Goal: Information Seeking & Learning: Learn about a topic

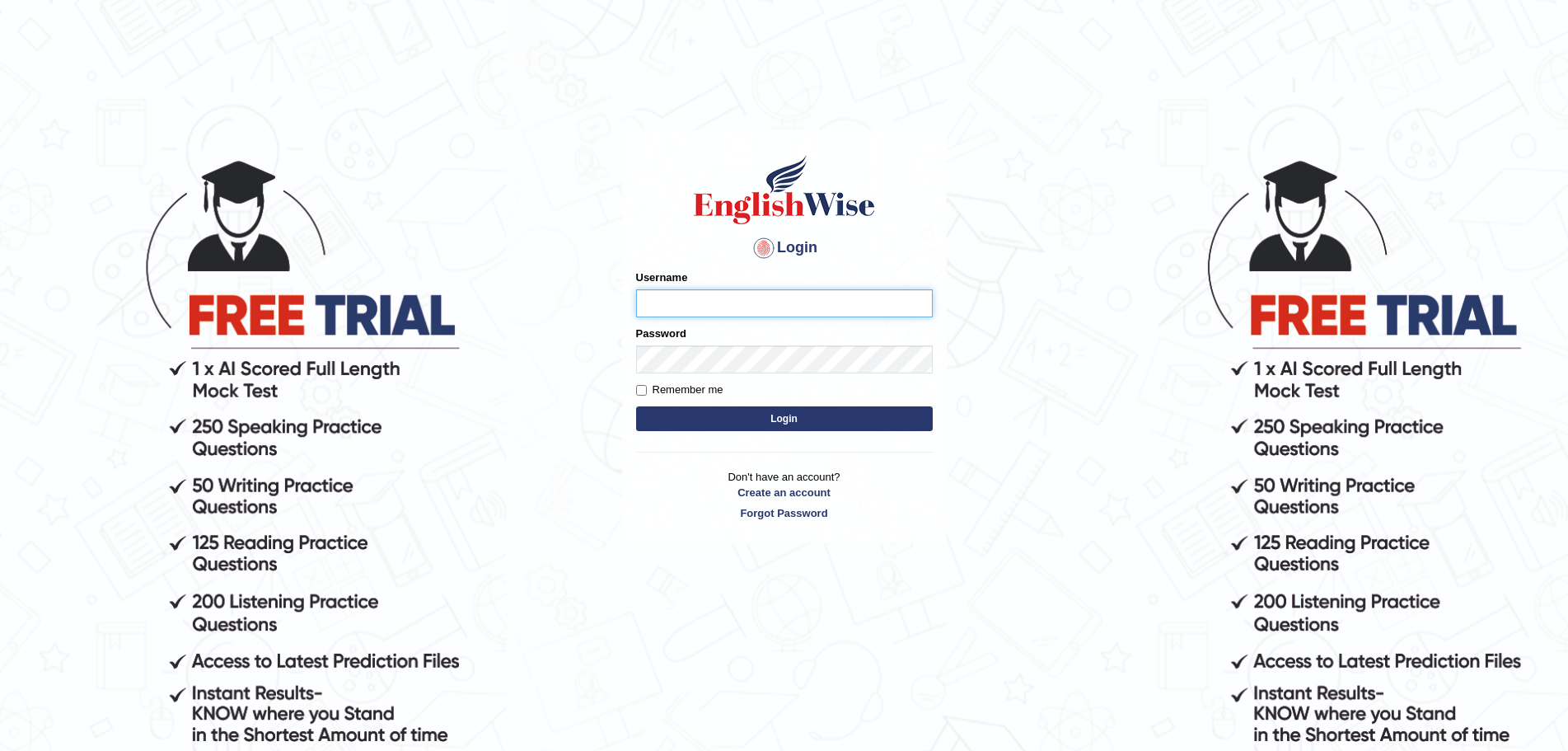
type input "Mugwunali"
click at [1299, 384] on body "Login Please fix the following errors: Username Mugwunali Password Remember me …" at bounding box center [784, 454] width 1568 height 751
click at [793, 421] on button "Login" at bounding box center [784, 419] width 297 height 25
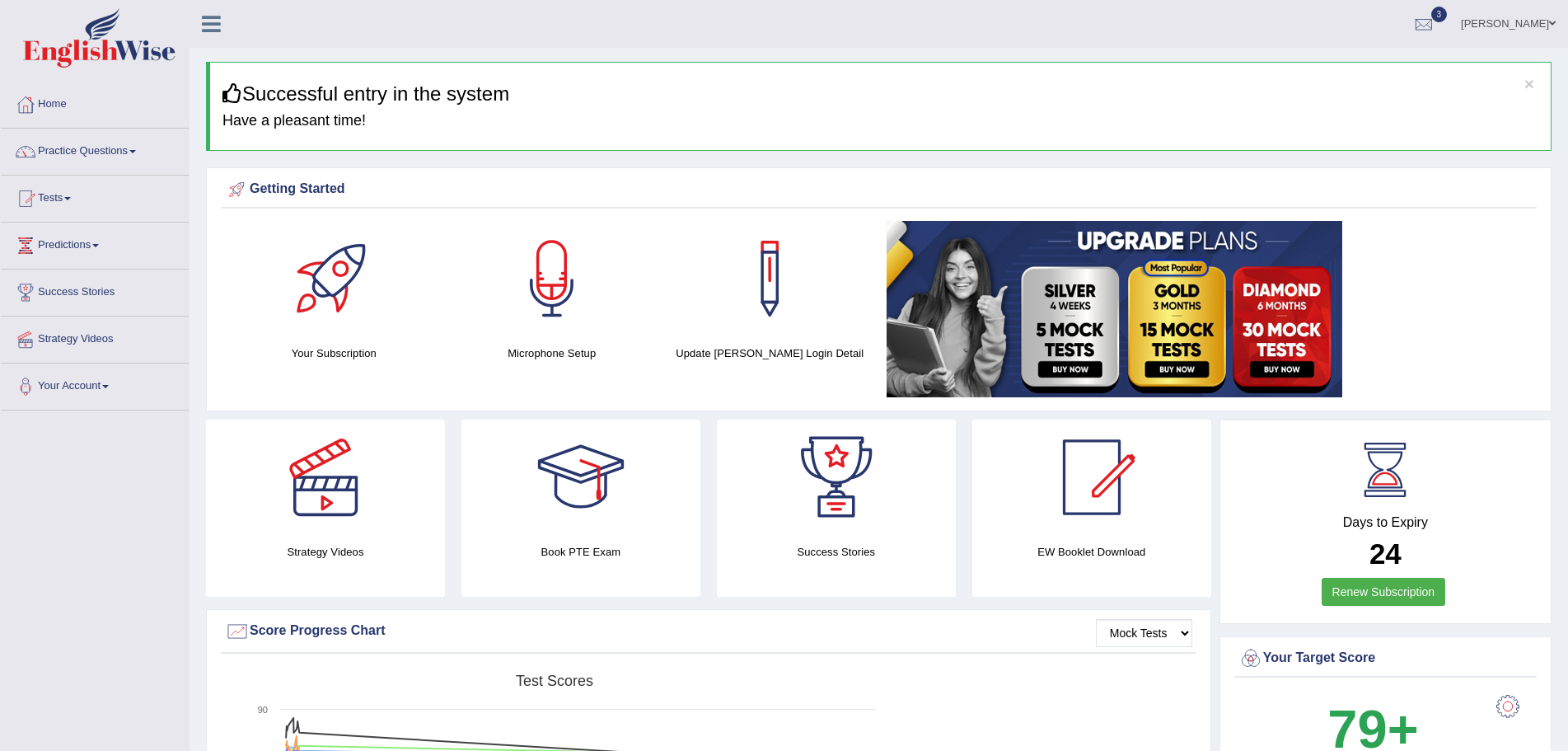
click at [136, 152] on span at bounding box center [132, 152] width 6 height 4
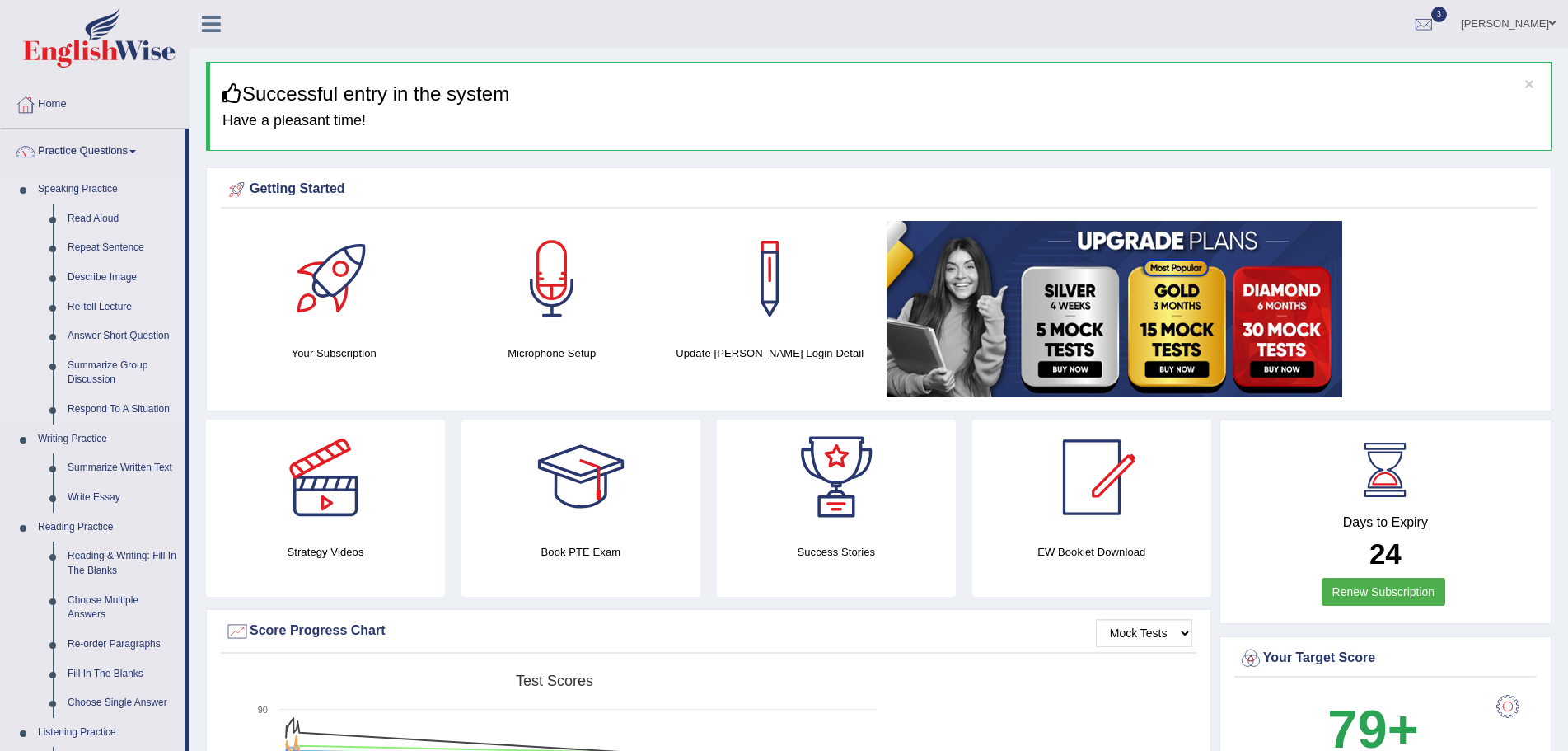
click at [87, 219] on link "Read Aloud" at bounding box center [123, 219] width 125 height 29
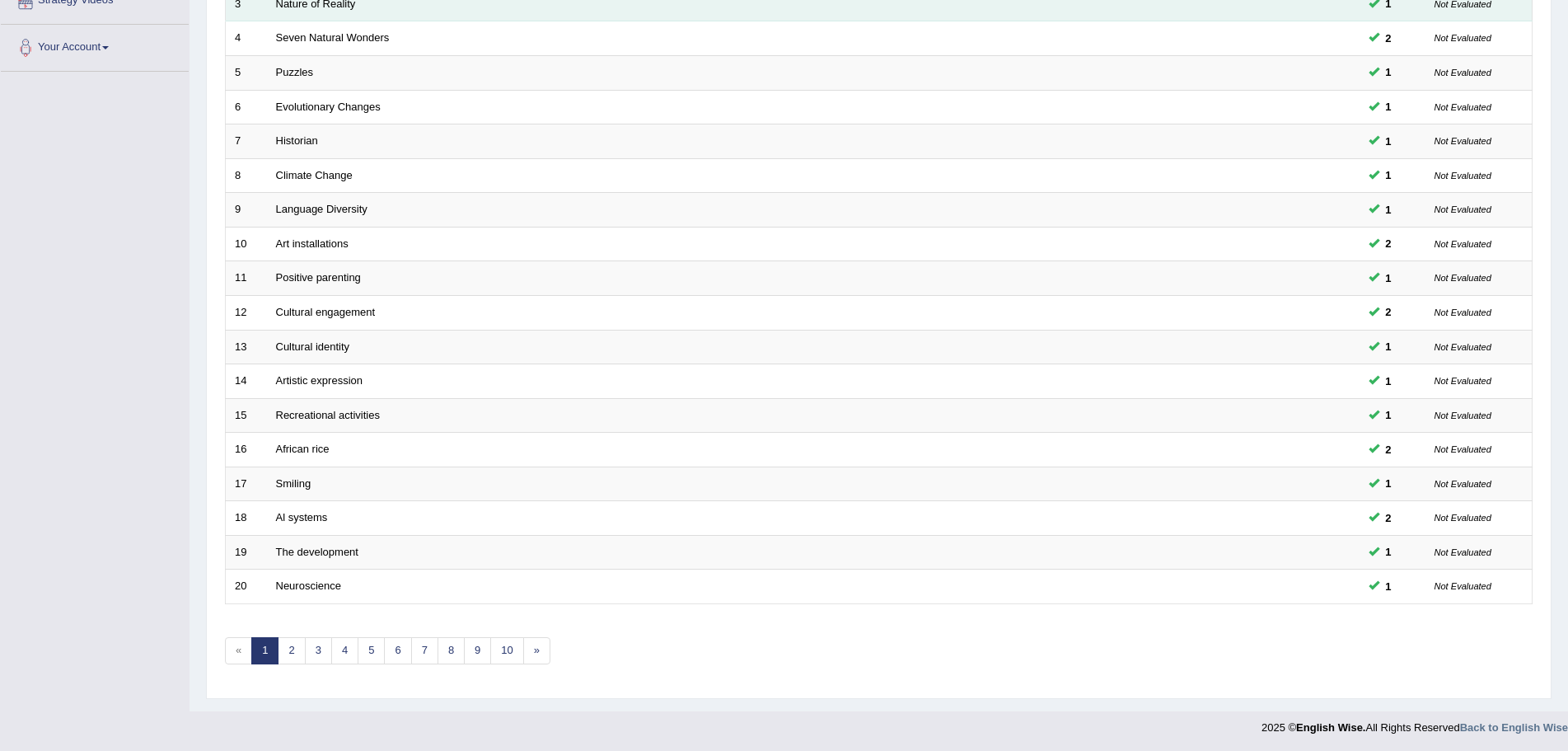
scroll to position [341, 0]
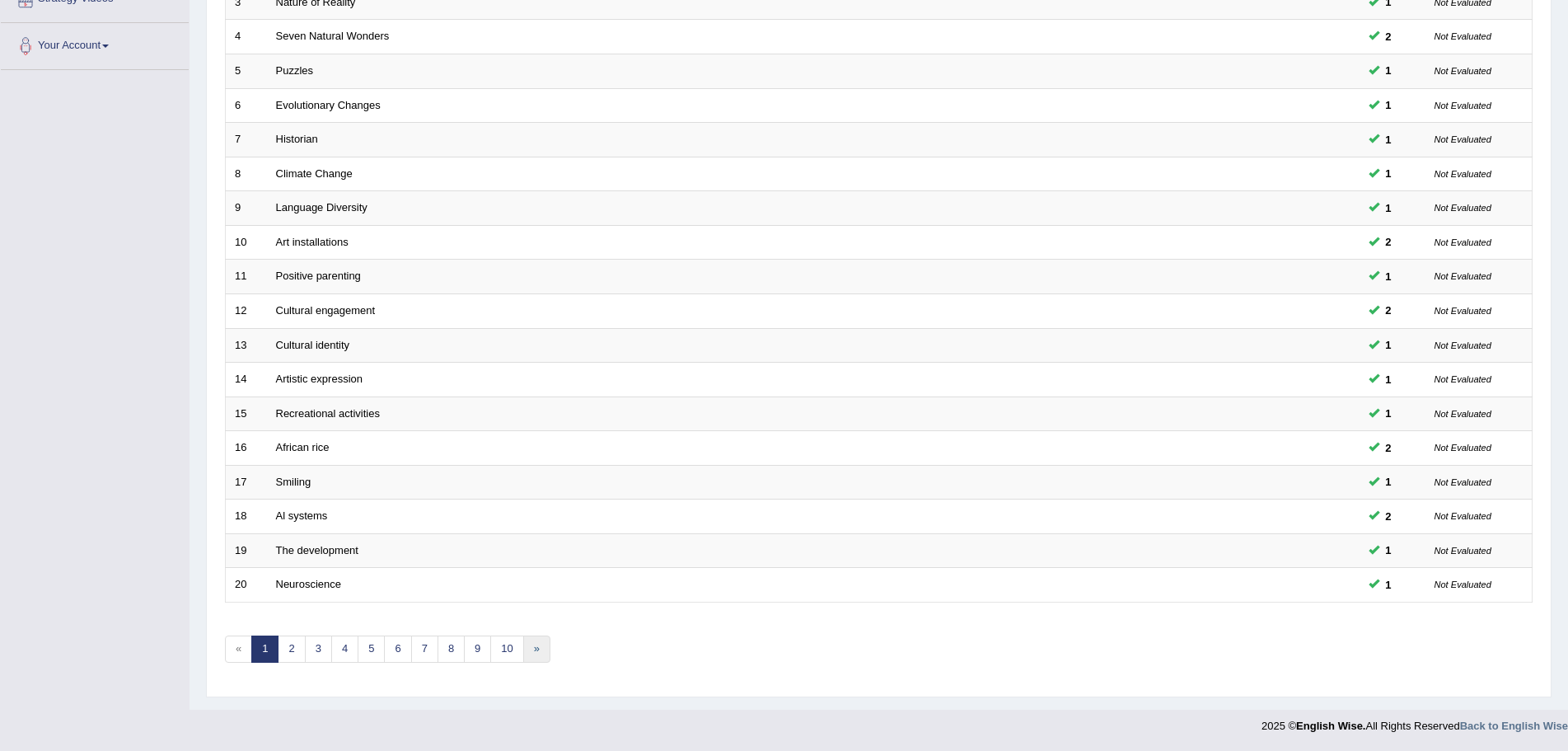
click at [540, 650] on link "»" at bounding box center [536, 649] width 28 height 28
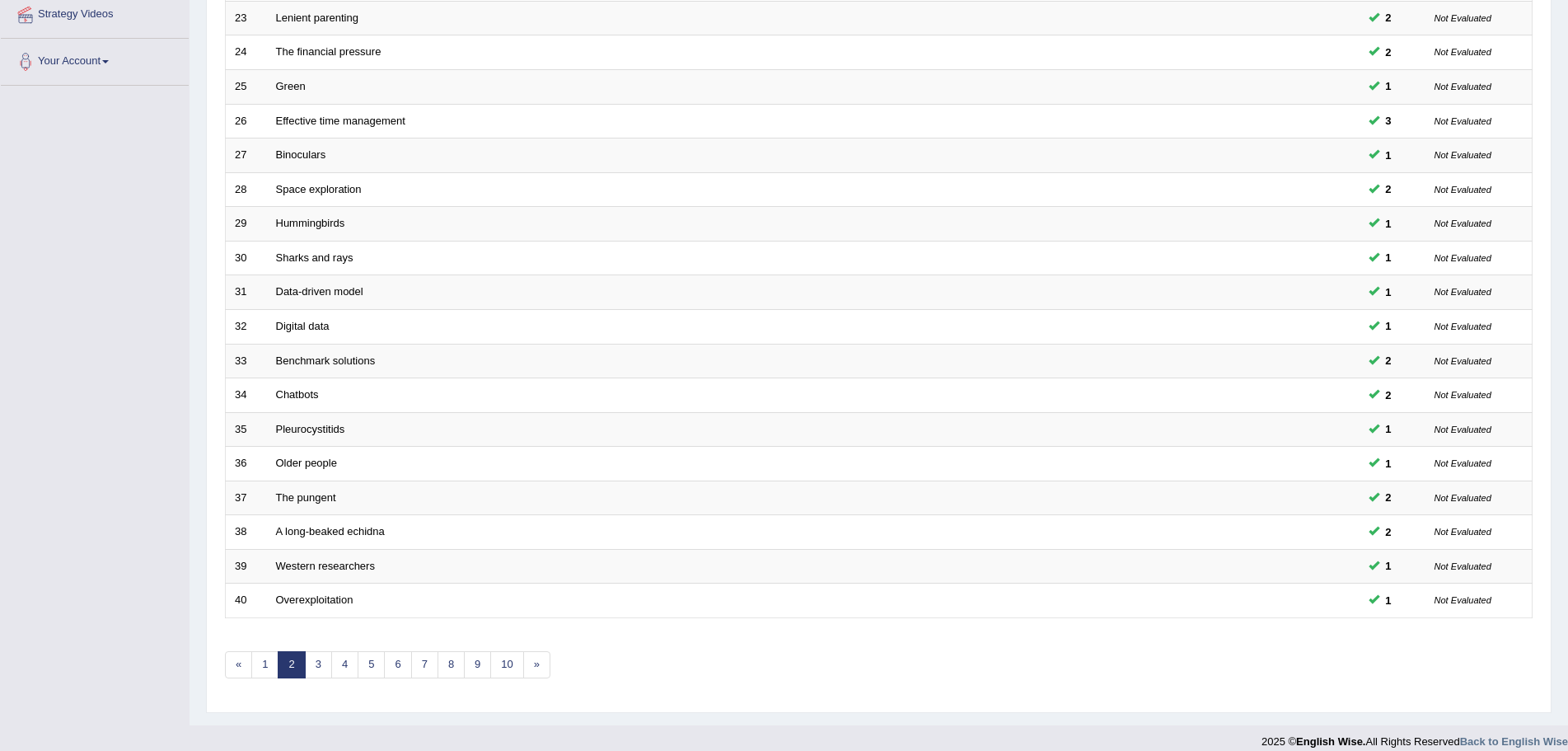
scroll to position [341, 0]
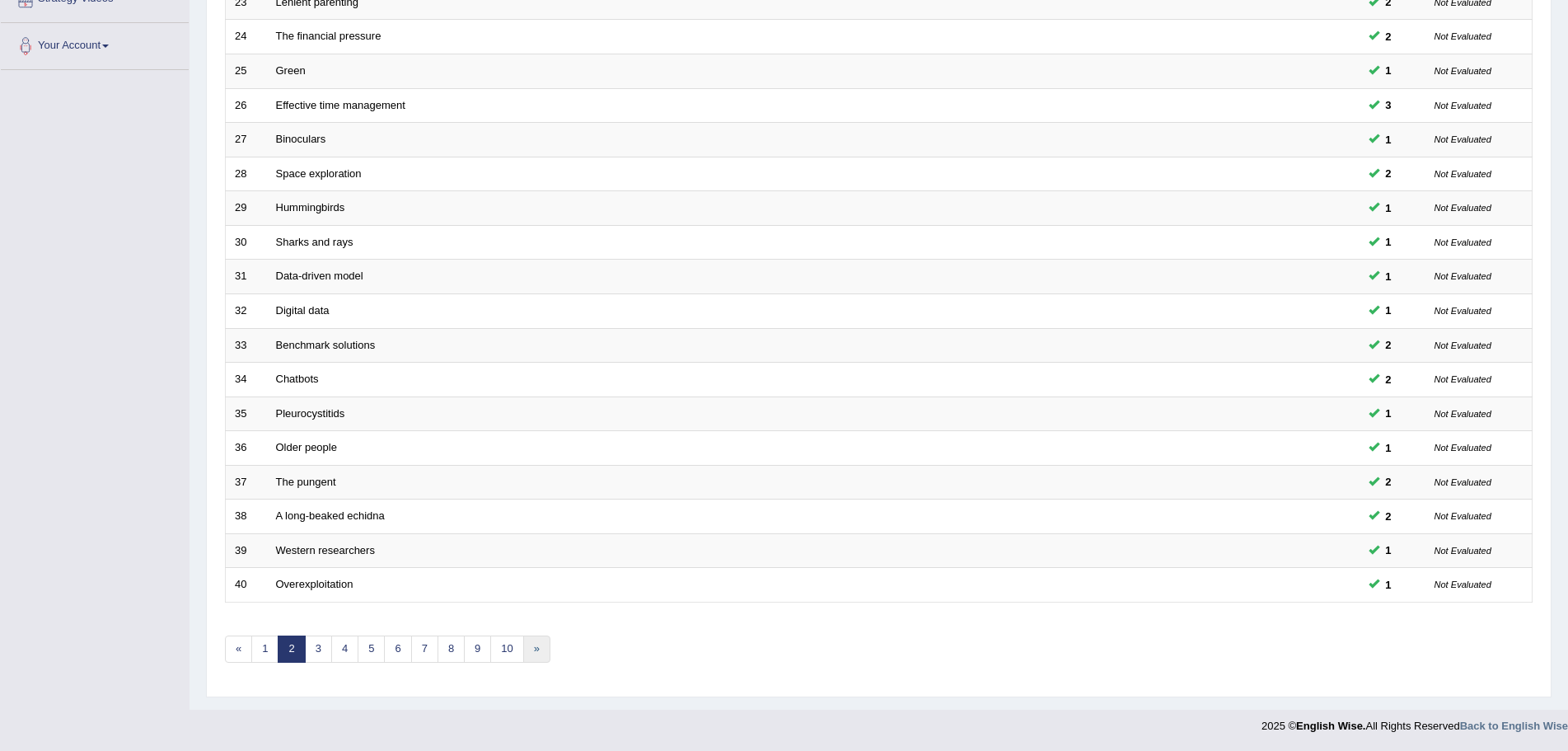
click at [537, 649] on link "»" at bounding box center [536, 649] width 28 height 28
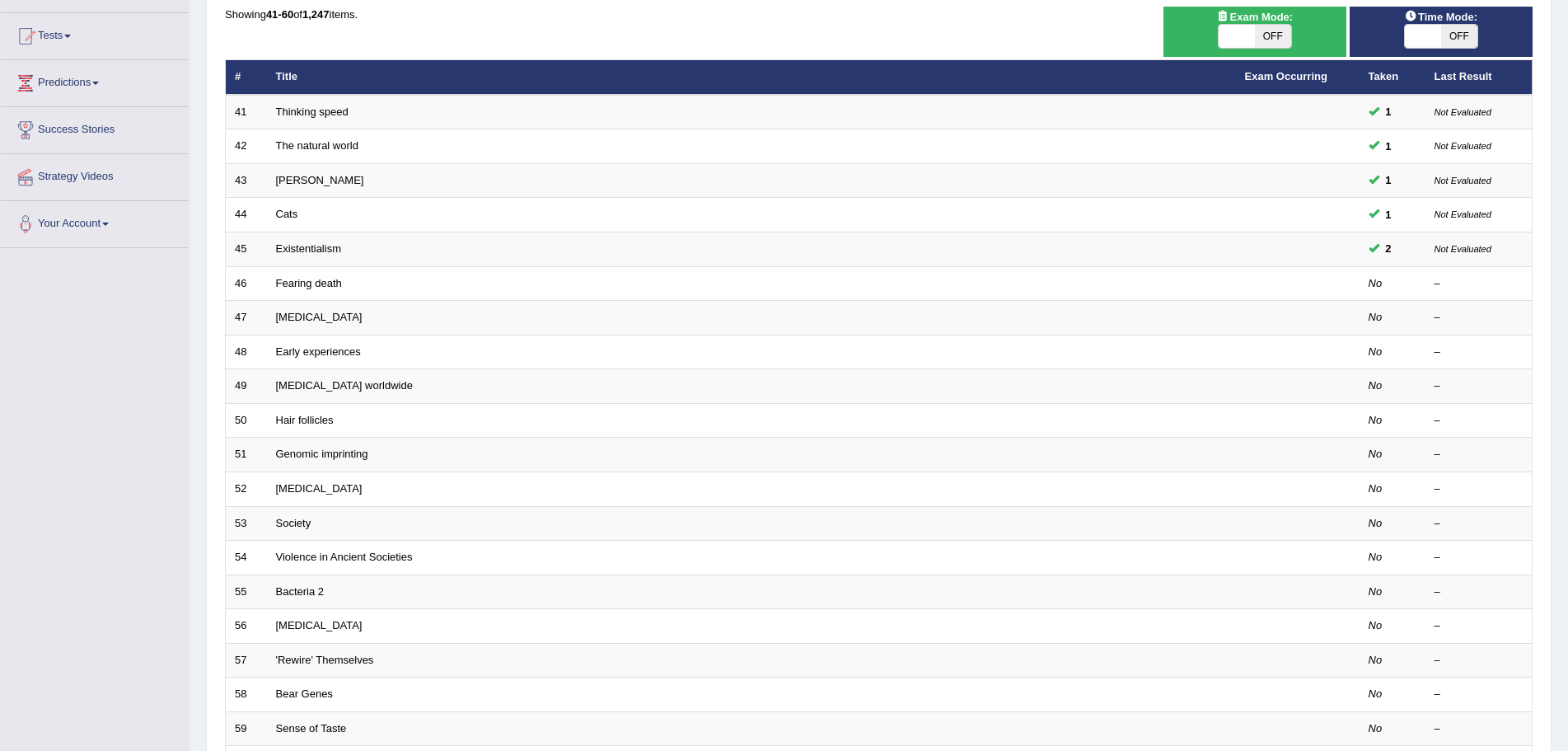
scroll to position [165, 0]
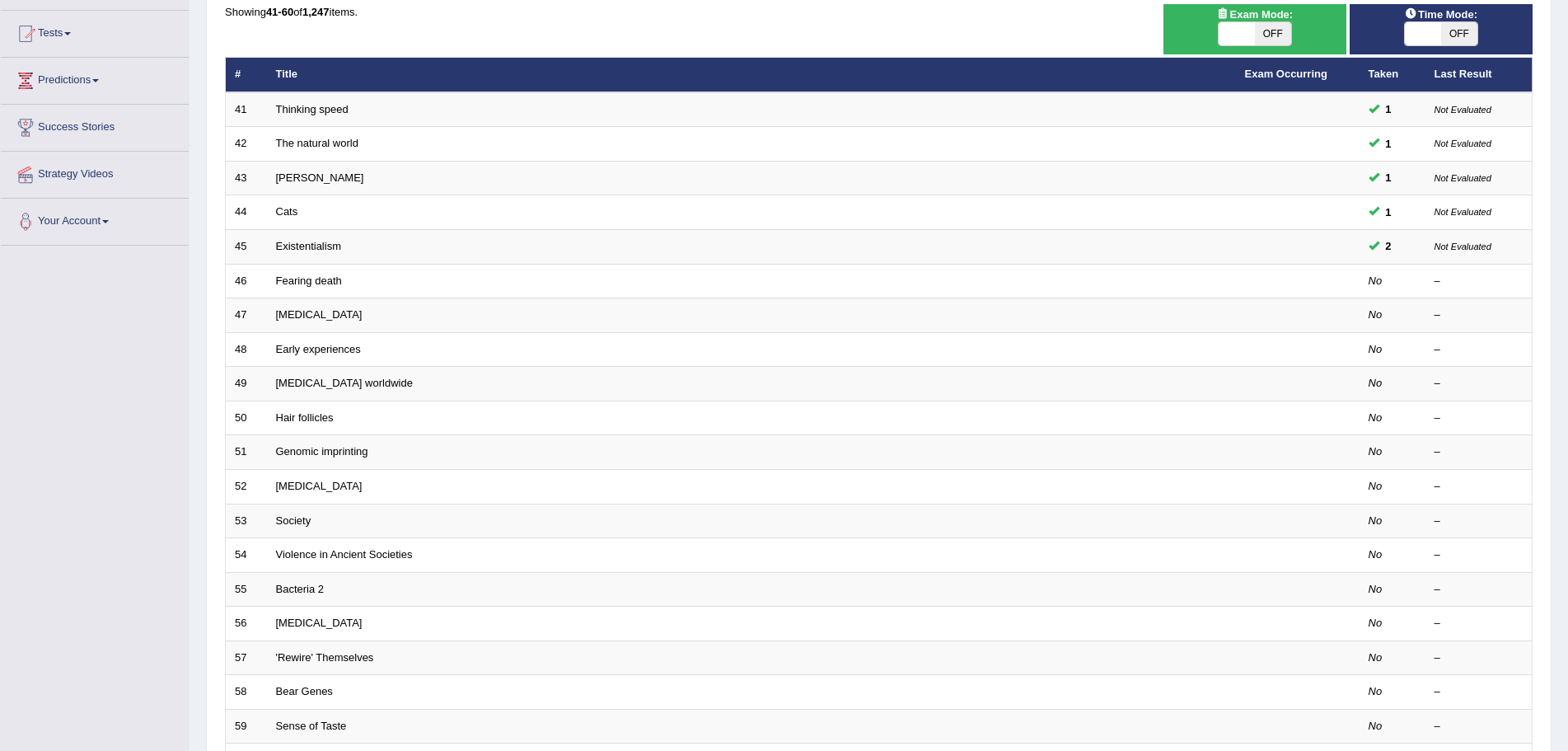
click at [1455, 33] on span "OFF" at bounding box center [1459, 34] width 36 height 23
checkbox input "true"
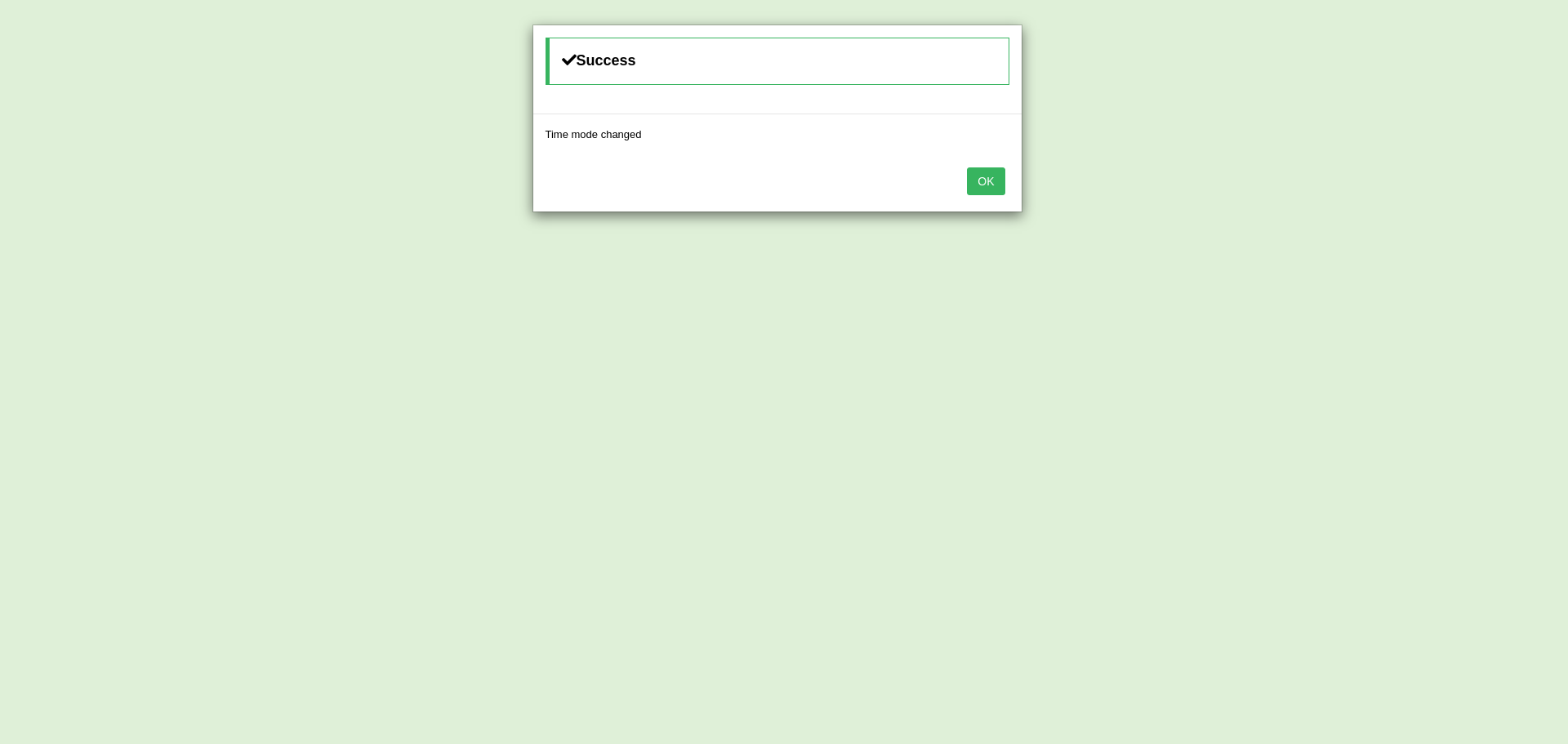
click at [524, 165] on div "Success Time mode changed OK" at bounding box center [784, 372] width 1568 height 744
click at [986, 182] on button "OK" at bounding box center [985, 182] width 38 height 28
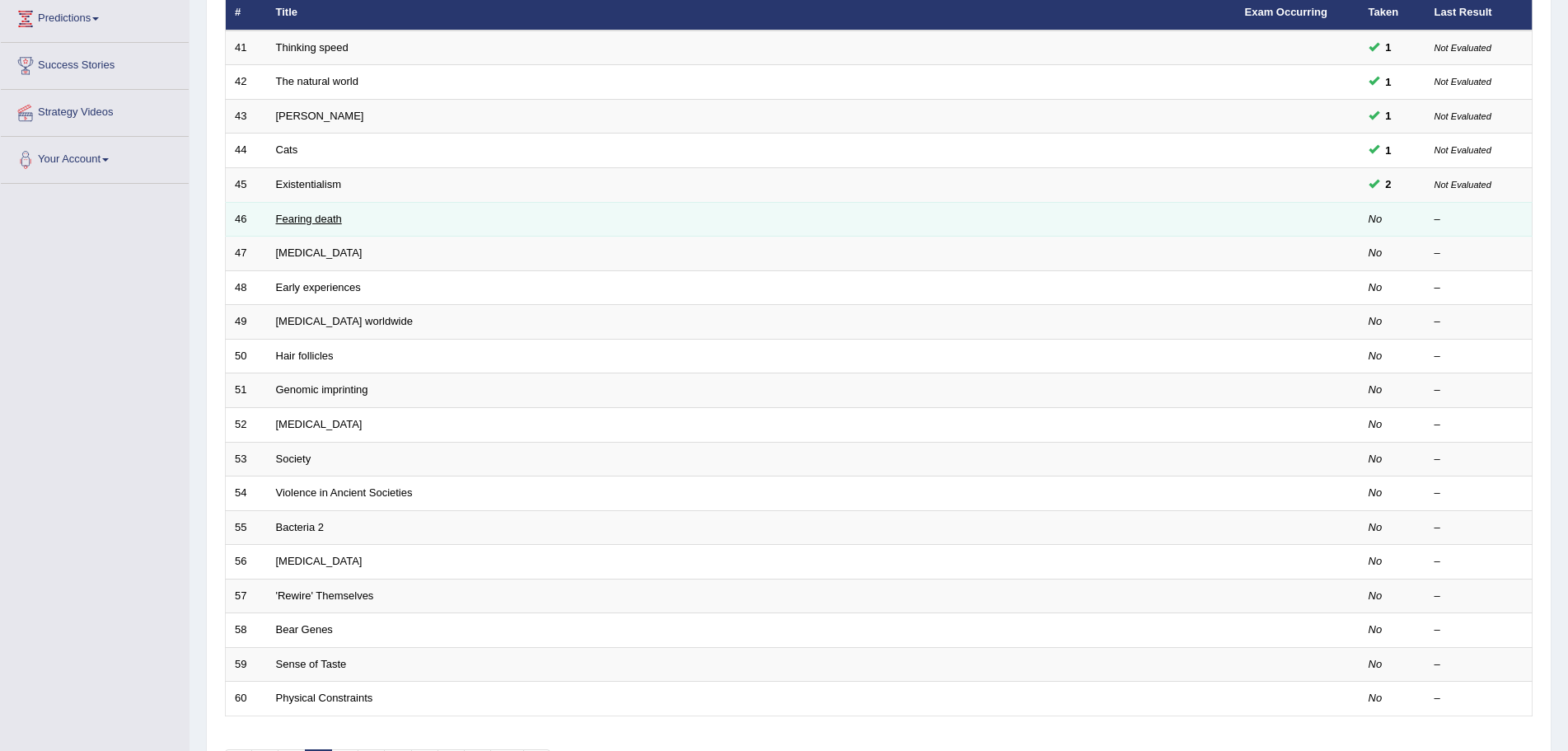
scroll to position [330, 0]
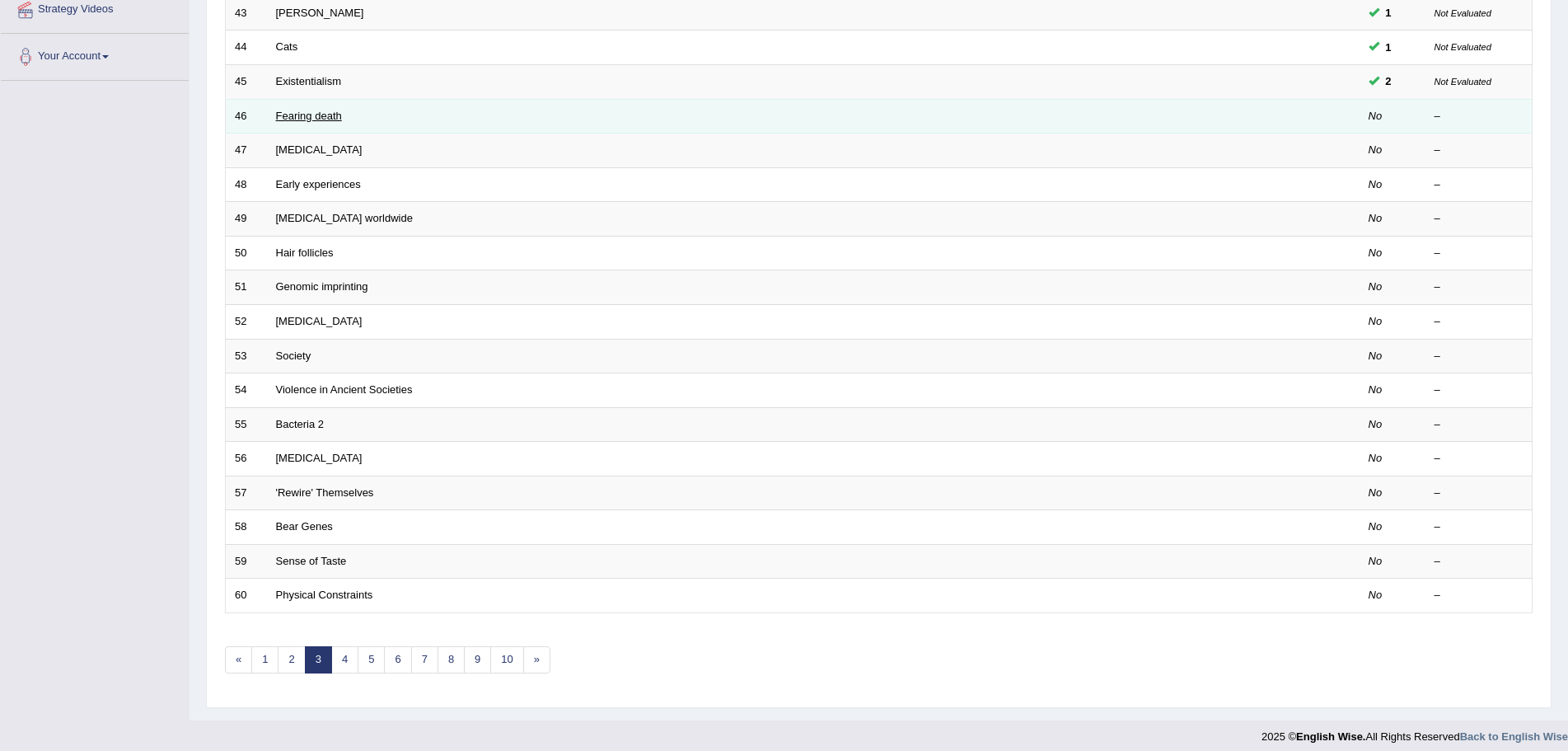
click at [300, 118] on link "Fearing death" at bounding box center [309, 116] width 66 height 12
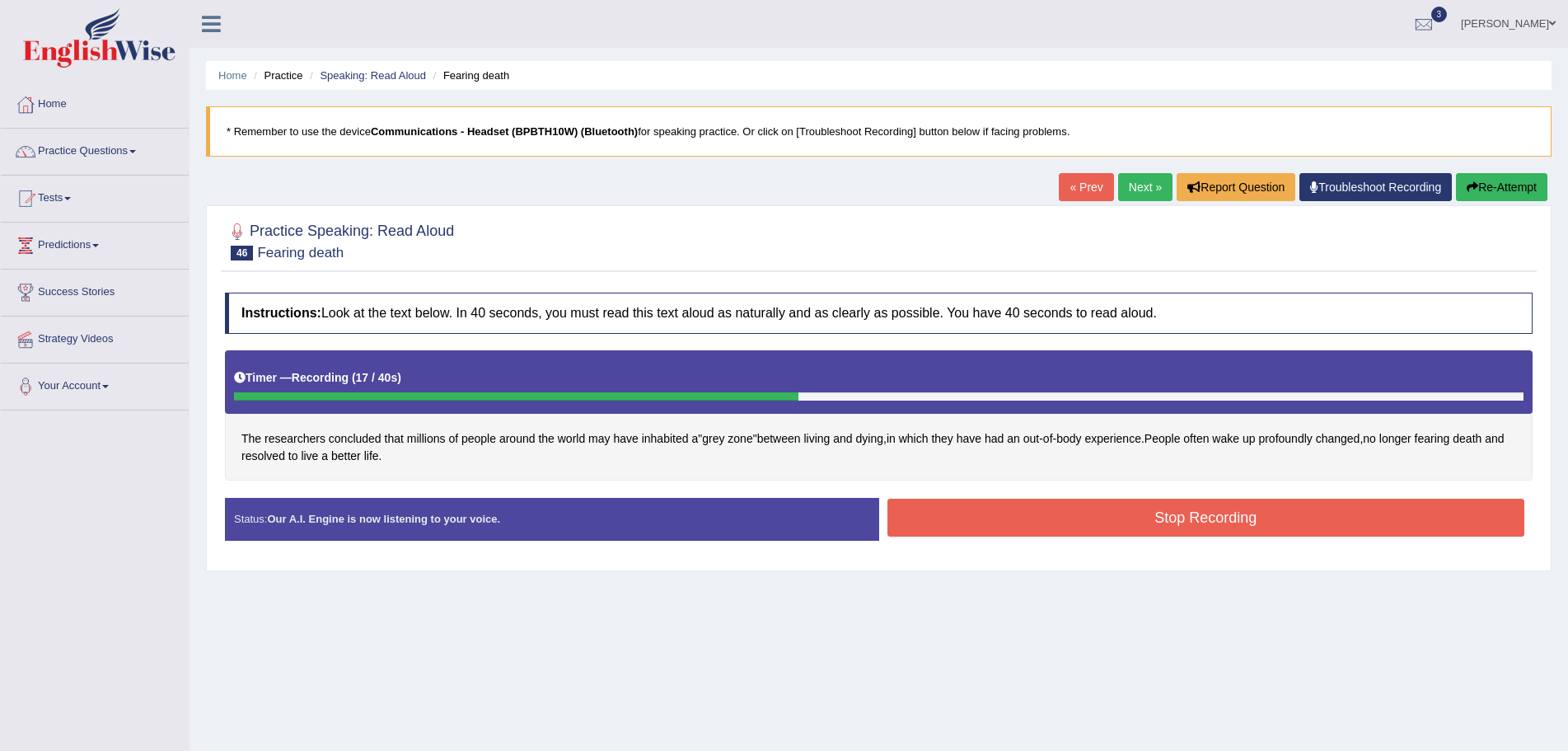
click at [1059, 506] on button "Stop Recording" at bounding box center [1206, 518] width 638 height 38
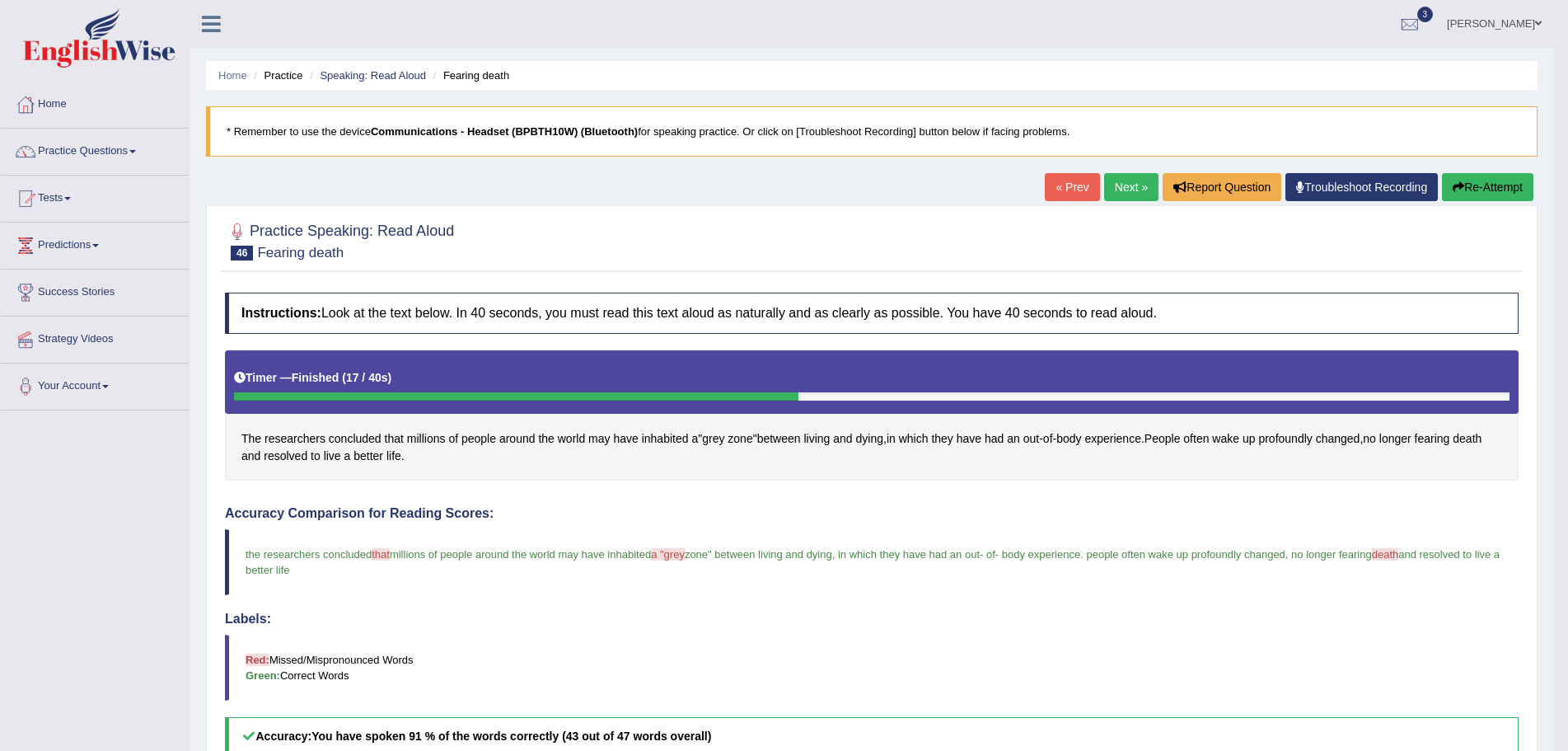
click at [1129, 187] on link "Next »" at bounding box center [1130, 188] width 54 height 28
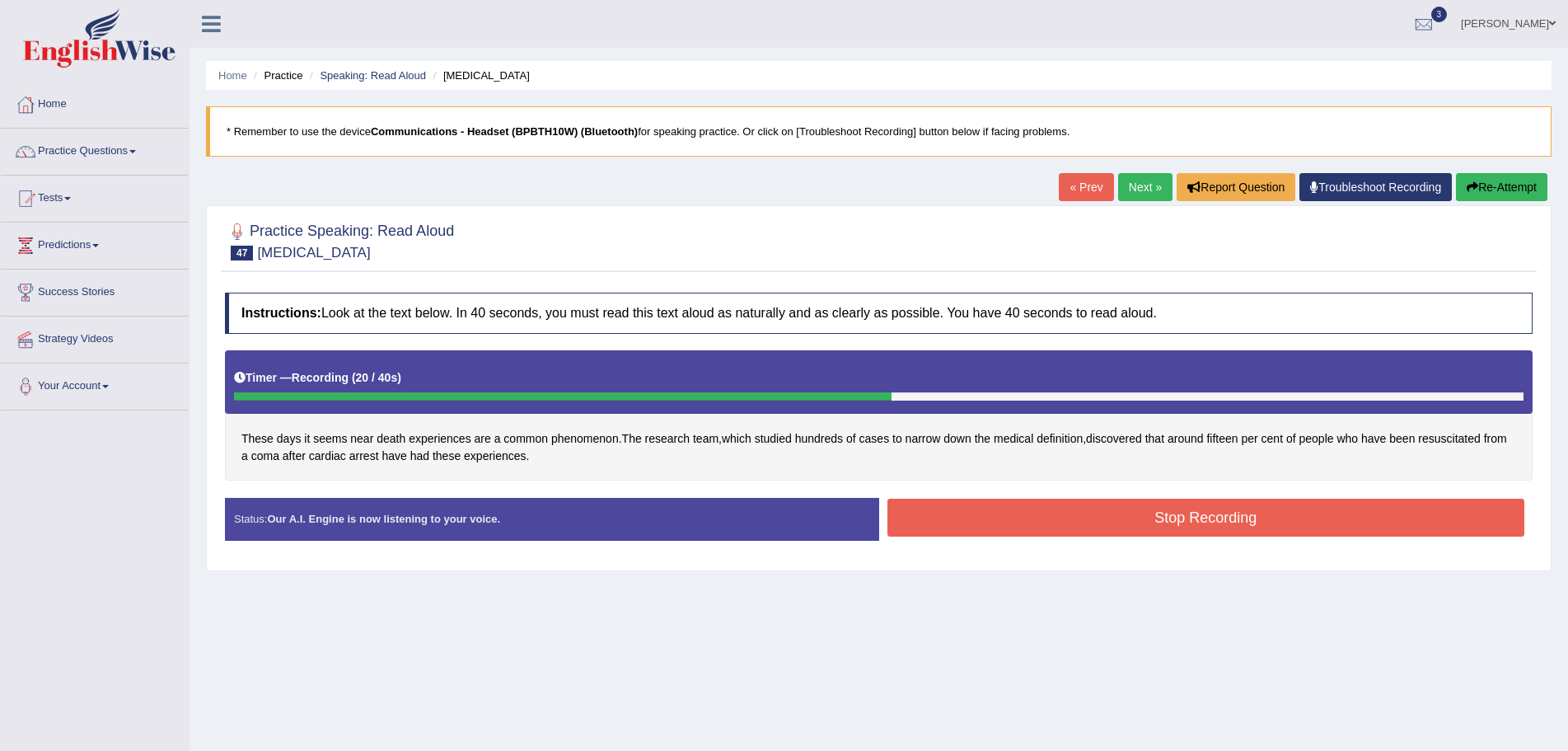
click at [1055, 514] on button "Stop Recording" at bounding box center [1206, 518] width 638 height 38
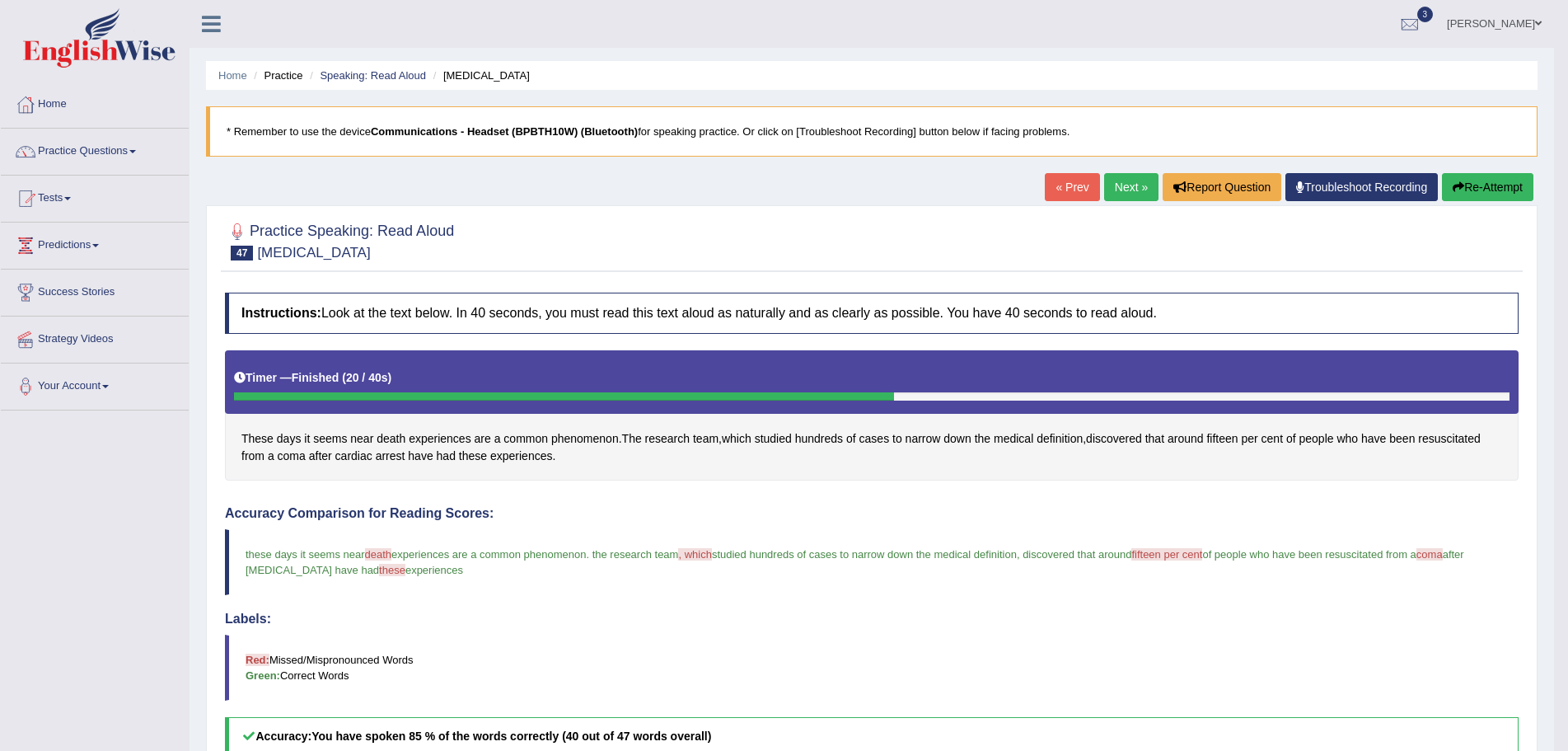
click at [1482, 187] on button "Re-Attempt" at bounding box center [1487, 188] width 92 height 28
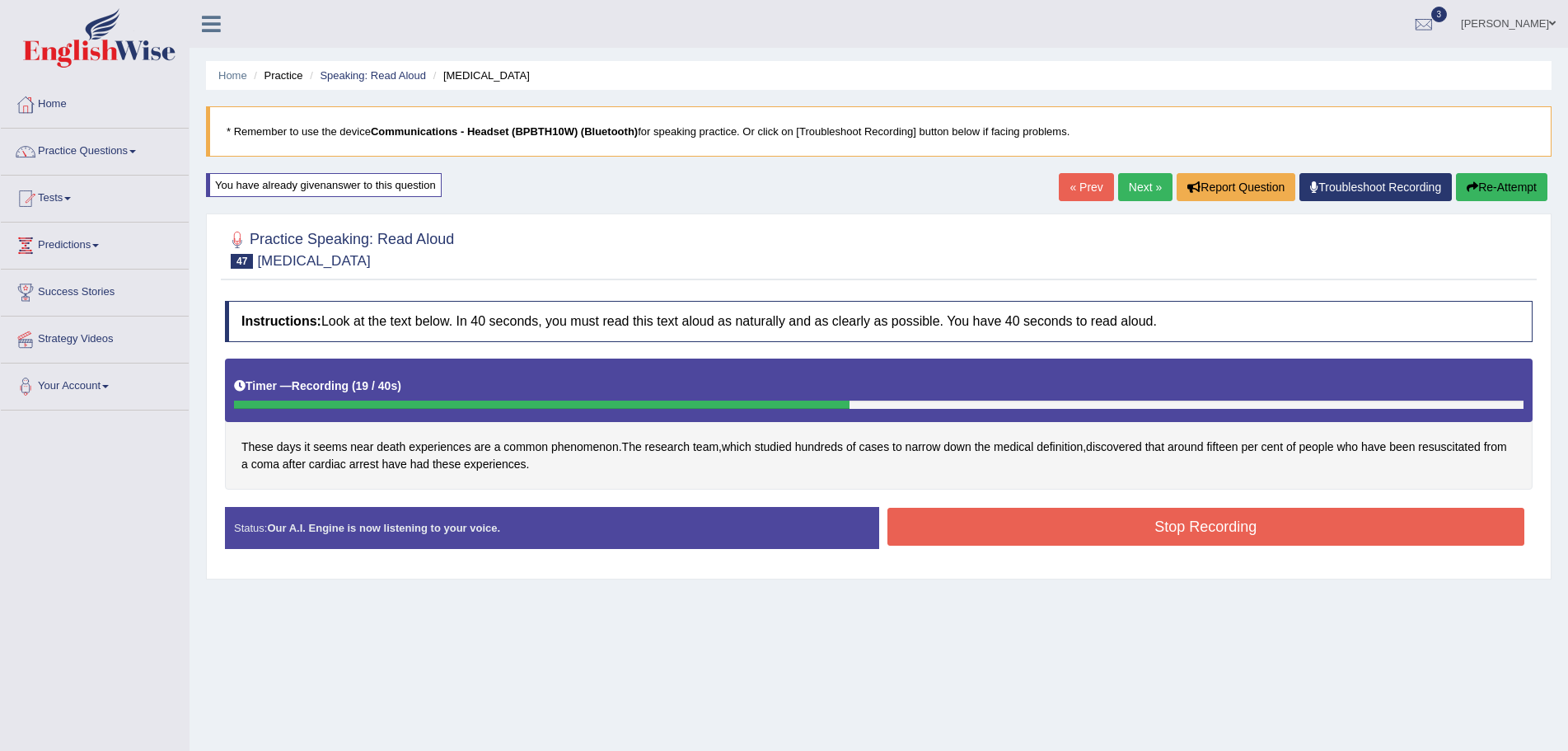
click at [898, 525] on button "Stop Recording" at bounding box center [1206, 527] width 638 height 38
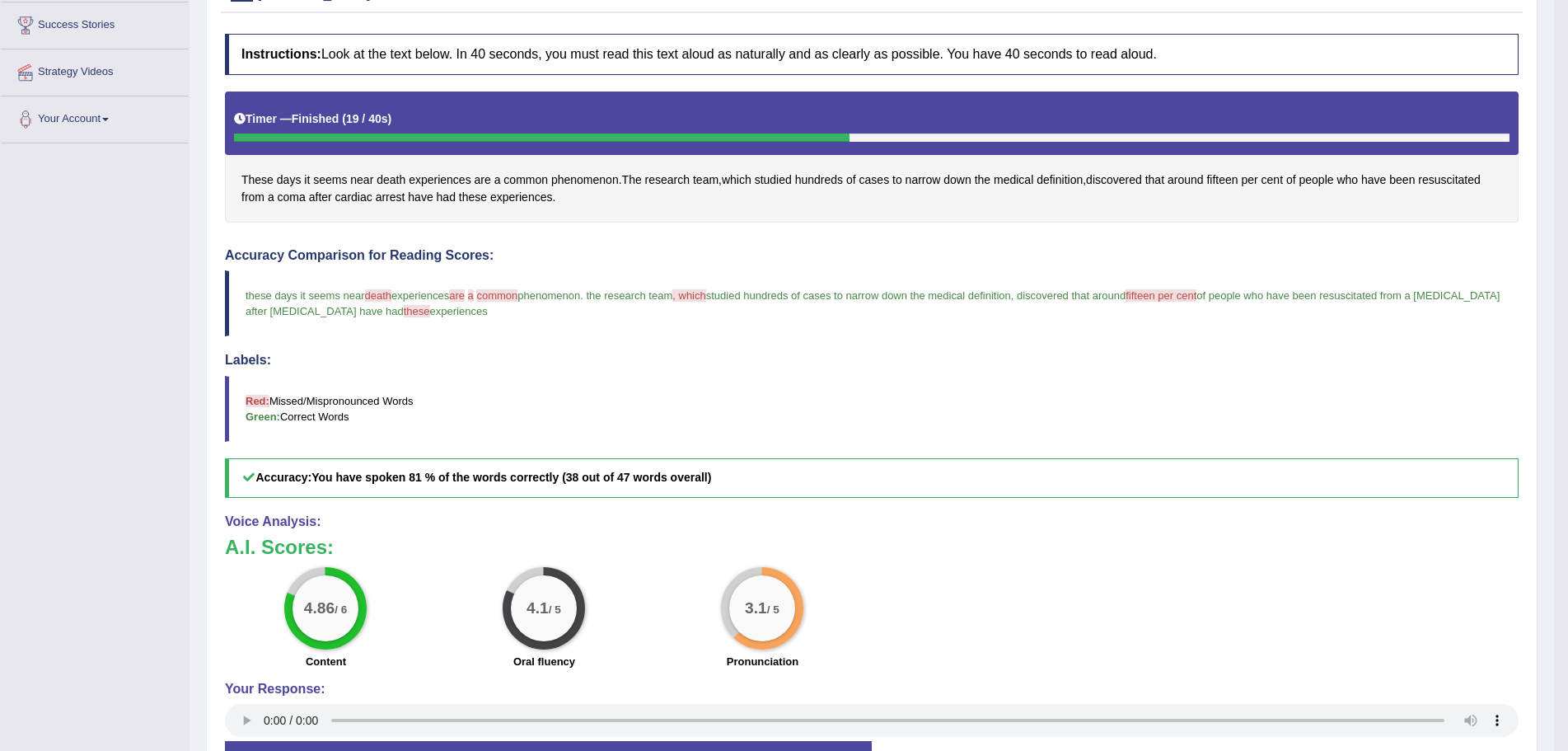
scroll to position [54, 0]
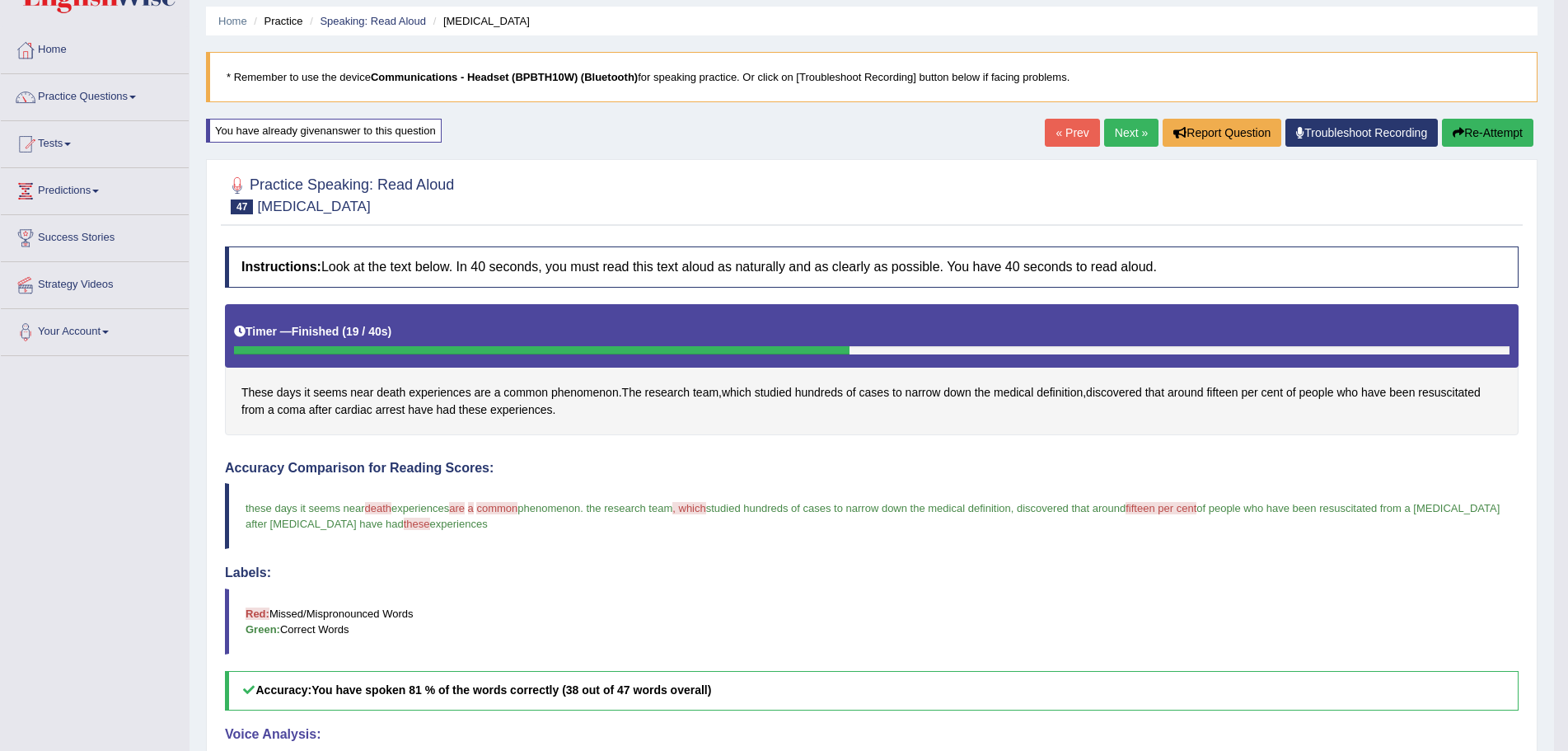
click at [1119, 132] on link "Next »" at bounding box center [1130, 133] width 54 height 28
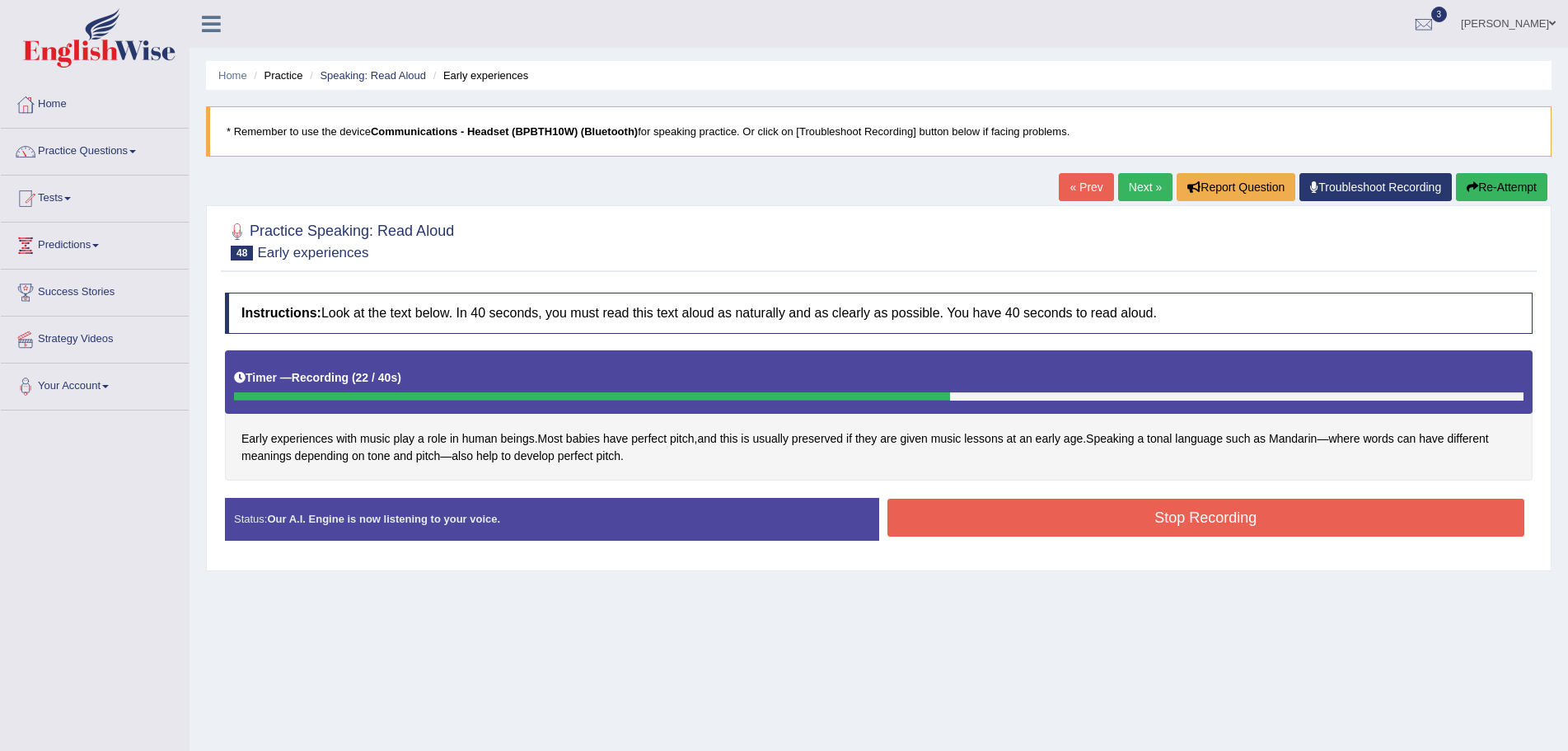
click at [929, 507] on button "Stop Recording" at bounding box center [1206, 518] width 638 height 38
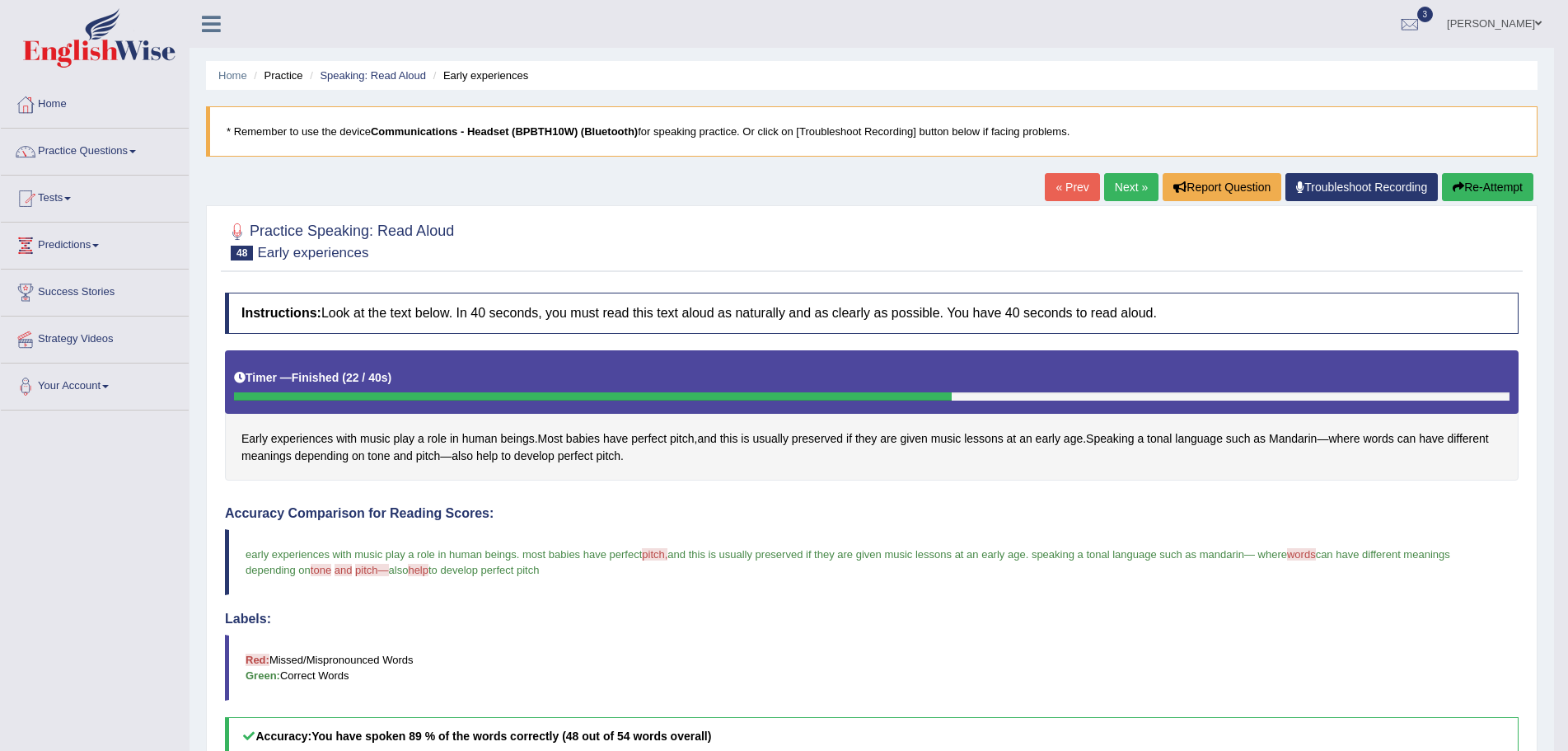
click at [1115, 192] on link "Next »" at bounding box center [1130, 188] width 54 height 28
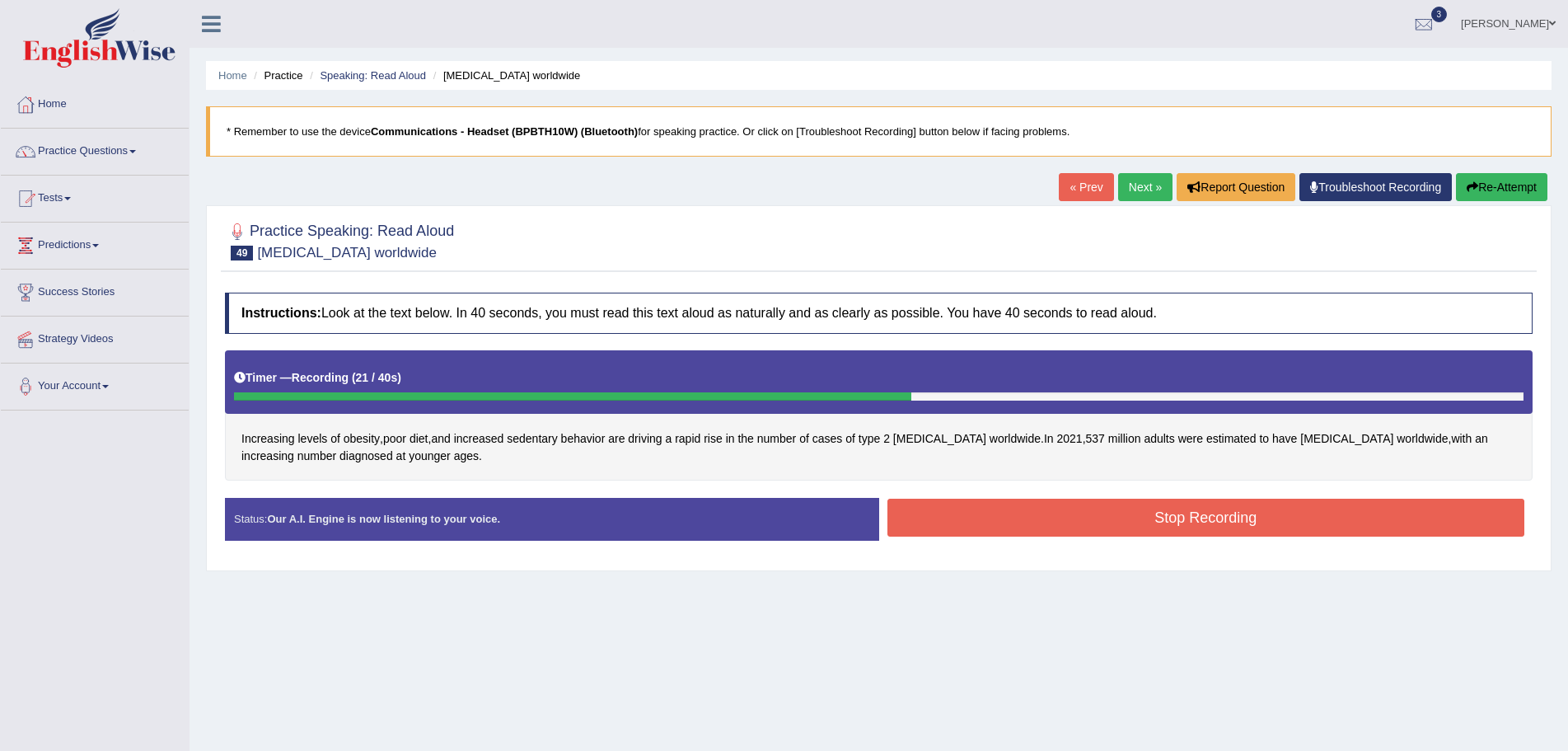
click at [1048, 531] on button "Stop Recording" at bounding box center [1206, 518] width 638 height 38
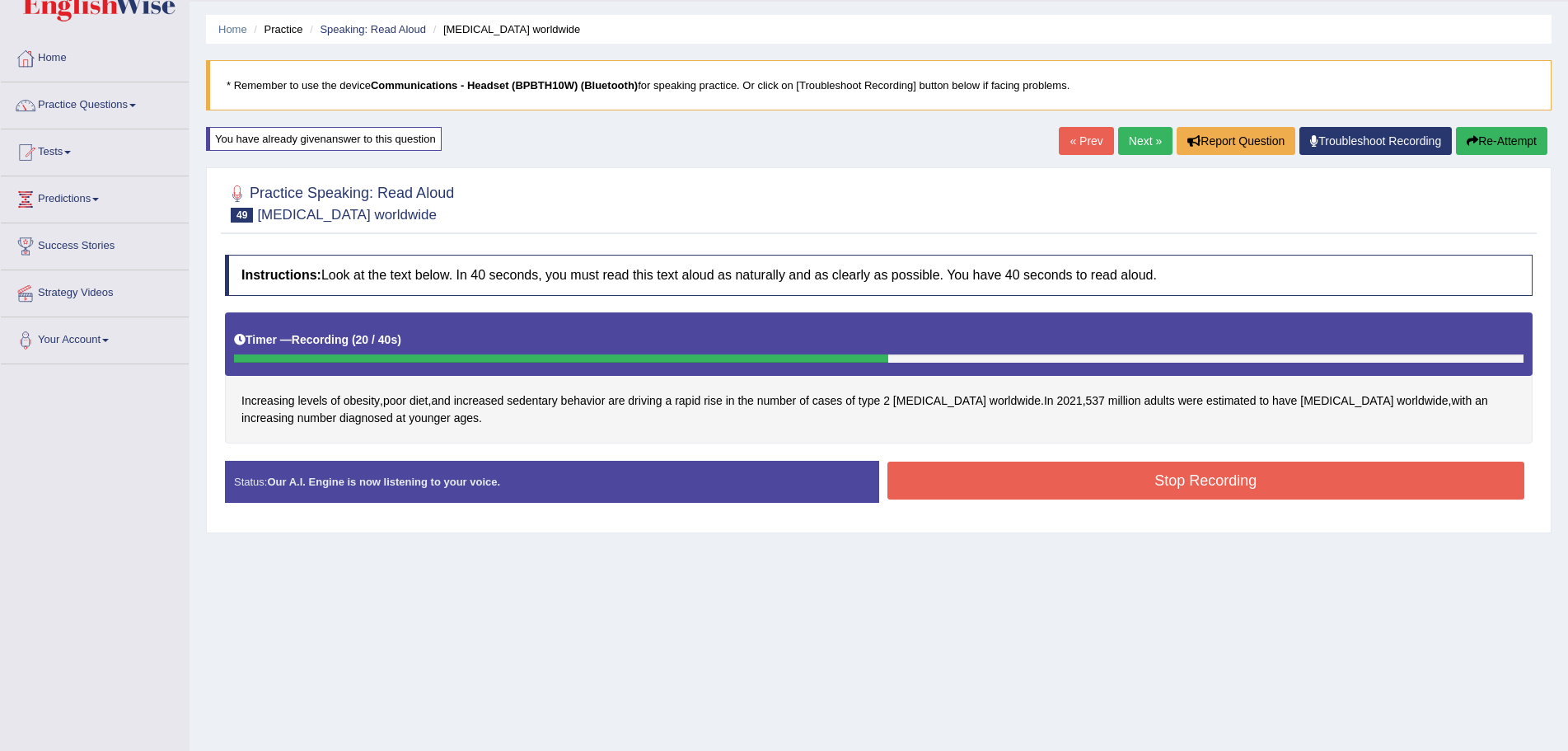
click at [1067, 487] on button "Stop Recording" at bounding box center [1206, 480] width 638 height 38
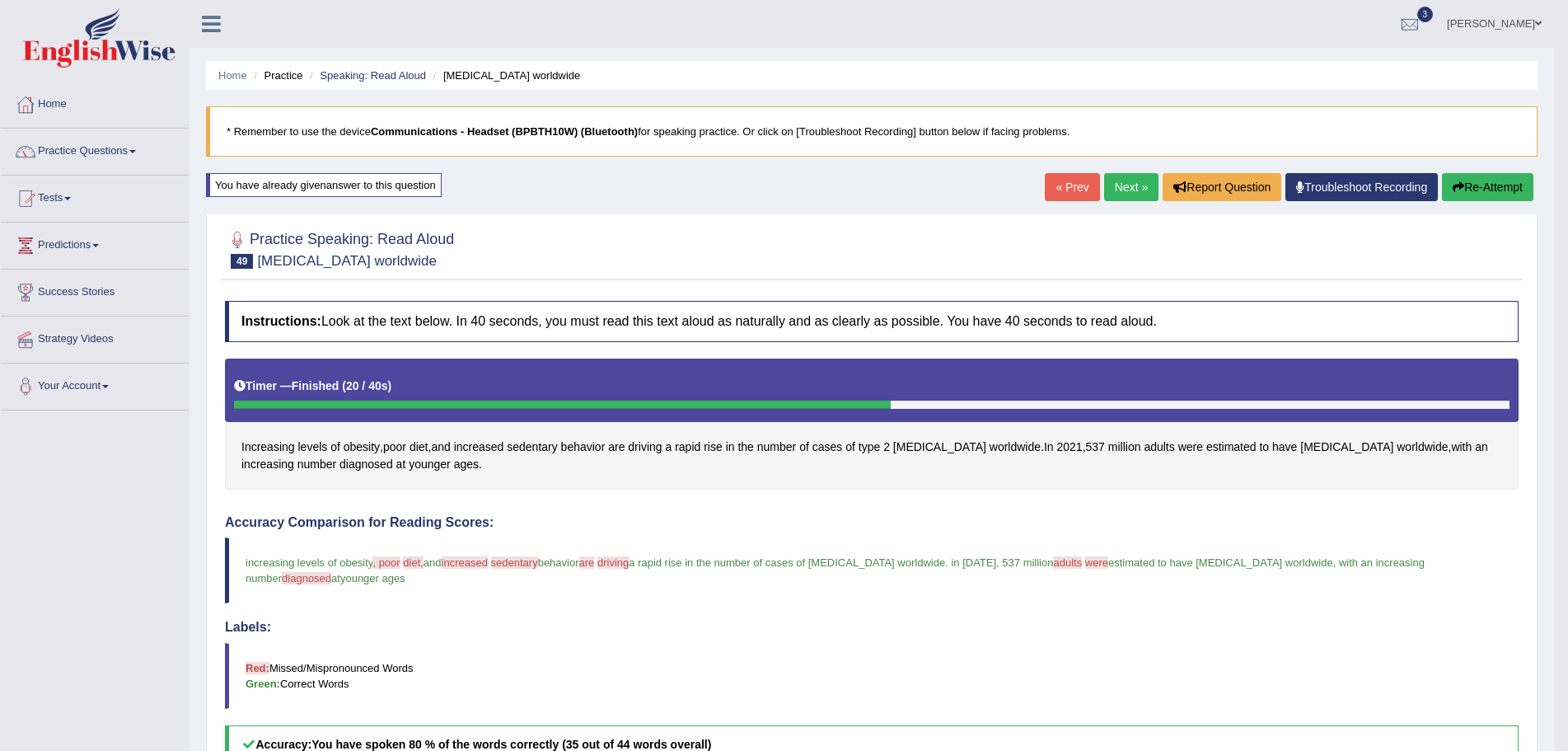
click at [1126, 178] on link "Next »" at bounding box center [1130, 188] width 54 height 28
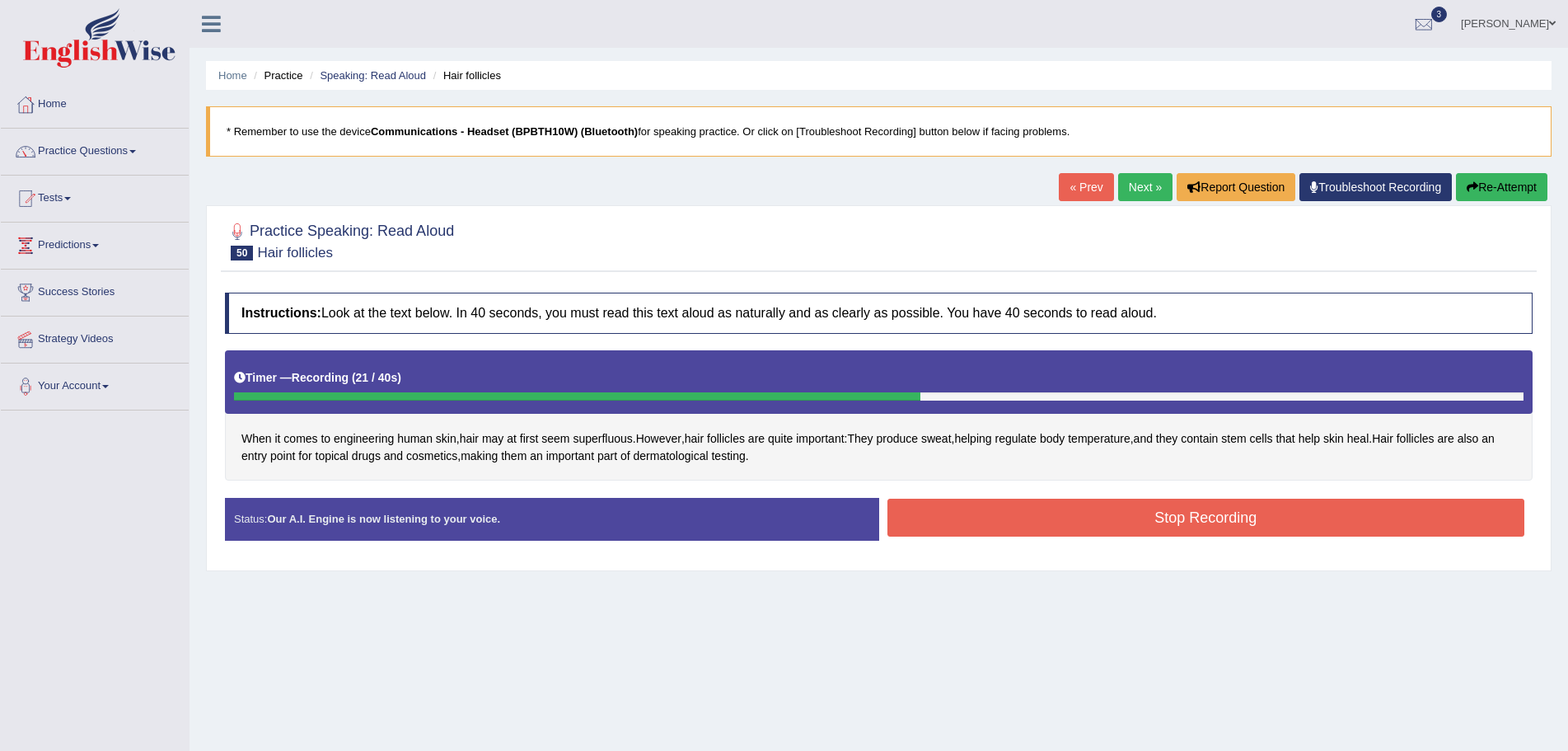
click at [973, 516] on button "Stop Recording" at bounding box center [1206, 518] width 638 height 38
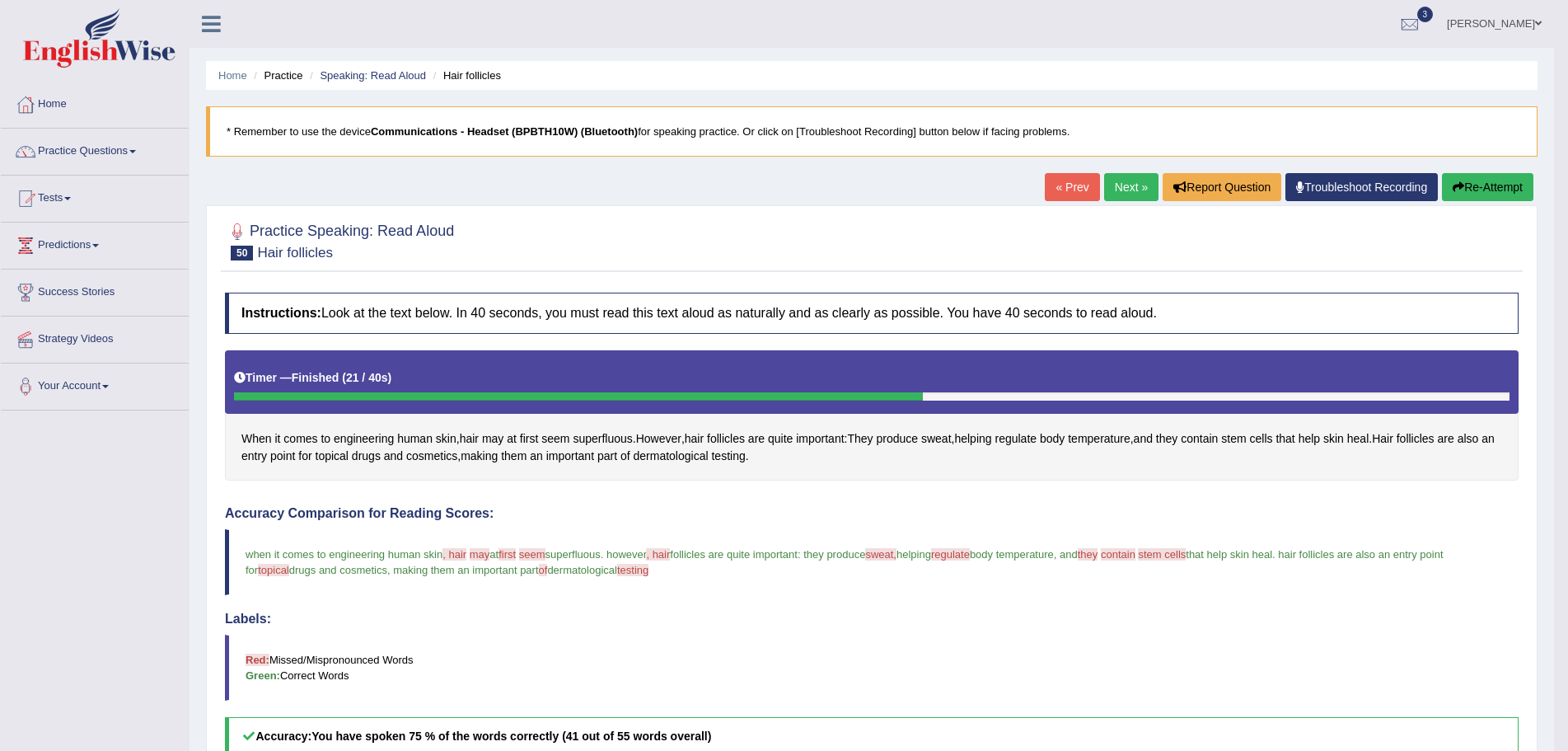
click at [1126, 186] on link "Next »" at bounding box center [1130, 188] width 54 height 28
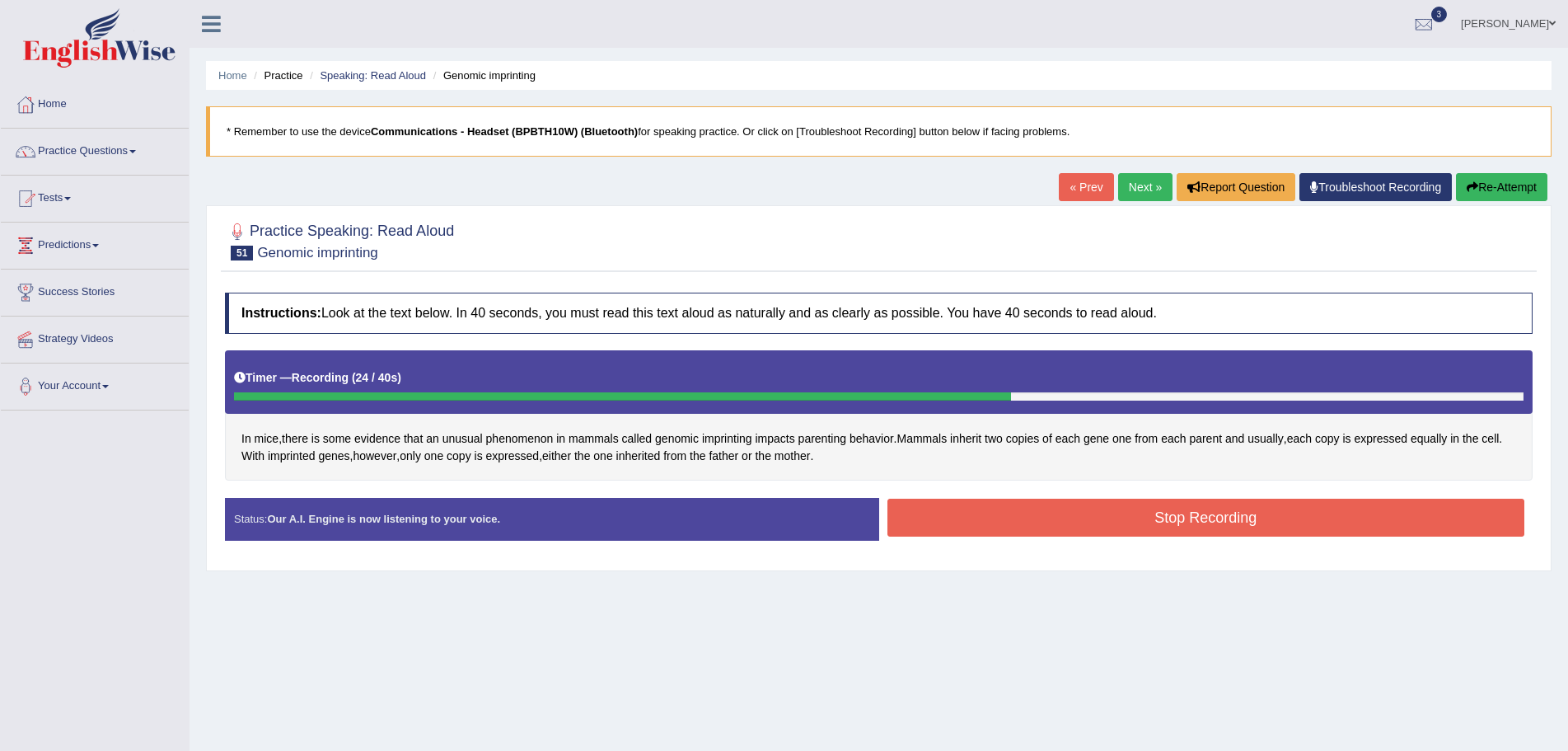
click at [958, 533] on button "Stop Recording" at bounding box center [1206, 518] width 638 height 38
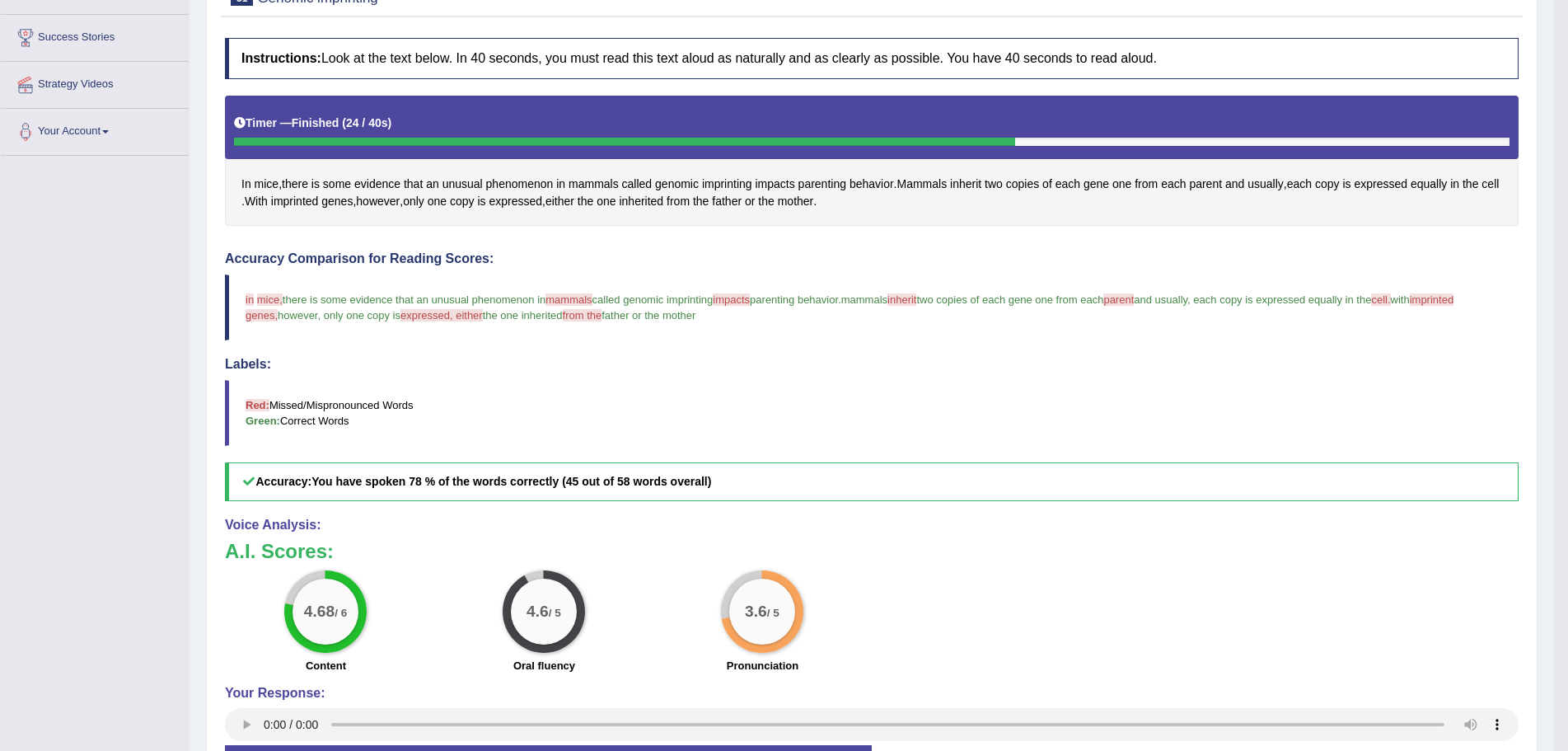
scroll to position [46, 0]
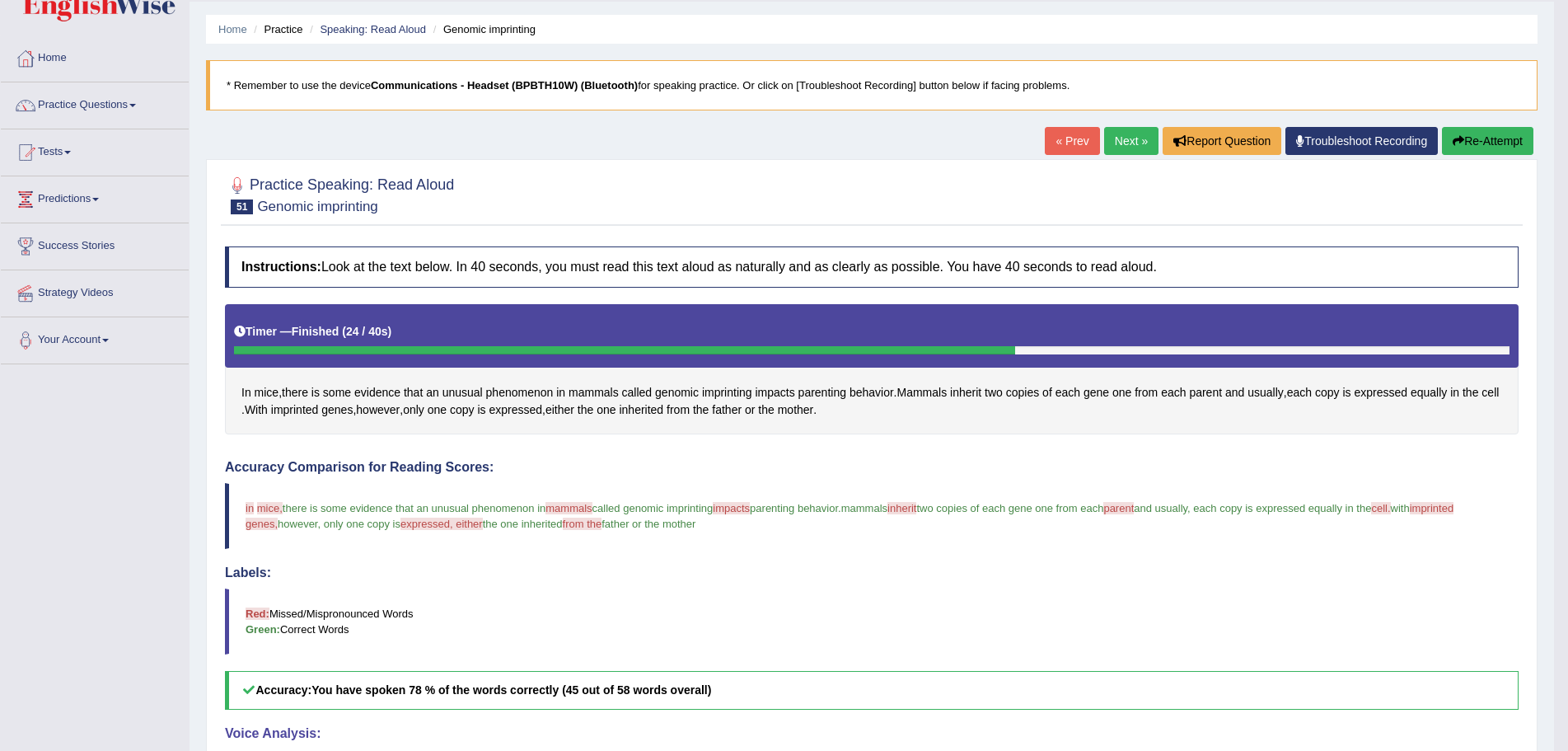
click at [1495, 140] on button "Re-Attempt" at bounding box center [1487, 141] width 92 height 28
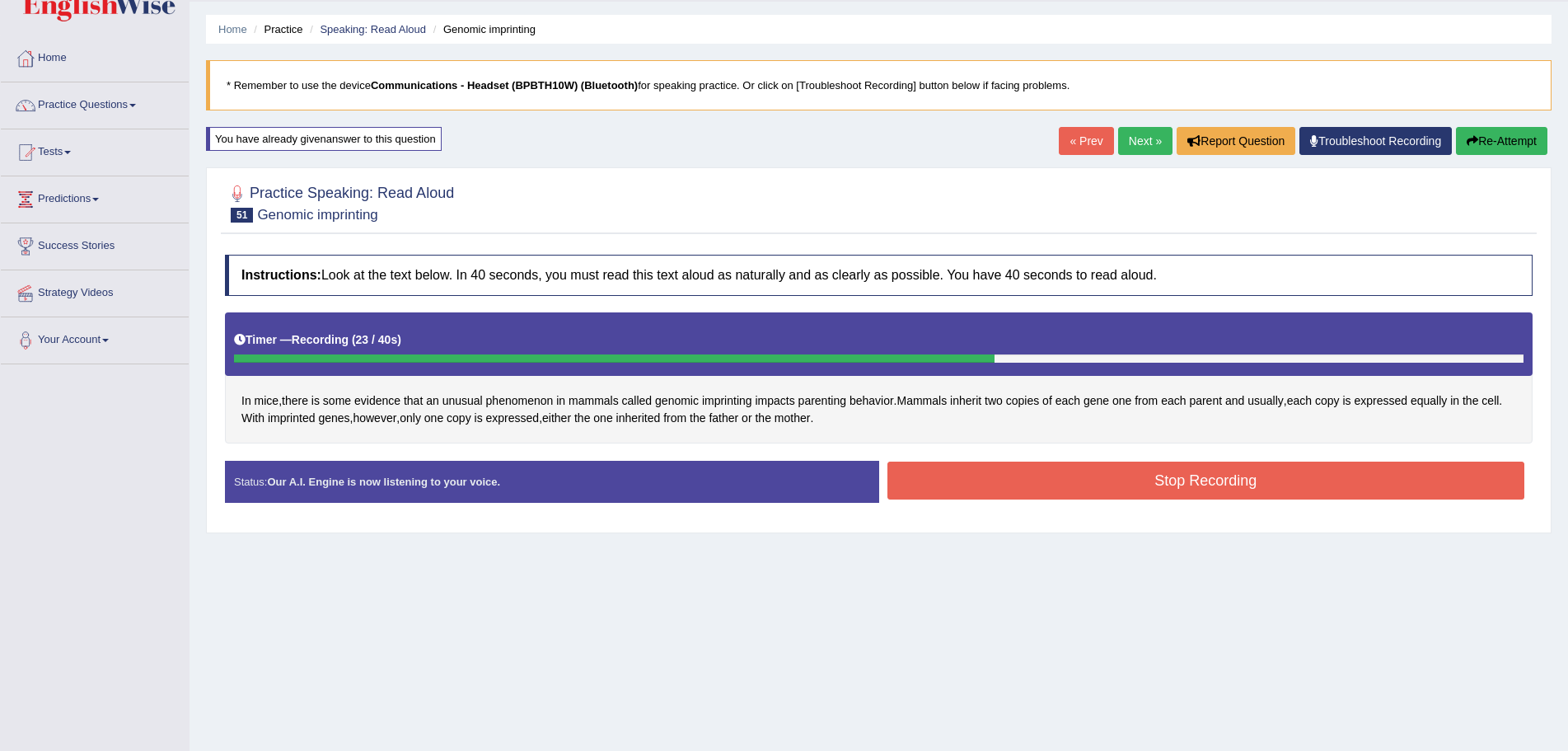
click at [909, 473] on button "Stop Recording" at bounding box center [1206, 480] width 638 height 38
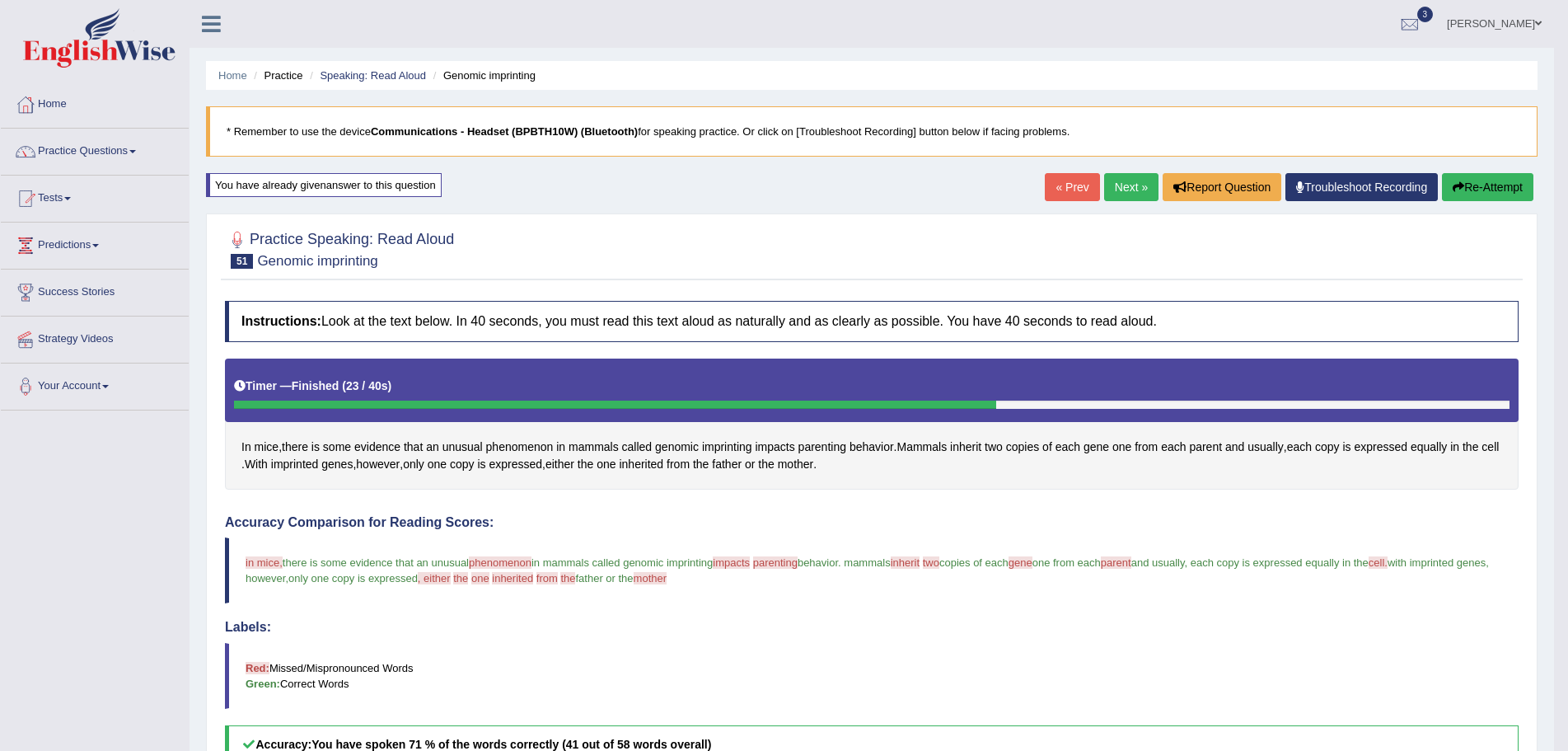
click at [1113, 185] on link "Next »" at bounding box center [1130, 188] width 54 height 28
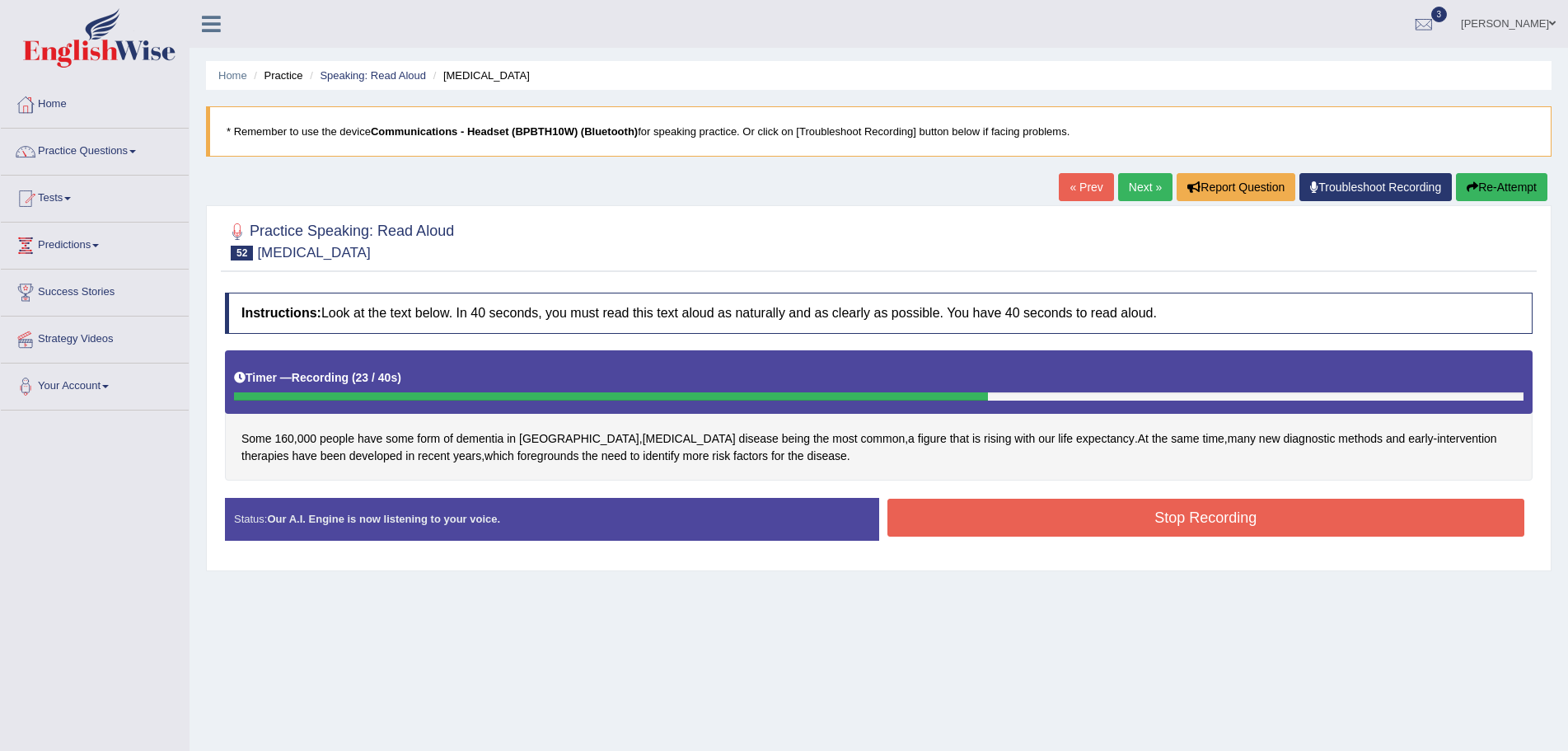
click at [993, 525] on button "Stop Recording" at bounding box center [1206, 518] width 638 height 38
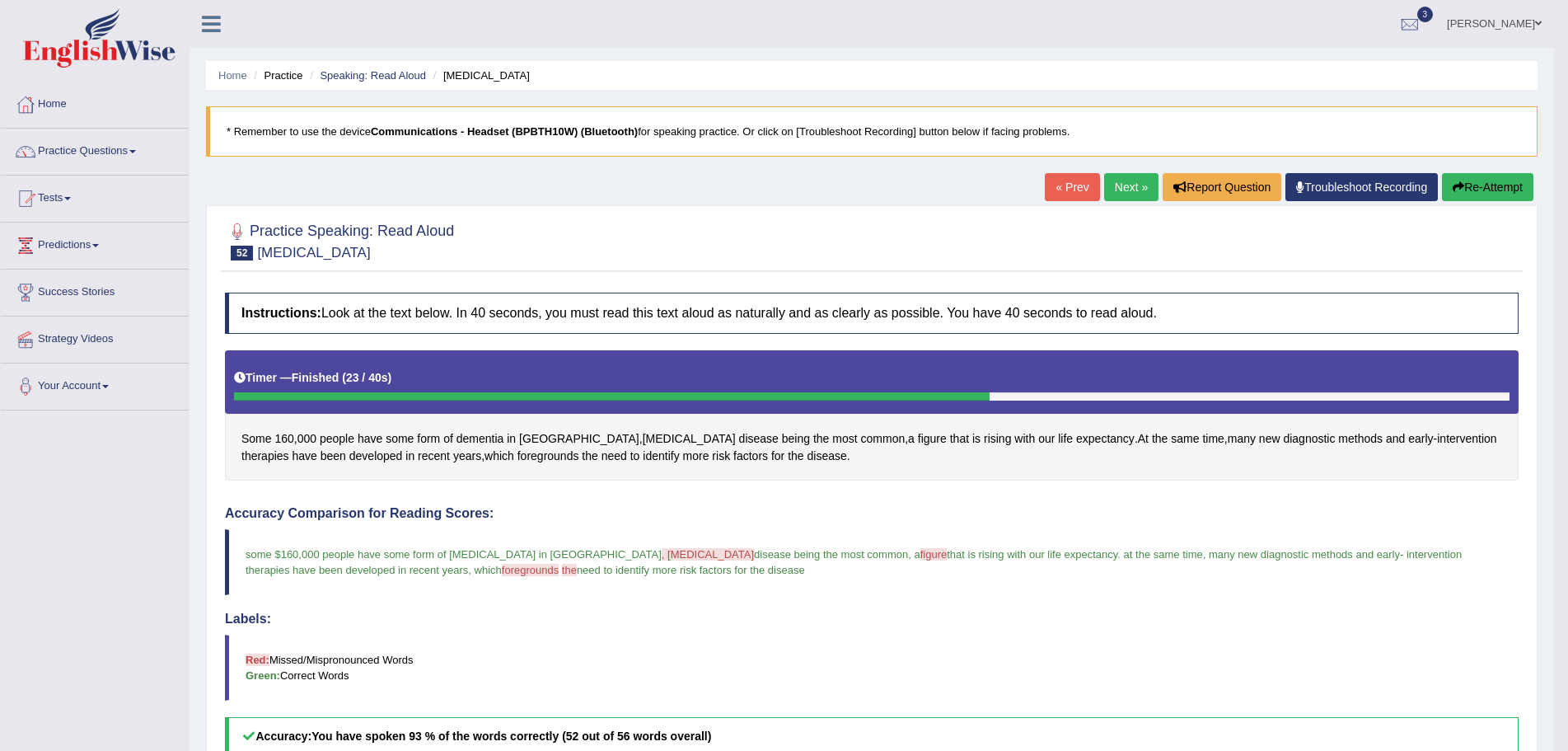
click at [1124, 183] on link "Next »" at bounding box center [1130, 188] width 54 height 28
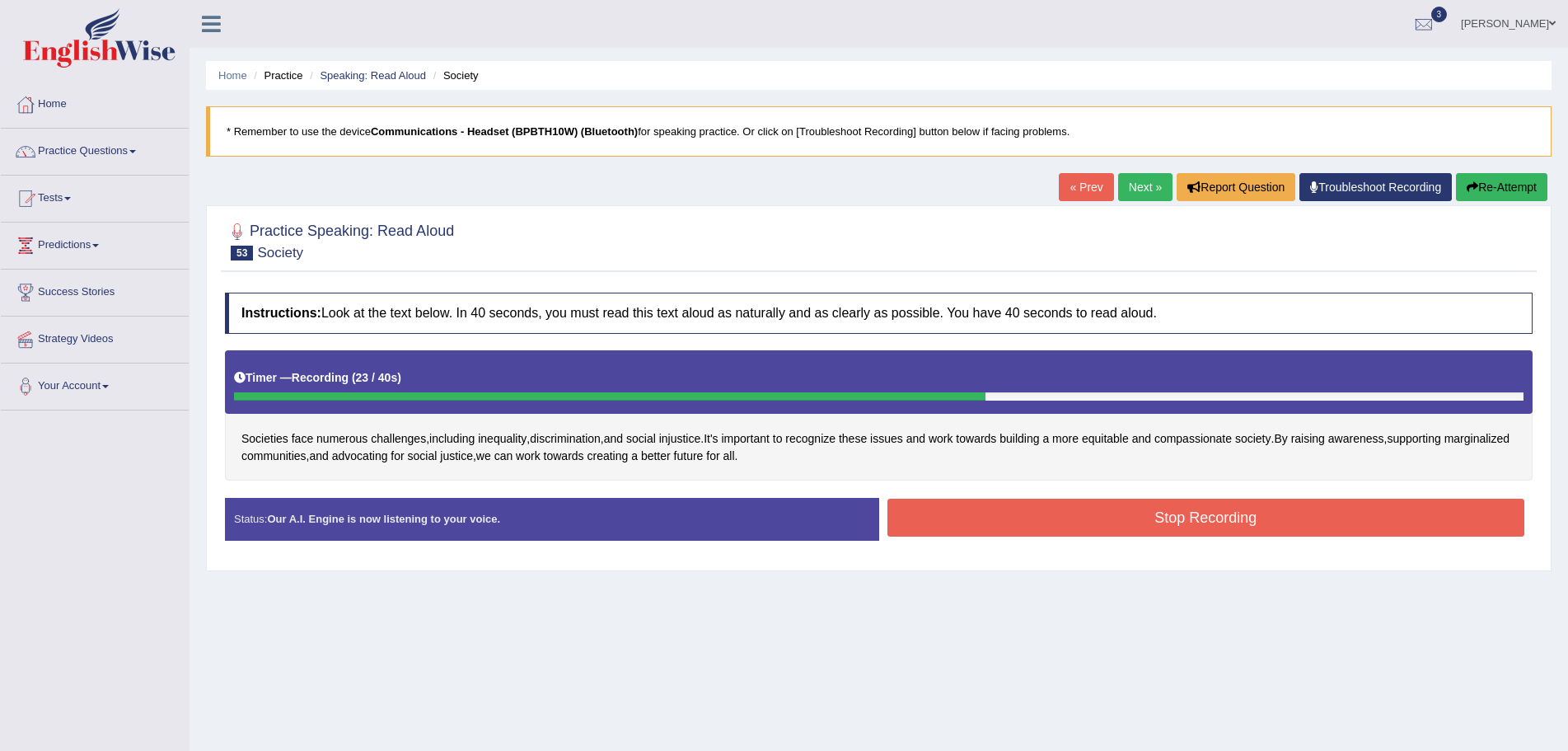
click at [1157, 516] on button "Stop Recording" at bounding box center [1206, 518] width 638 height 38
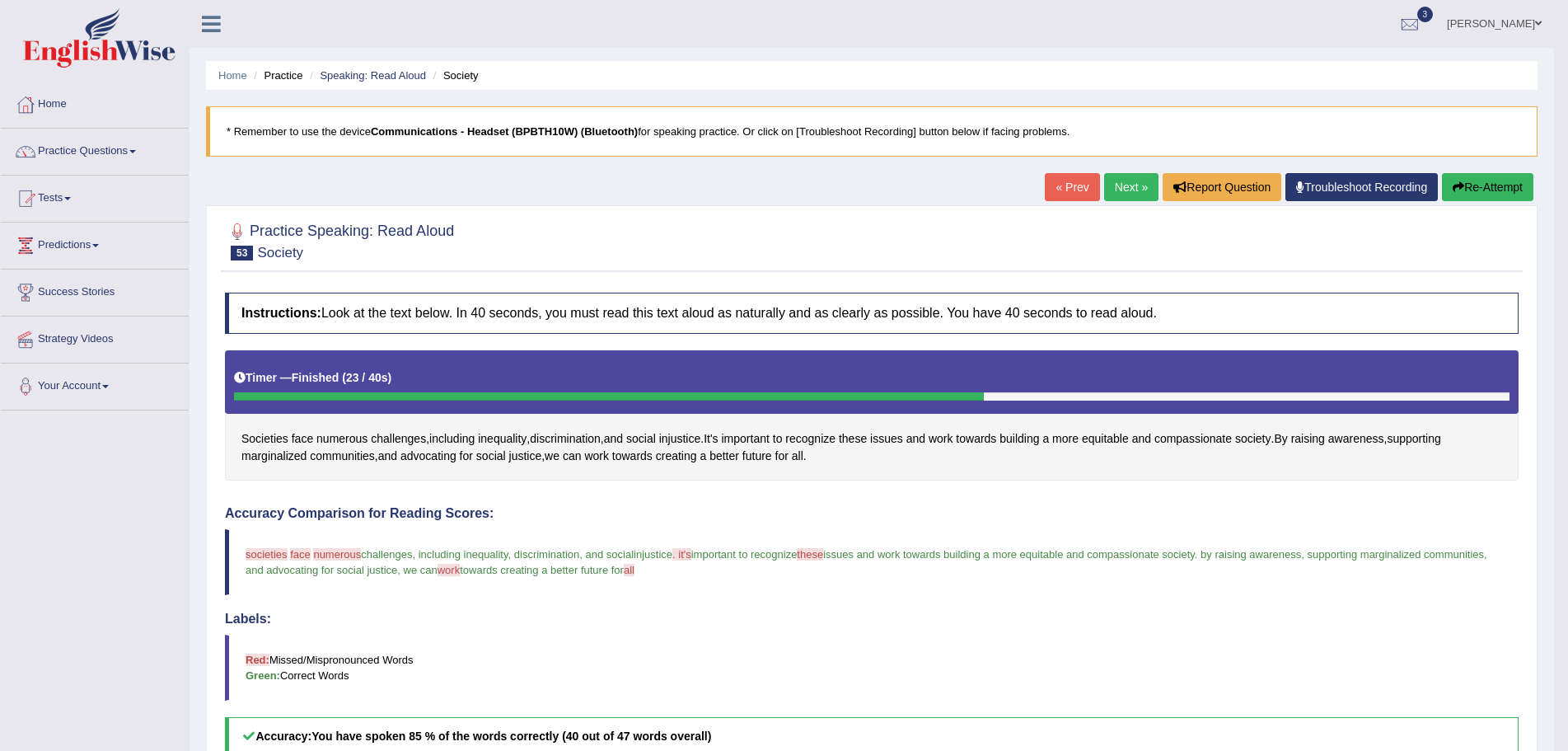
click at [1458, 187] on icon "button" at bounding box center [1458, 187] width 12 height 12
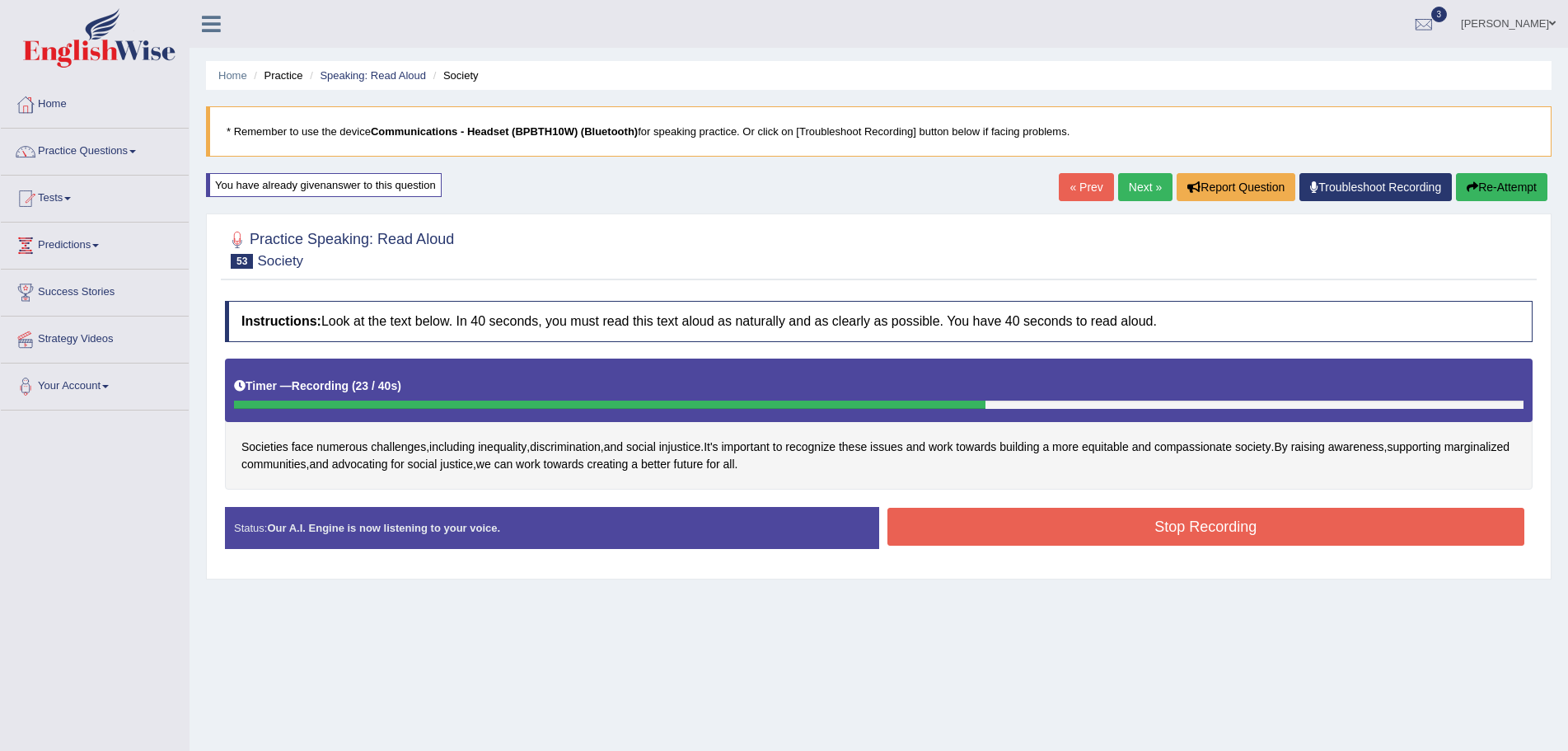
click at [1025, 526] on button "Stop Recording" at bounding box center [1206, 527] width 638 height 38
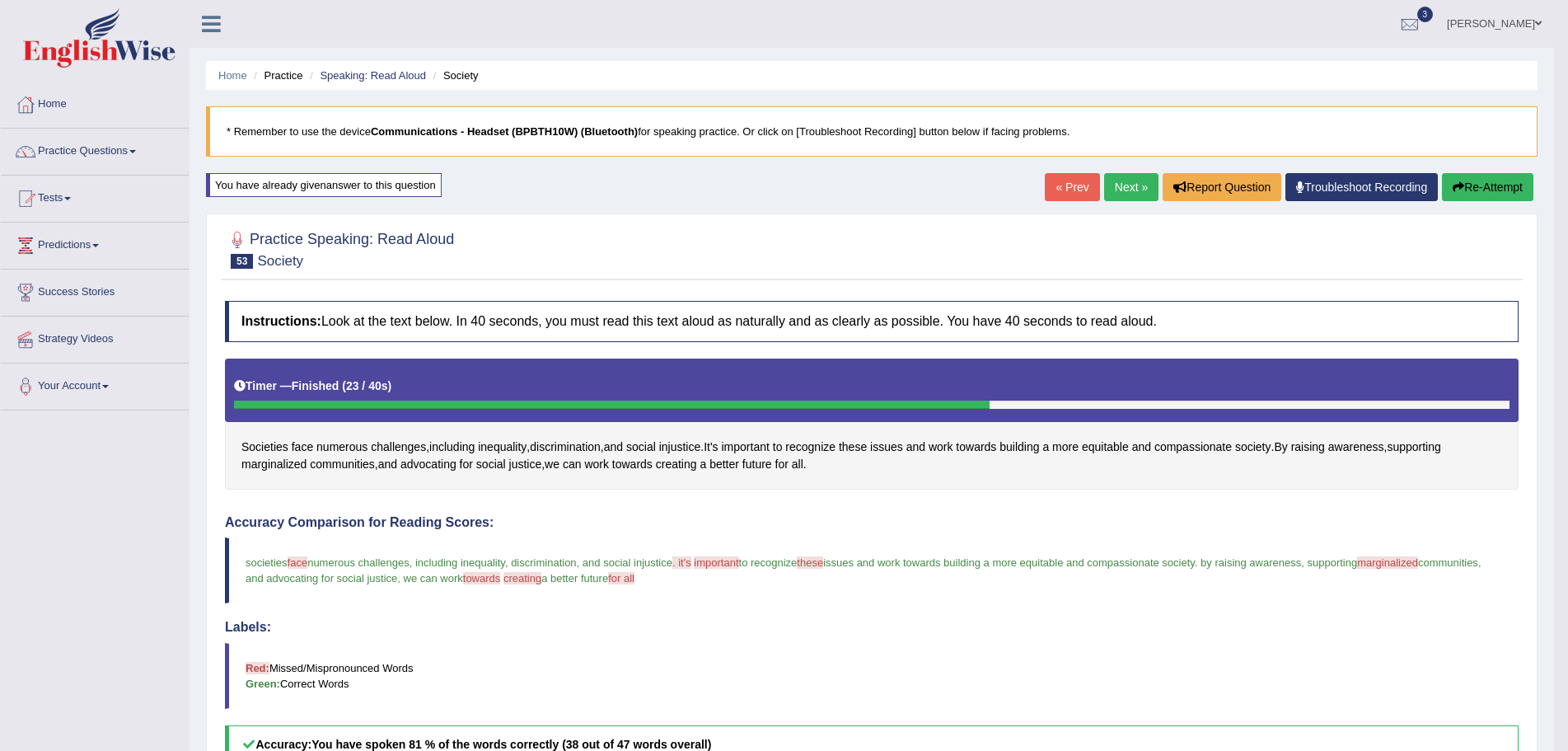
click at [1484, 181] on button "Re-Attempt" at bounding box center [1487, 188] width 92 height 28
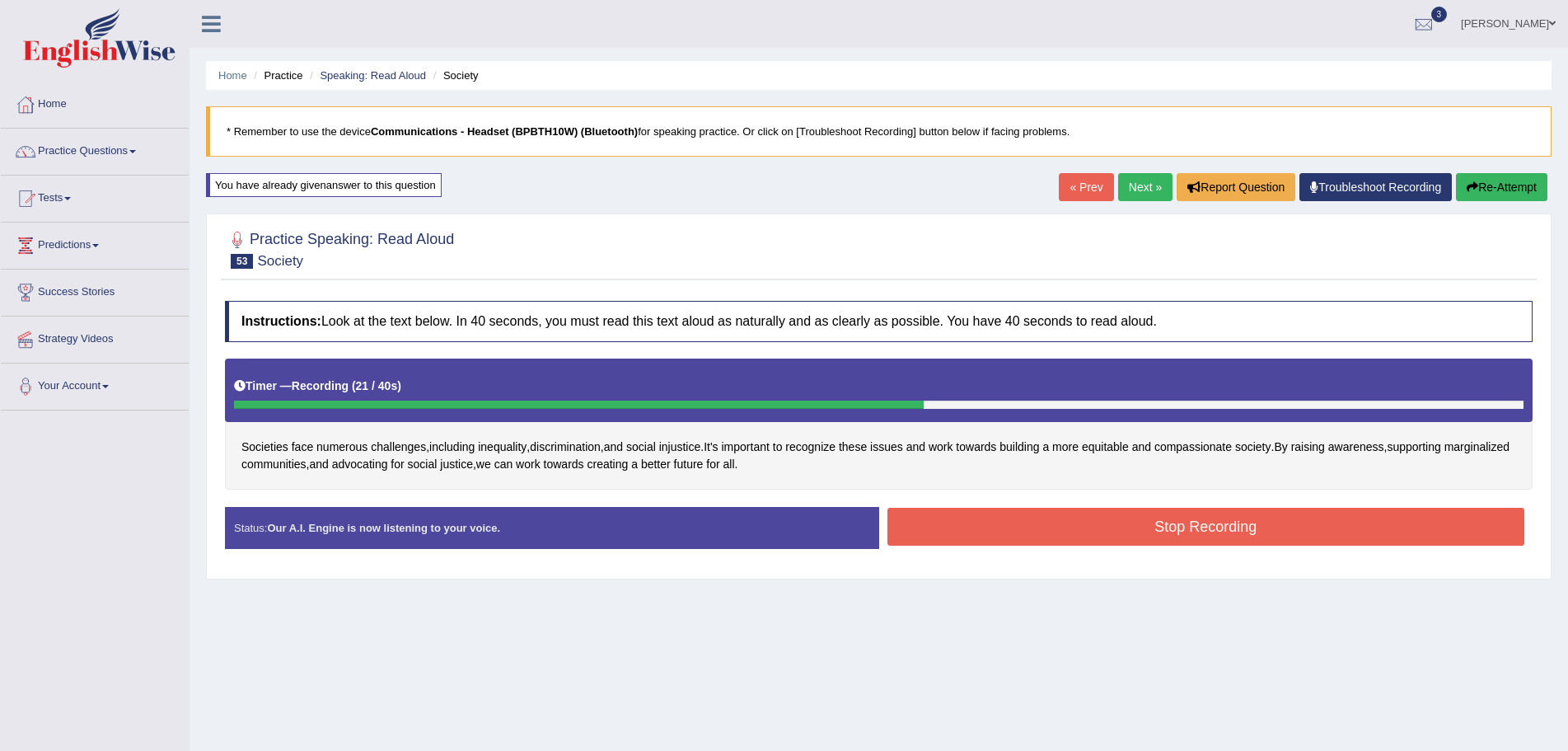
click at [1090, 531] on button "Stop Recording" at bounding box center [1206, 527] width 638 height 38
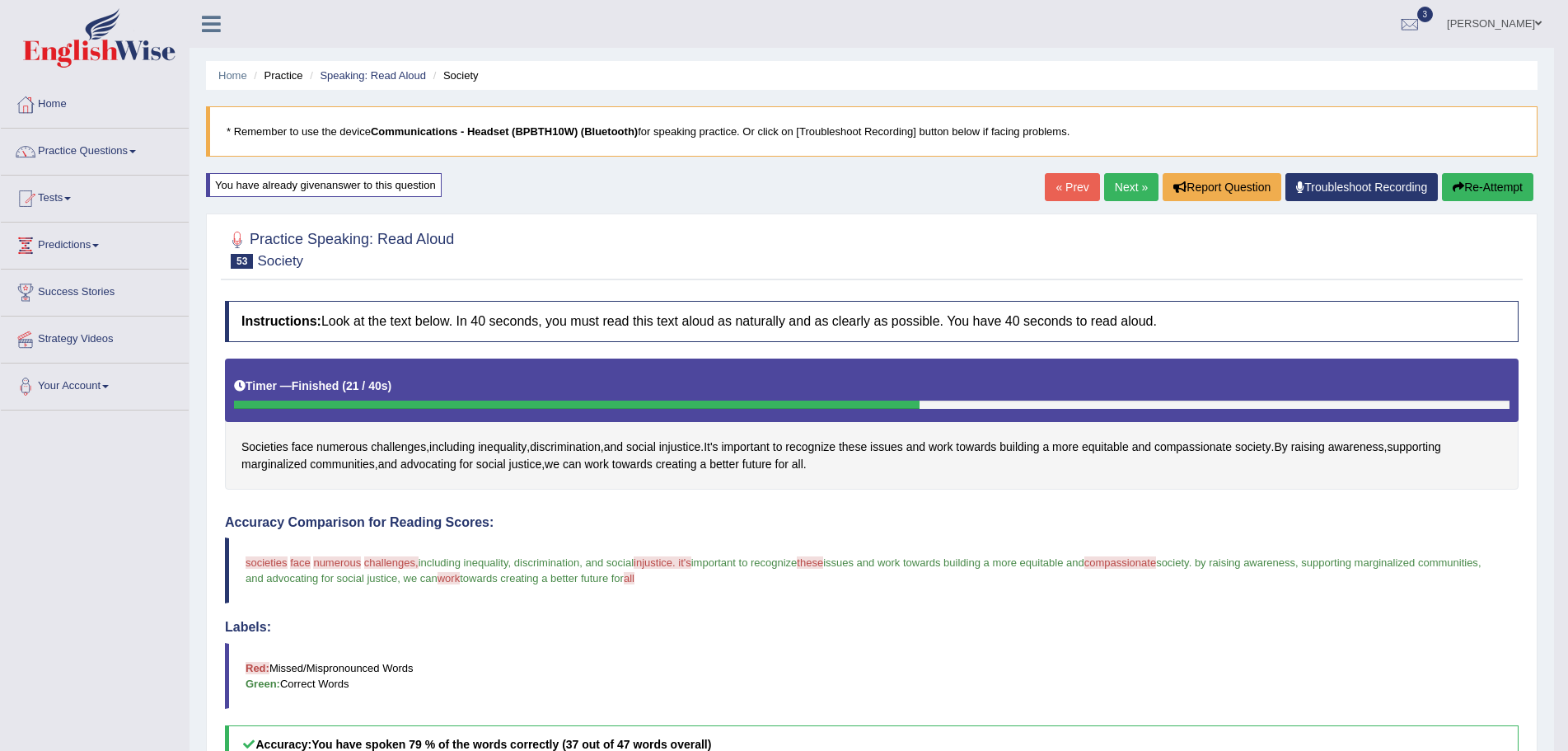
click at [1124, 185] on link "Next »" at bounding box center [1130, 188] width 54 height 28
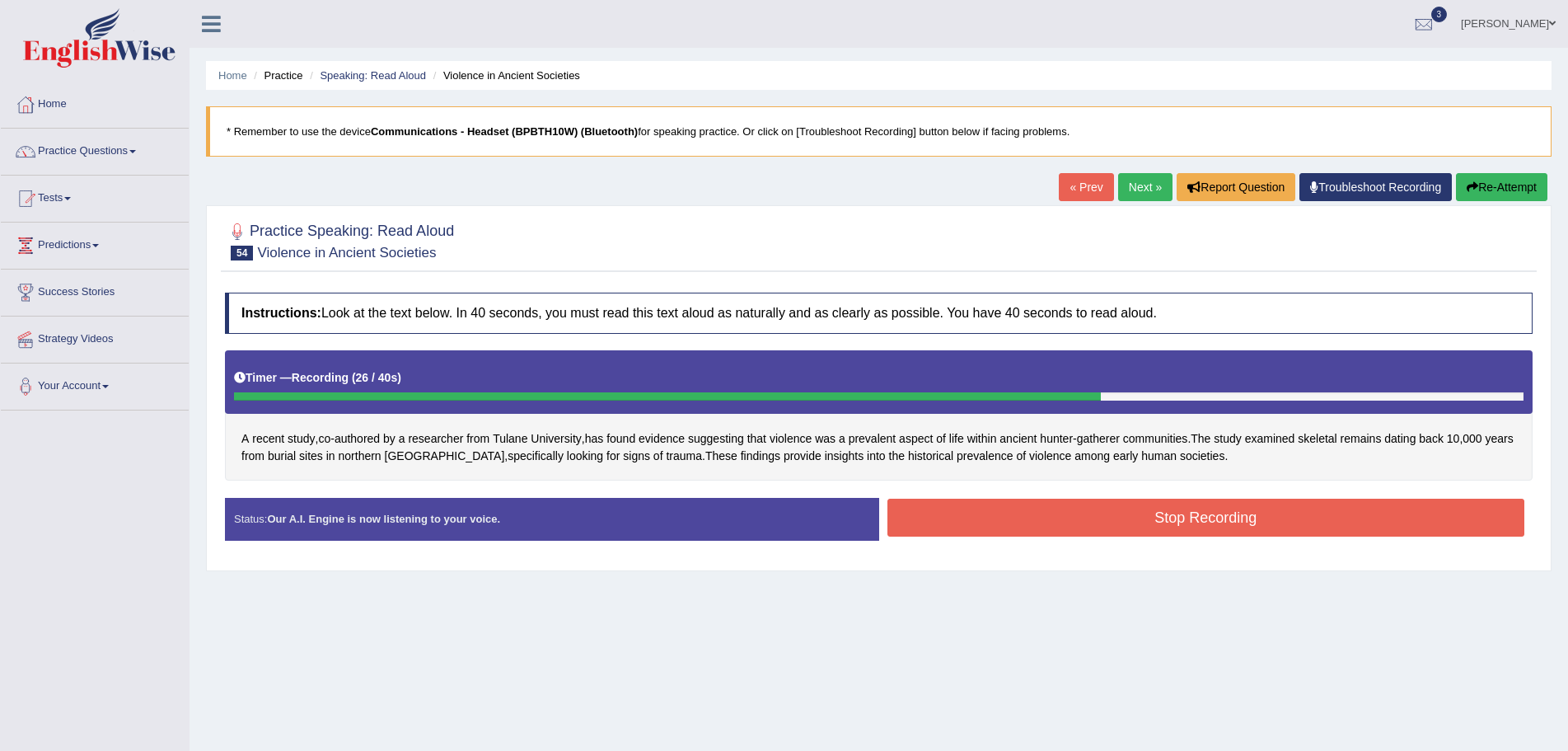
click at [1000, 516] on button "Stop Recording" at bounding box center [1206, 518] width 638 height 38
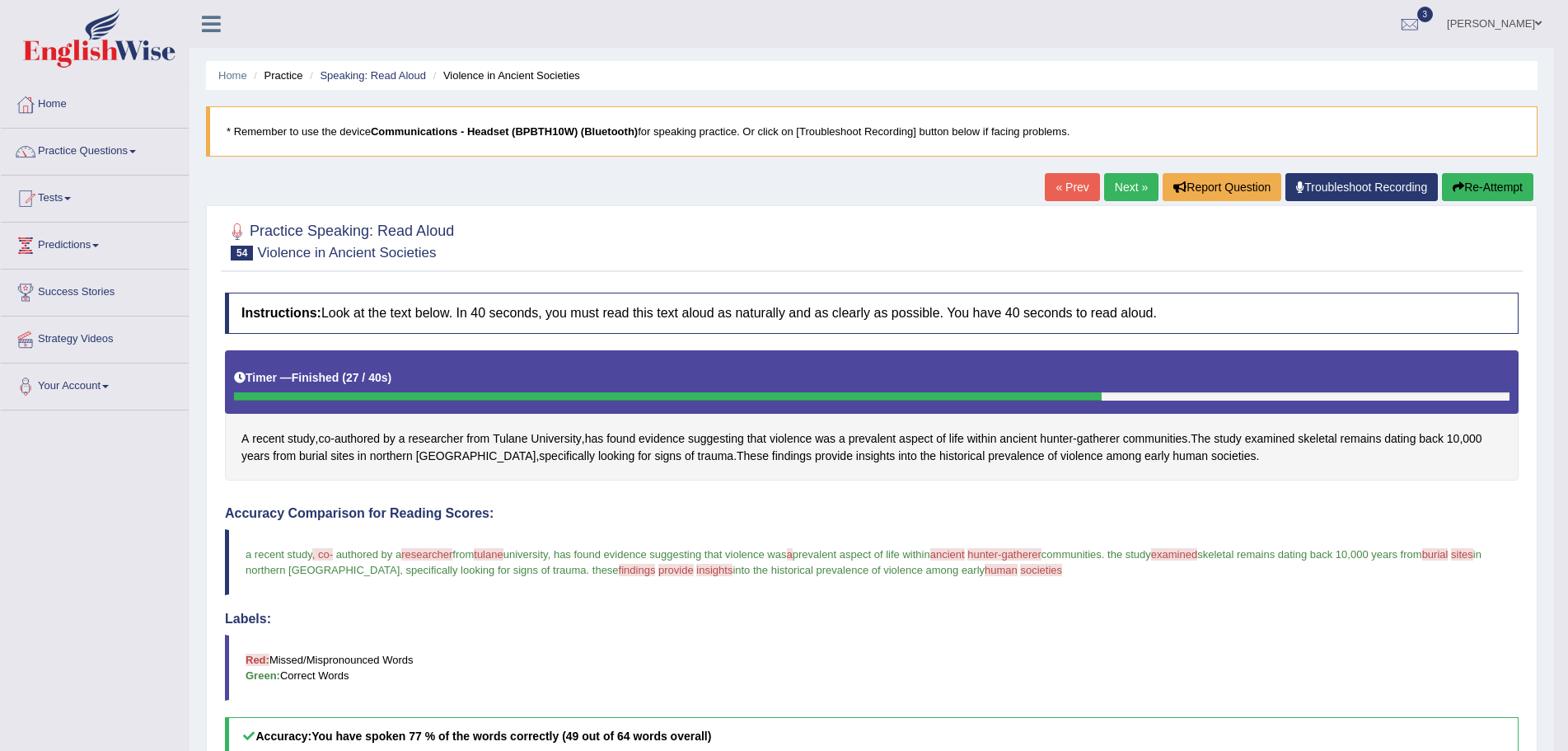
click at [1129, 184] on link "Next »" at bounding box center [1130, 188] width 54 height 28
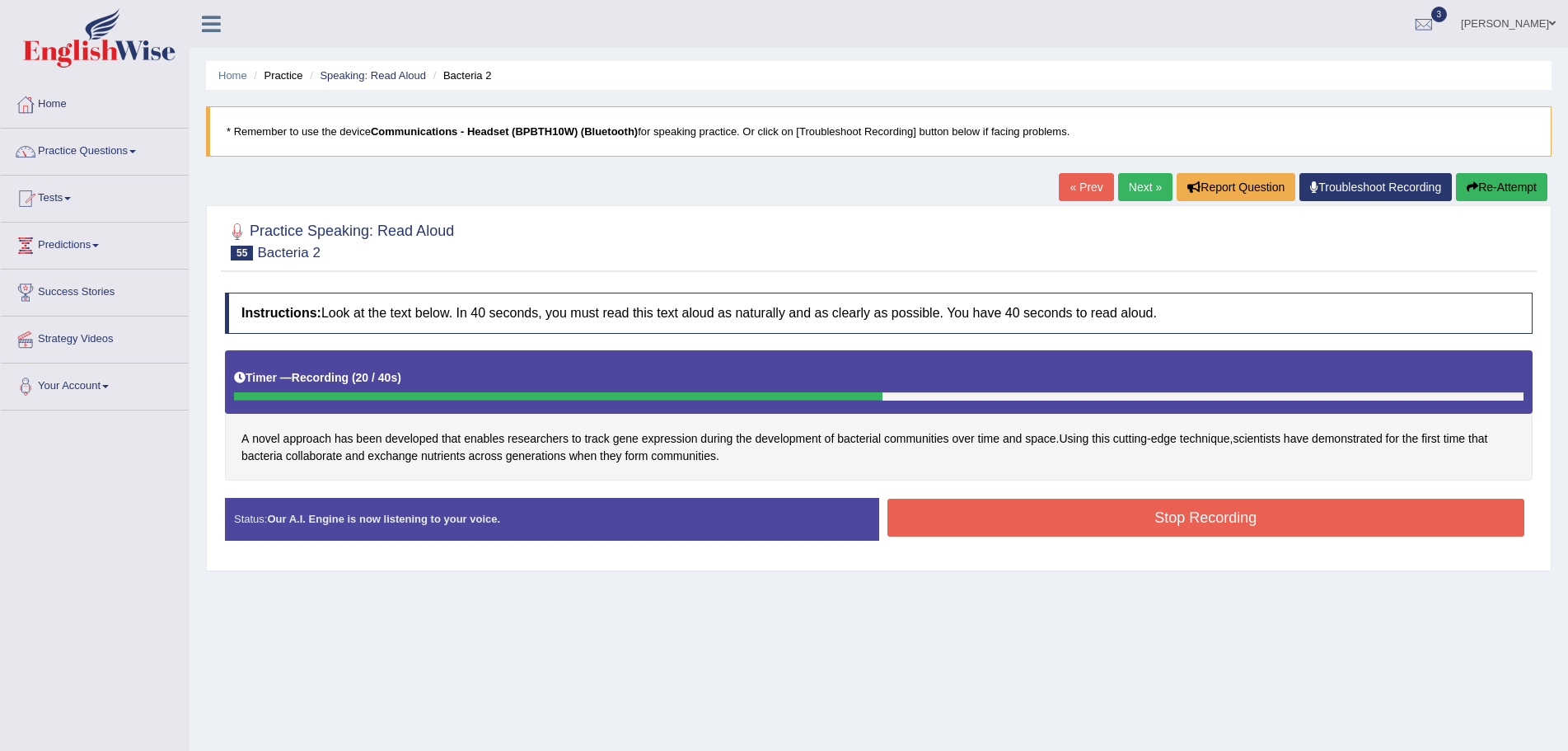
click at [930, 521] on button "Stop Recording" at bounding box center [1206, 518] width 638 height 38
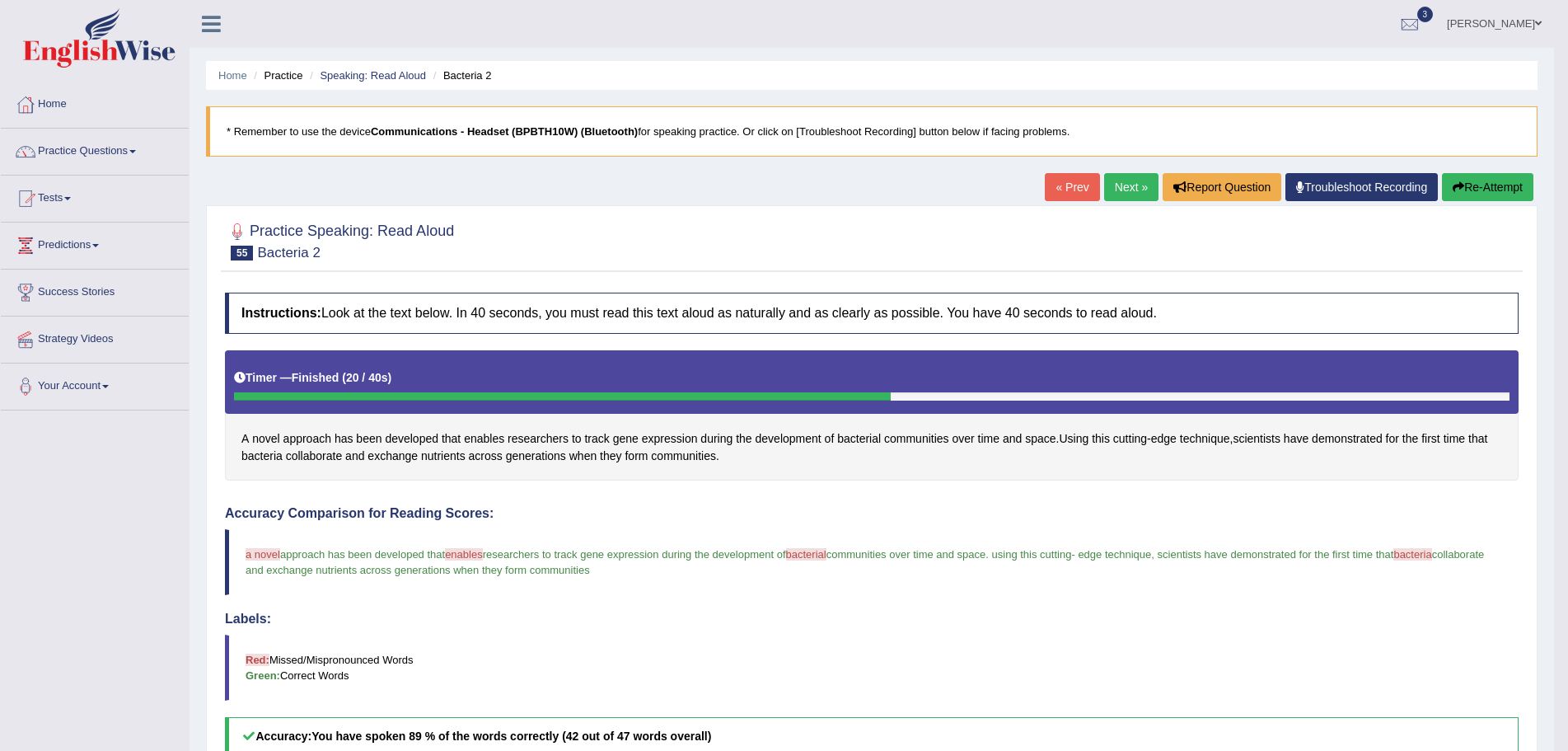
click at [1114, 185] on link "Next »" at bounding box center [1130, 188] width 54 height 28
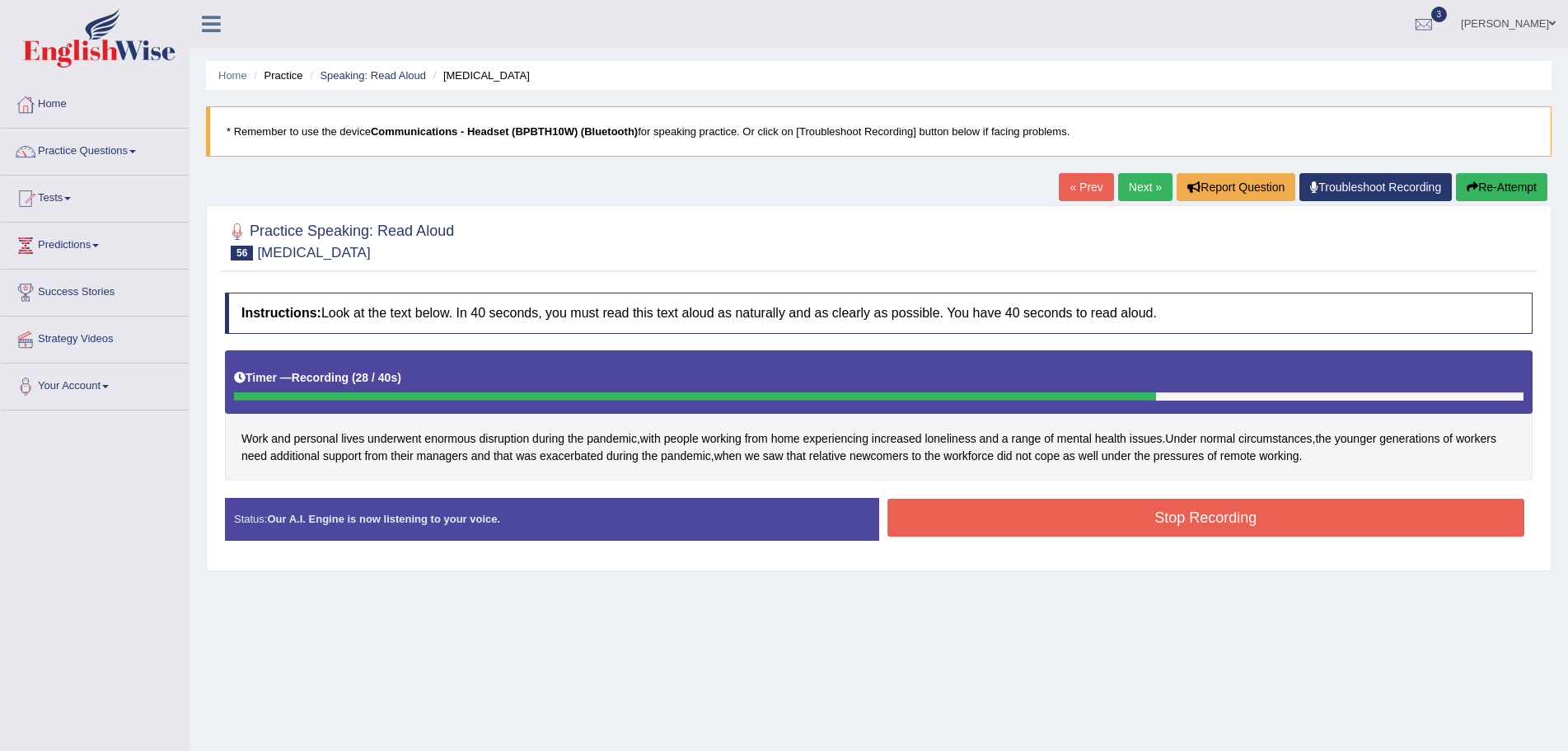
click at [1142, 521] on button "Stop Recording" at bounding box center [1206, 518] width 638 height 38
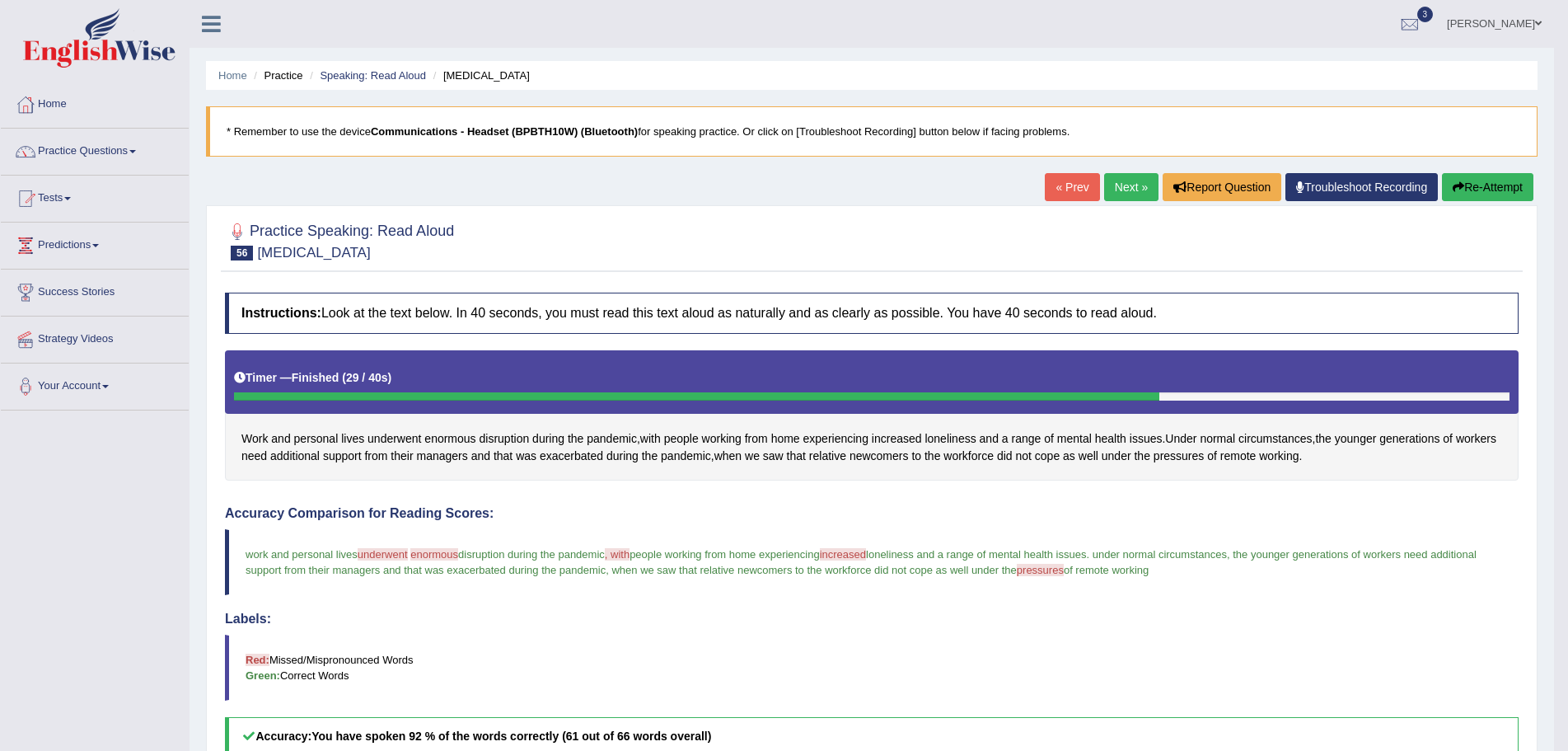
click at [1114, 182] on link "Next »" at bounding box center [1130, 188] width 54 height 28
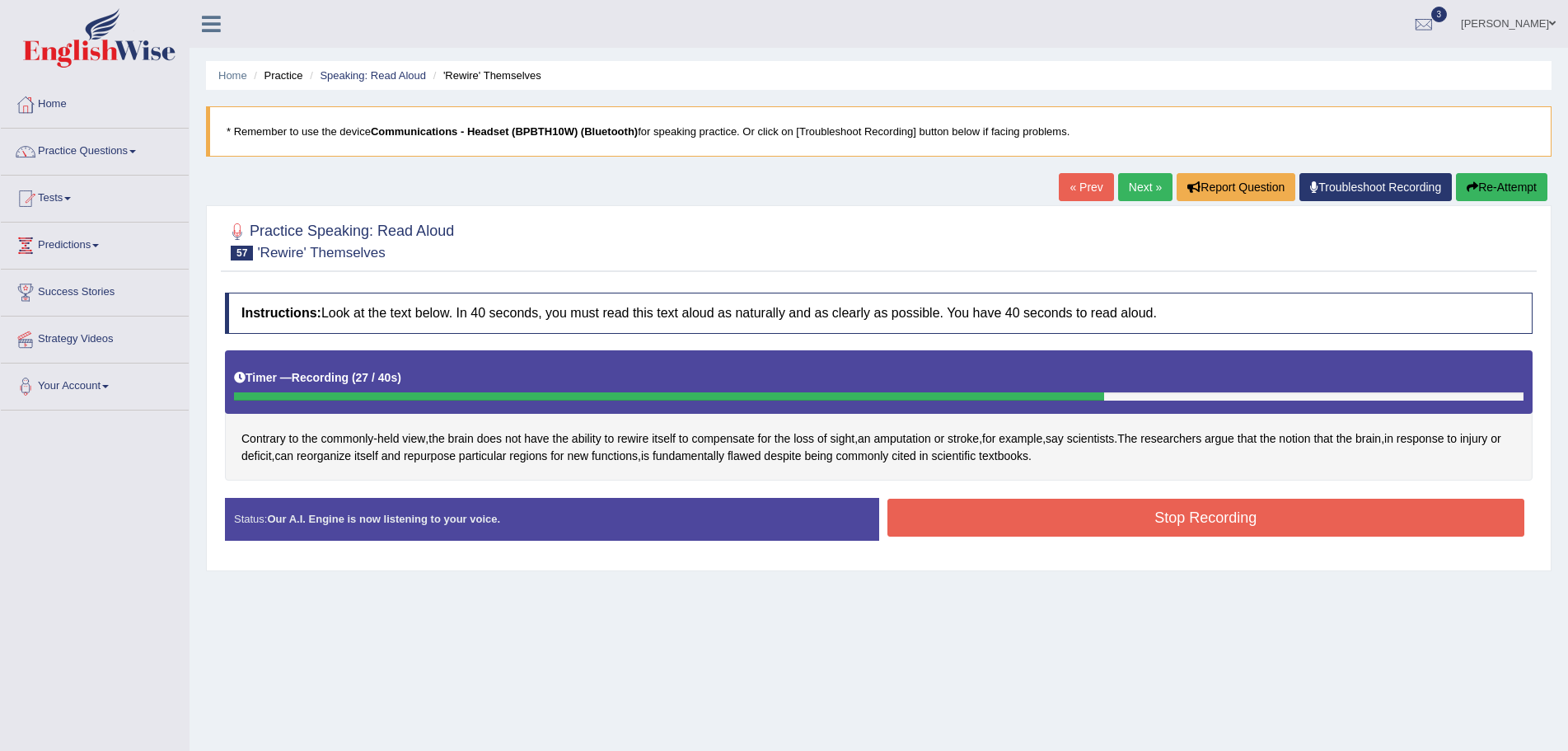
click at [1000, 529] on button "Stop Recording" at bounding box center [1206, 518] width 638 height 38
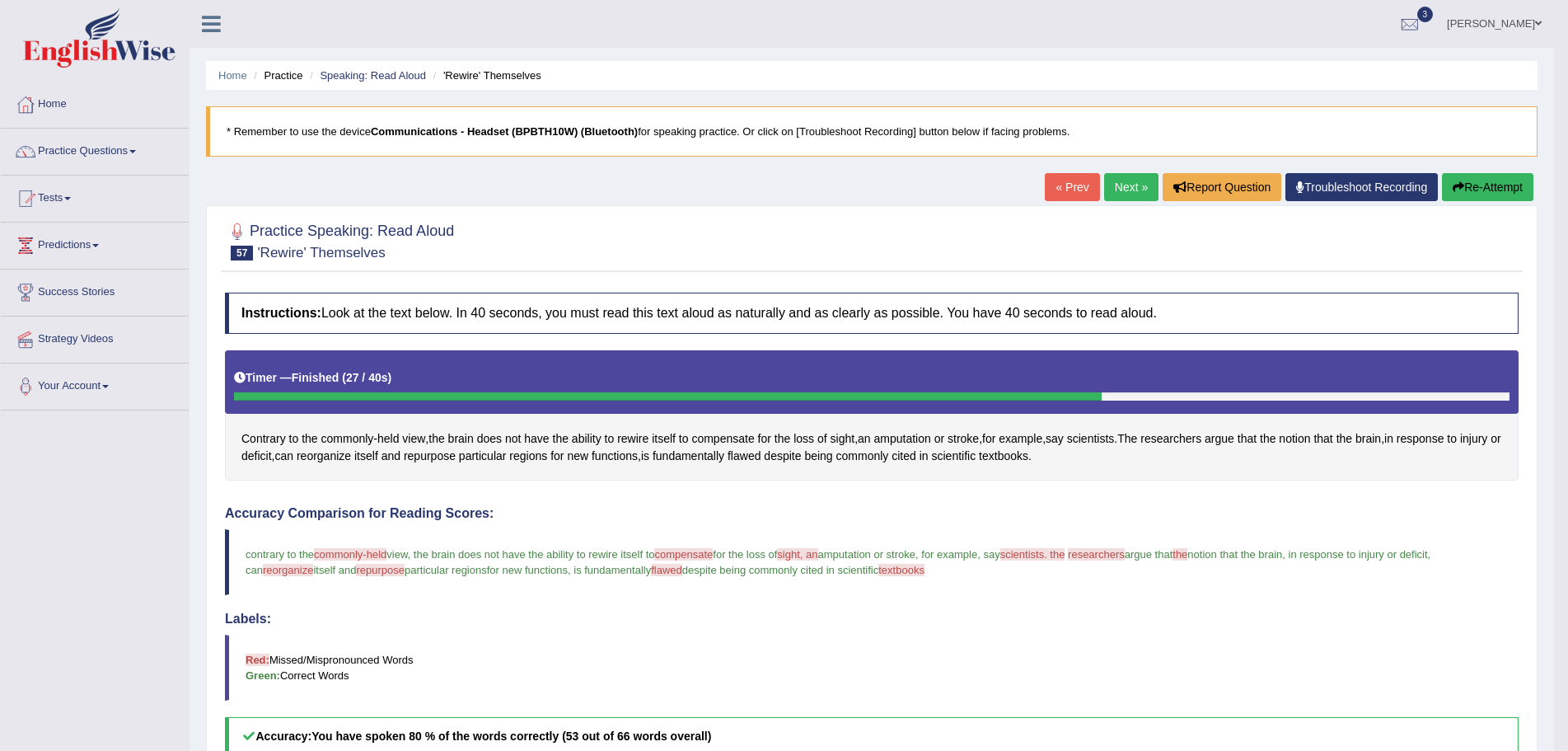
click at [1109, 190] on link "Next »" at bounding box center [1130, 188] width 54 height 28
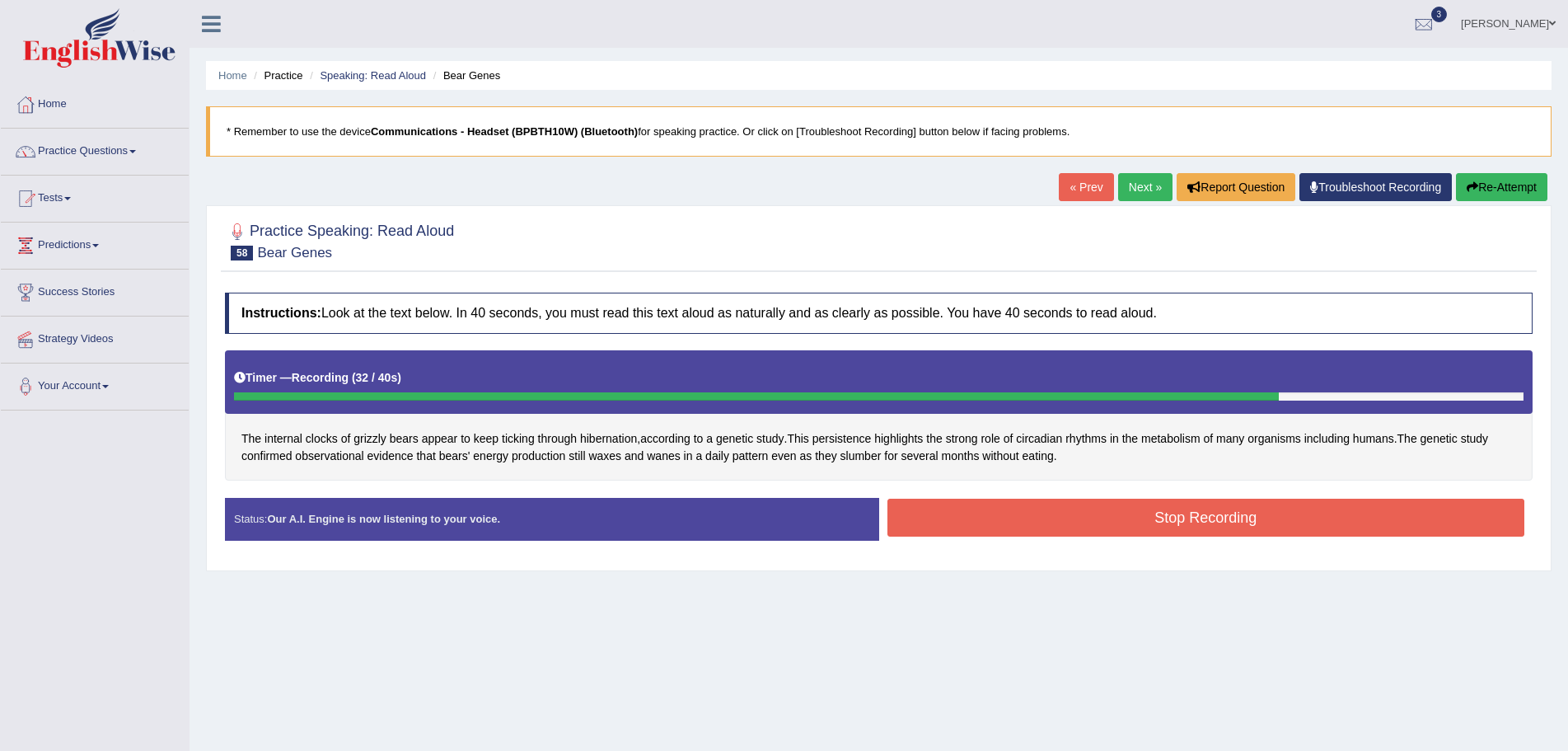
click at [1052, 522] on button "Stop Recording" at bounding box center [1206, 518] width 638 height 38
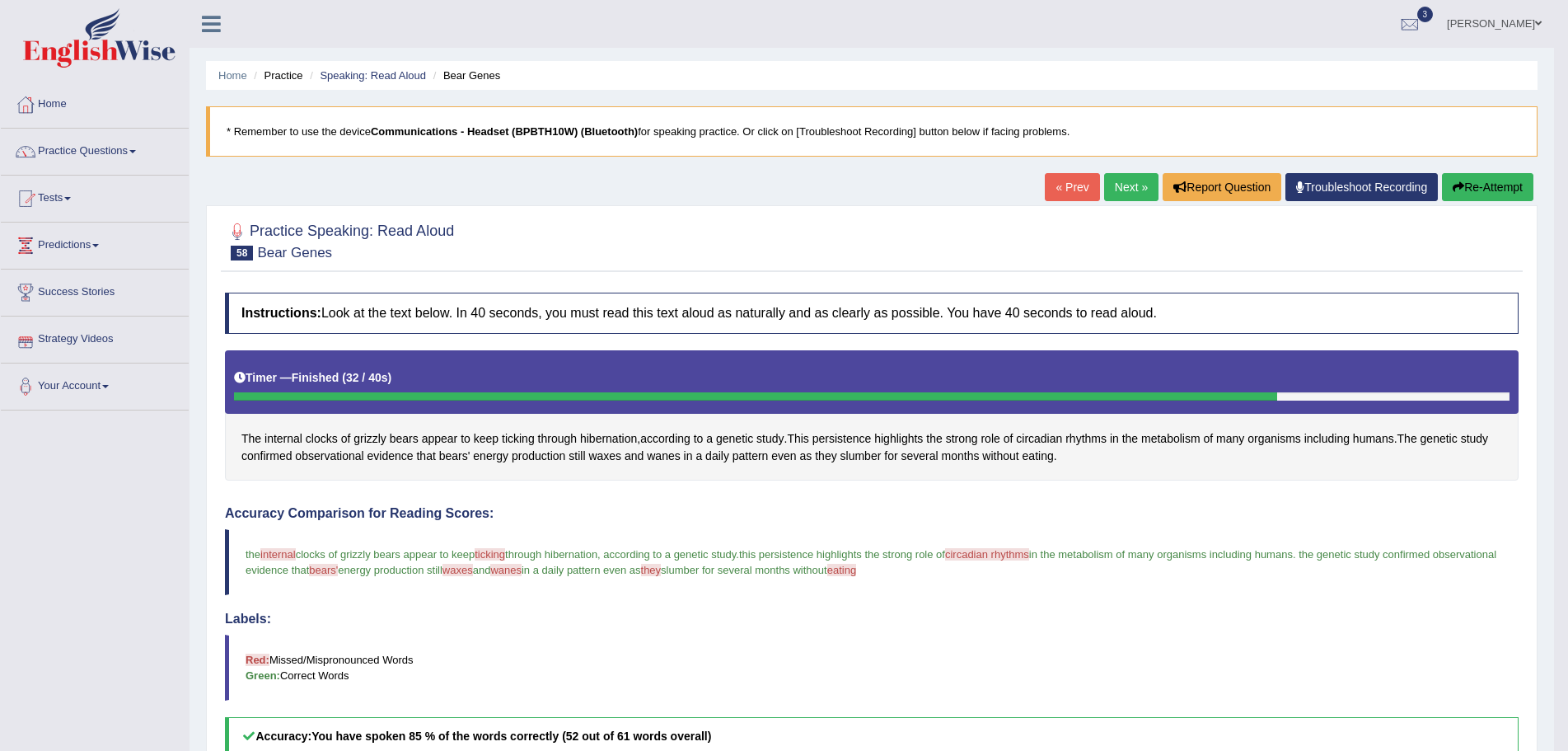
click at [1480, 187] on button "Re-Attempt" at bounding box center [1487, 188] width 92 height 28
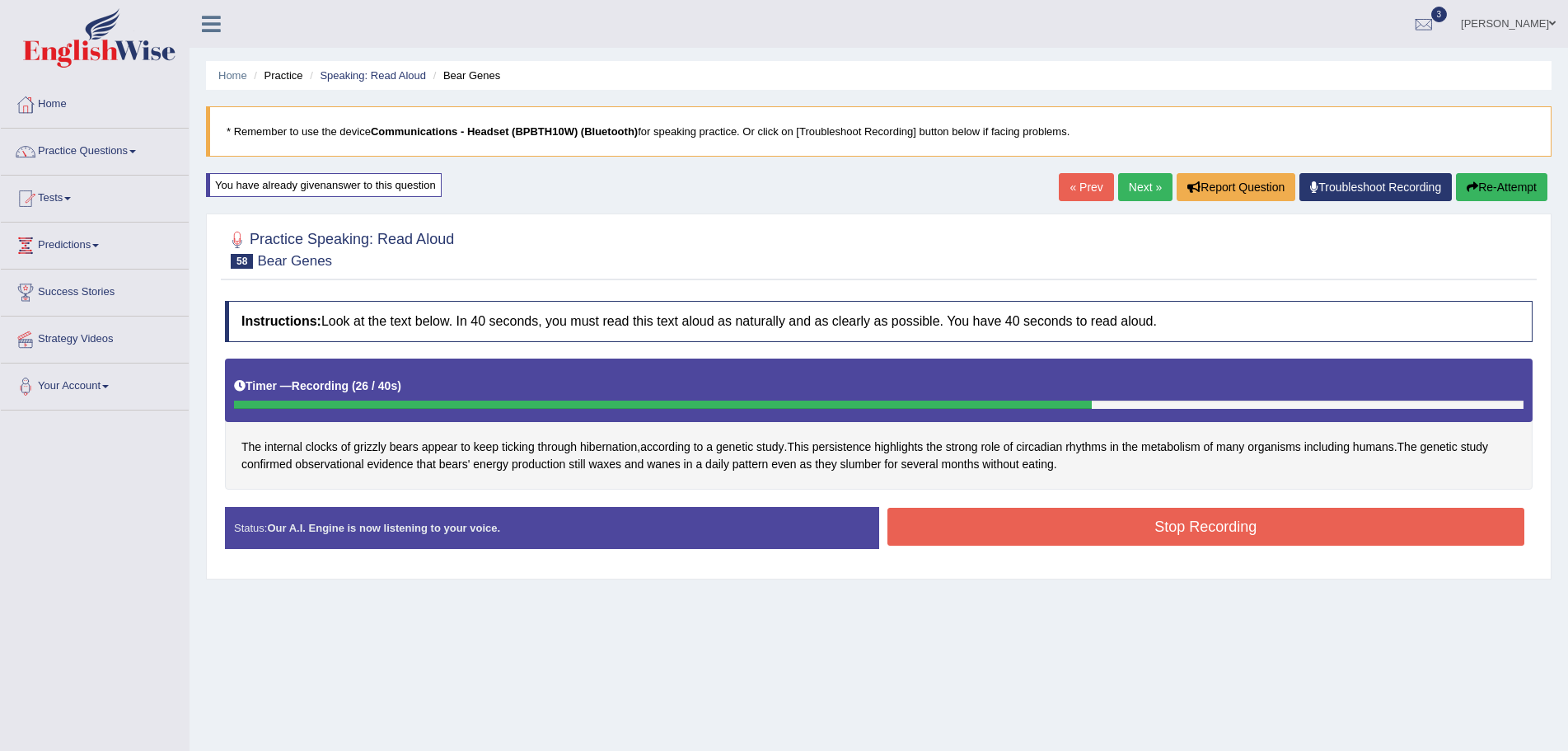
click at [948, 527] on button "Stop Recording" at bounding box center [1206, 527] width 638 height 38
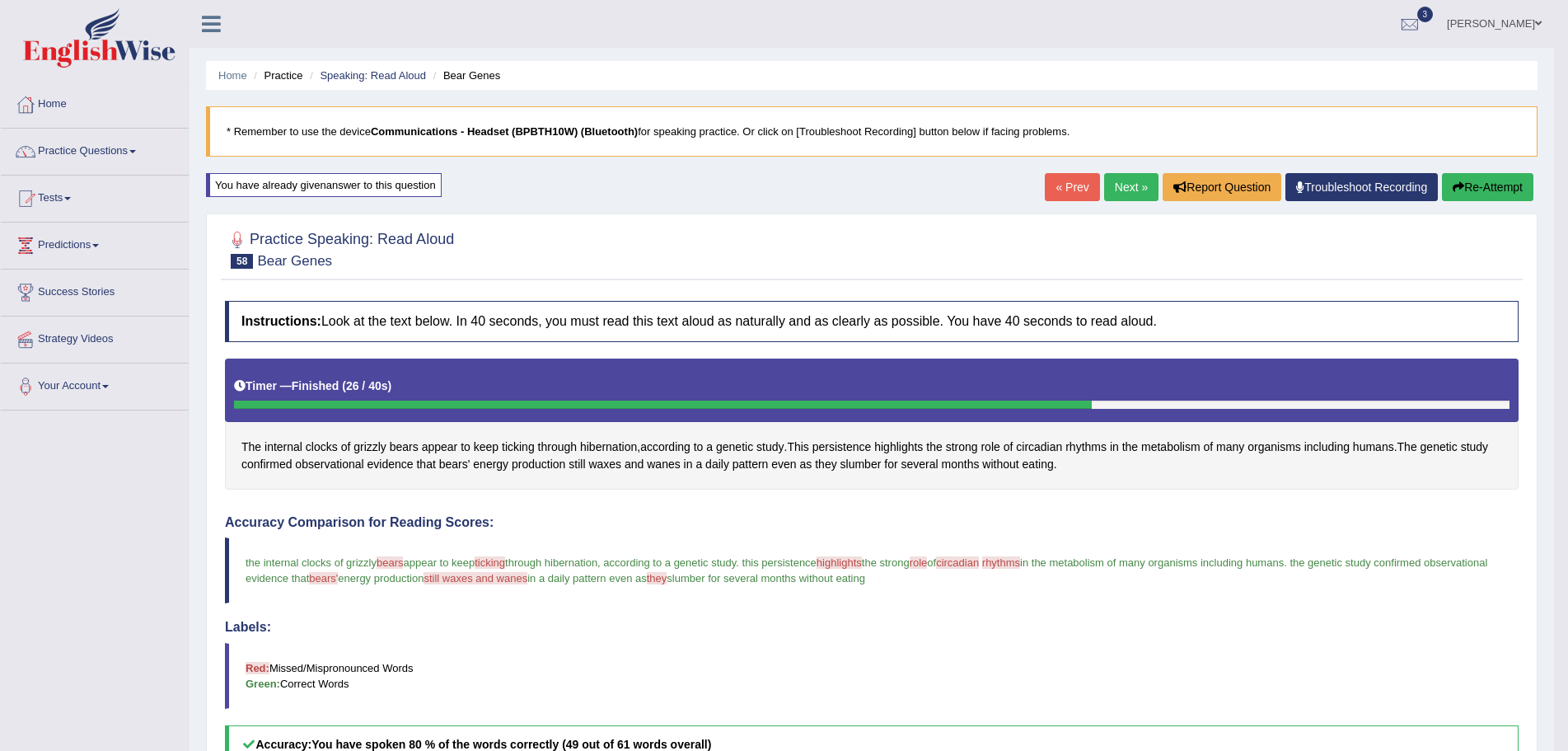
click at [1467, 186] on button "Re-Attempt" at bounding box center [1487, 188] width 92 height 28
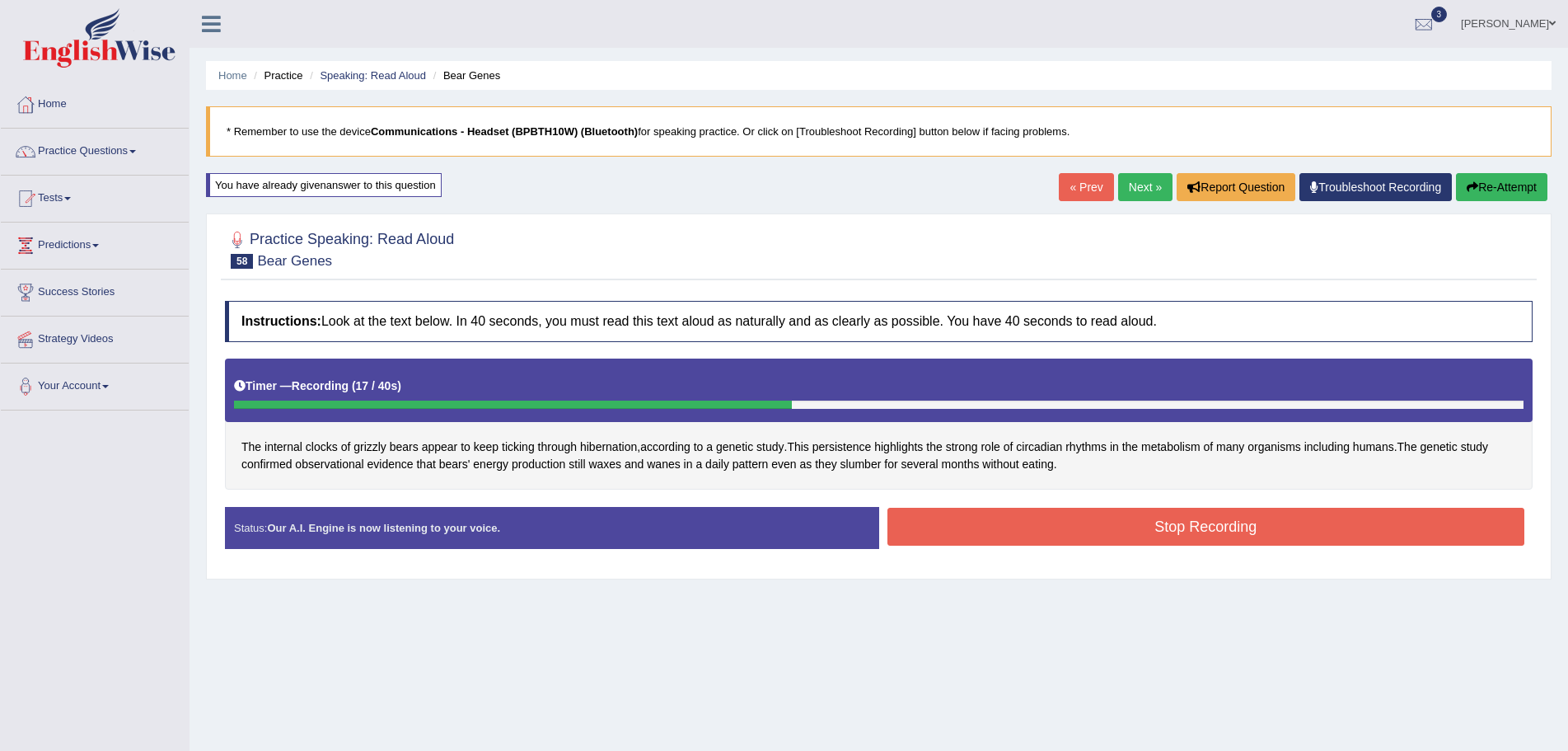
click at [1489, 175] on button "Re-Attempt" at bounding box center [1501, 188] width 92 height 28
click at [1152, 518] on button "Stop Recording" at bounding box center [1206, 527] width 638 height 38
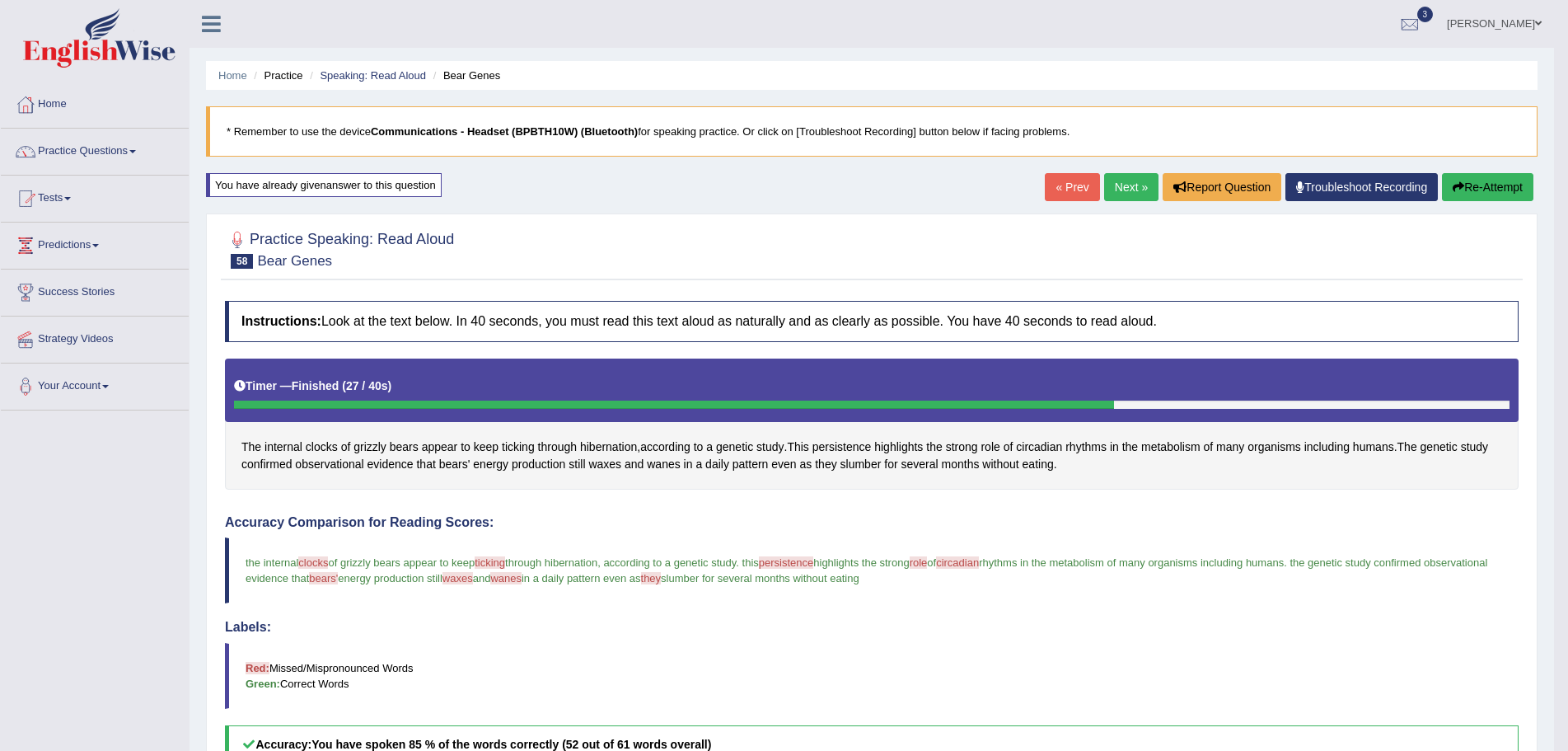
click at [1116, 184] on link "Next »" at bounding box center [1130, 188] width 54 height 28
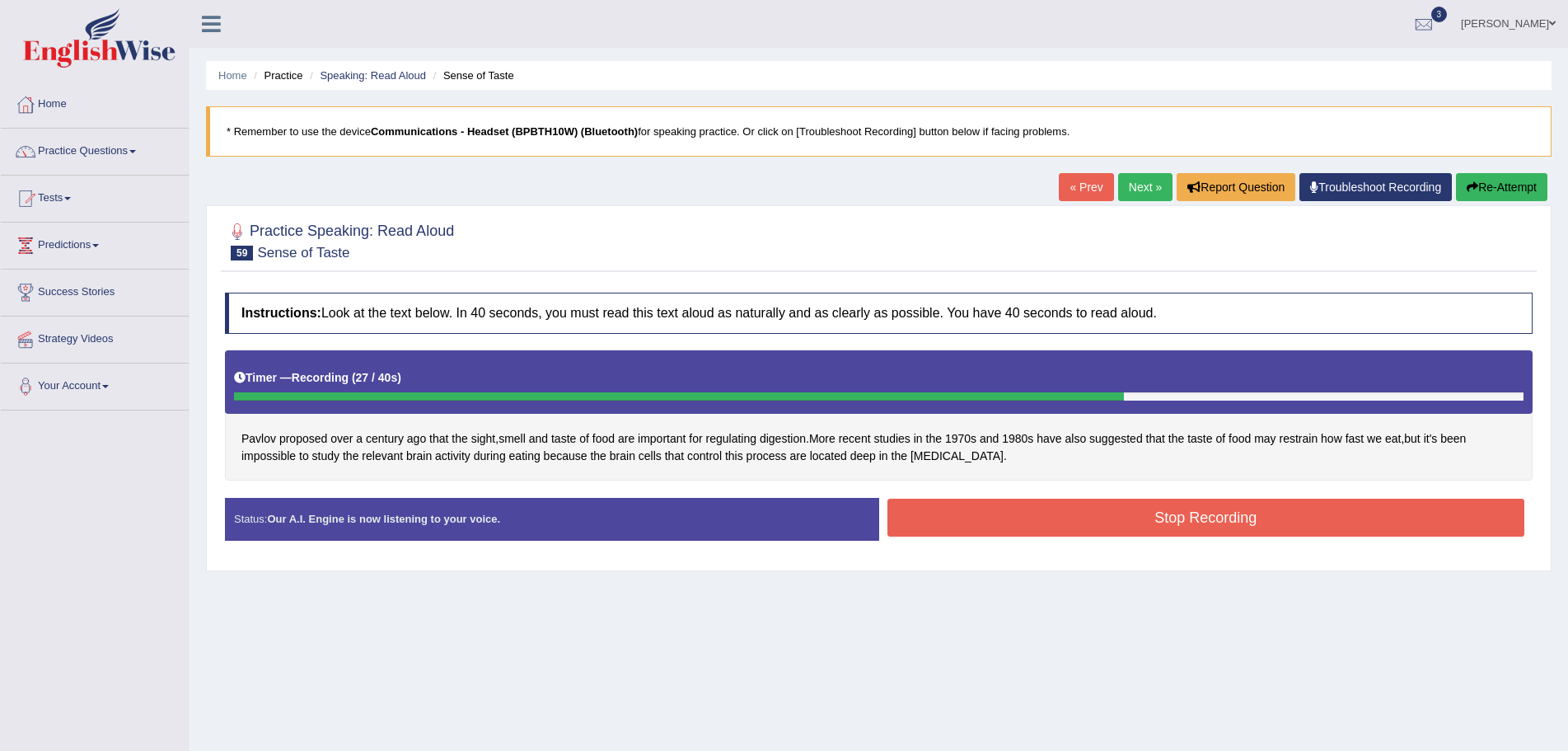
click at [1179, 531] on button "Stop Recording" at bounding box center [1206, 518] width 638 height 38
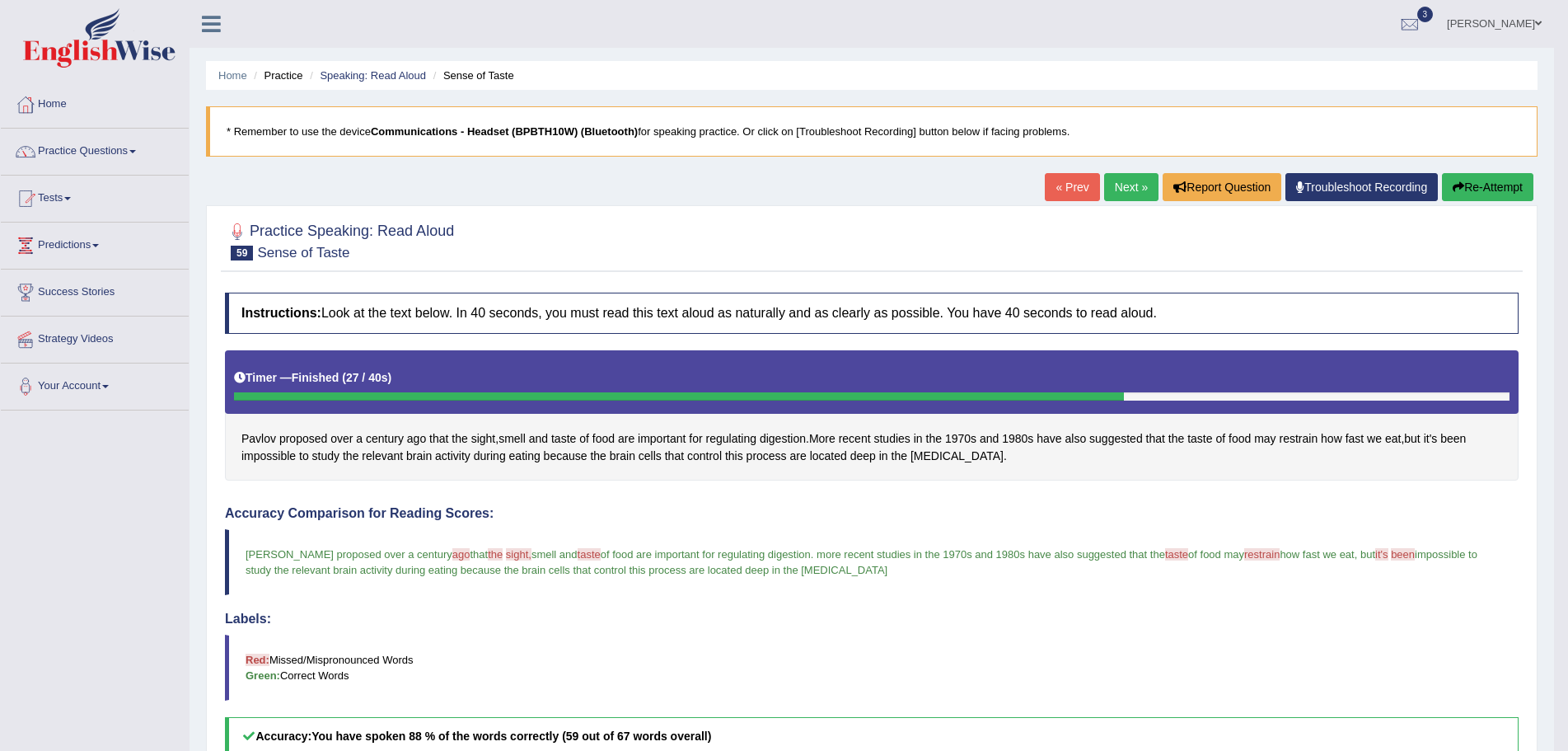
click at [1115, 184] on link "Next »" at bounding box center [1130, 188] width 54 height 28
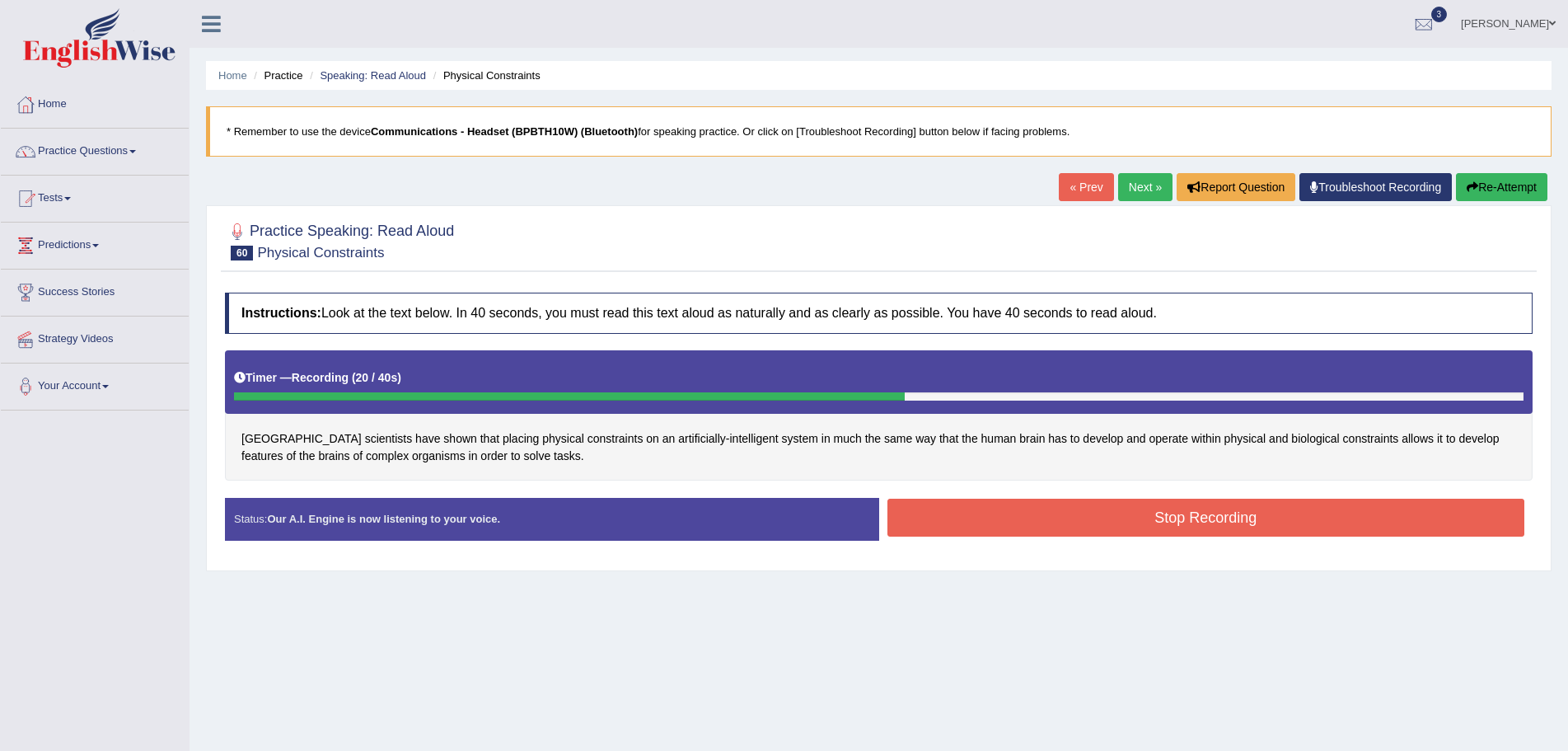
click at [1186, 516] on button "Stop Recording" at bounding box center [1206, 518] width 638 height 38
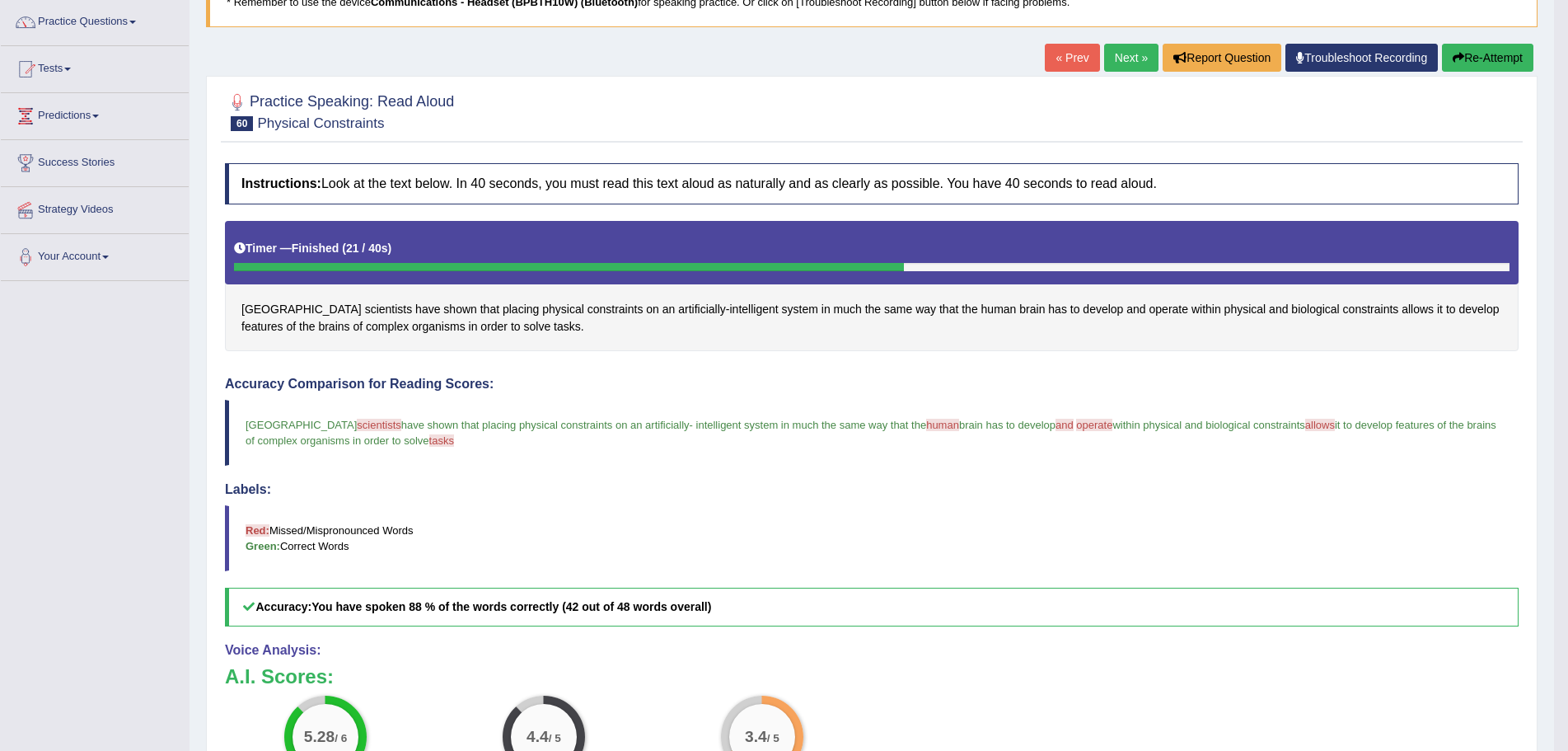
scroll to position [129, 0]
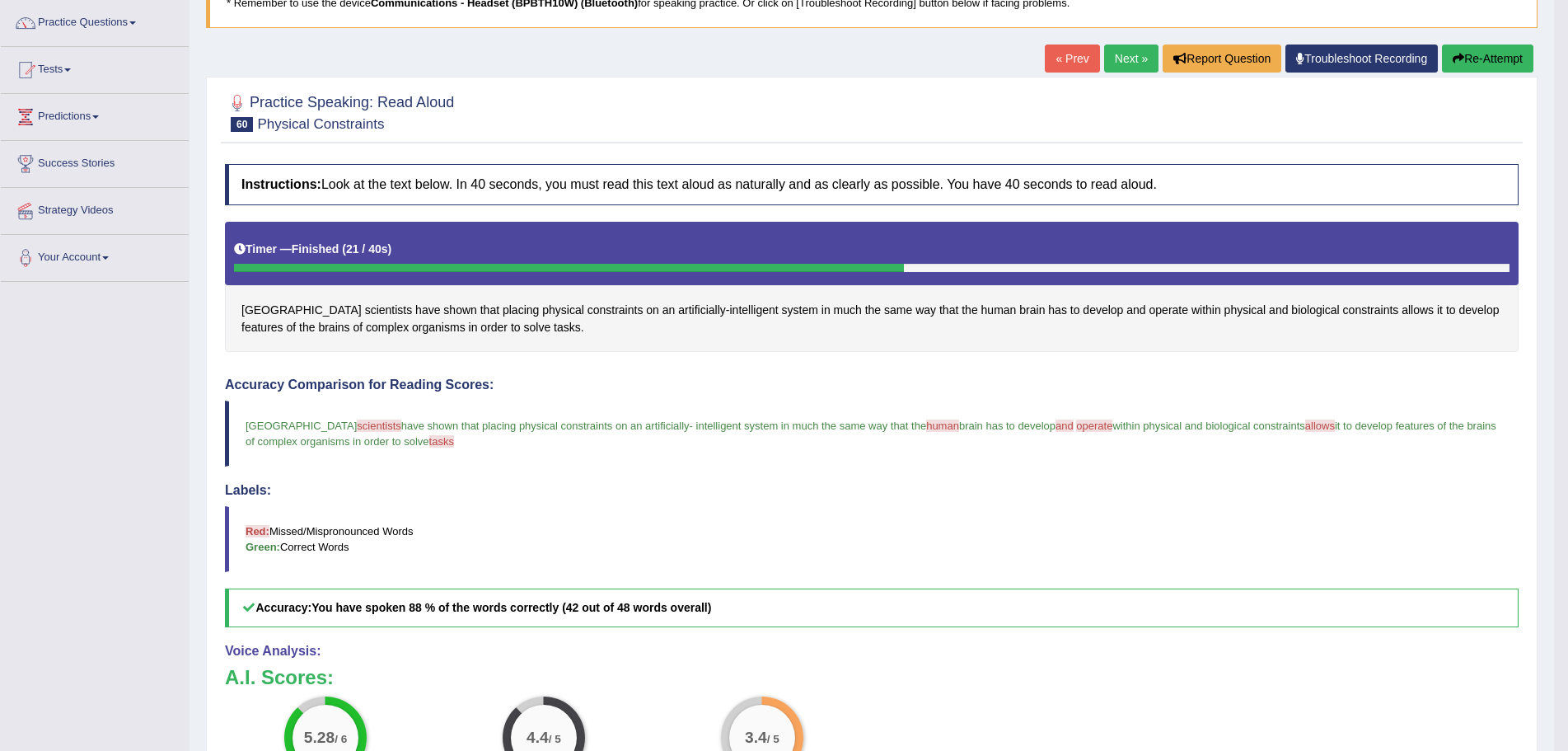
click at [1113, 59] on link "Next »" at bounding box center [1130, 59] width 54 height 28
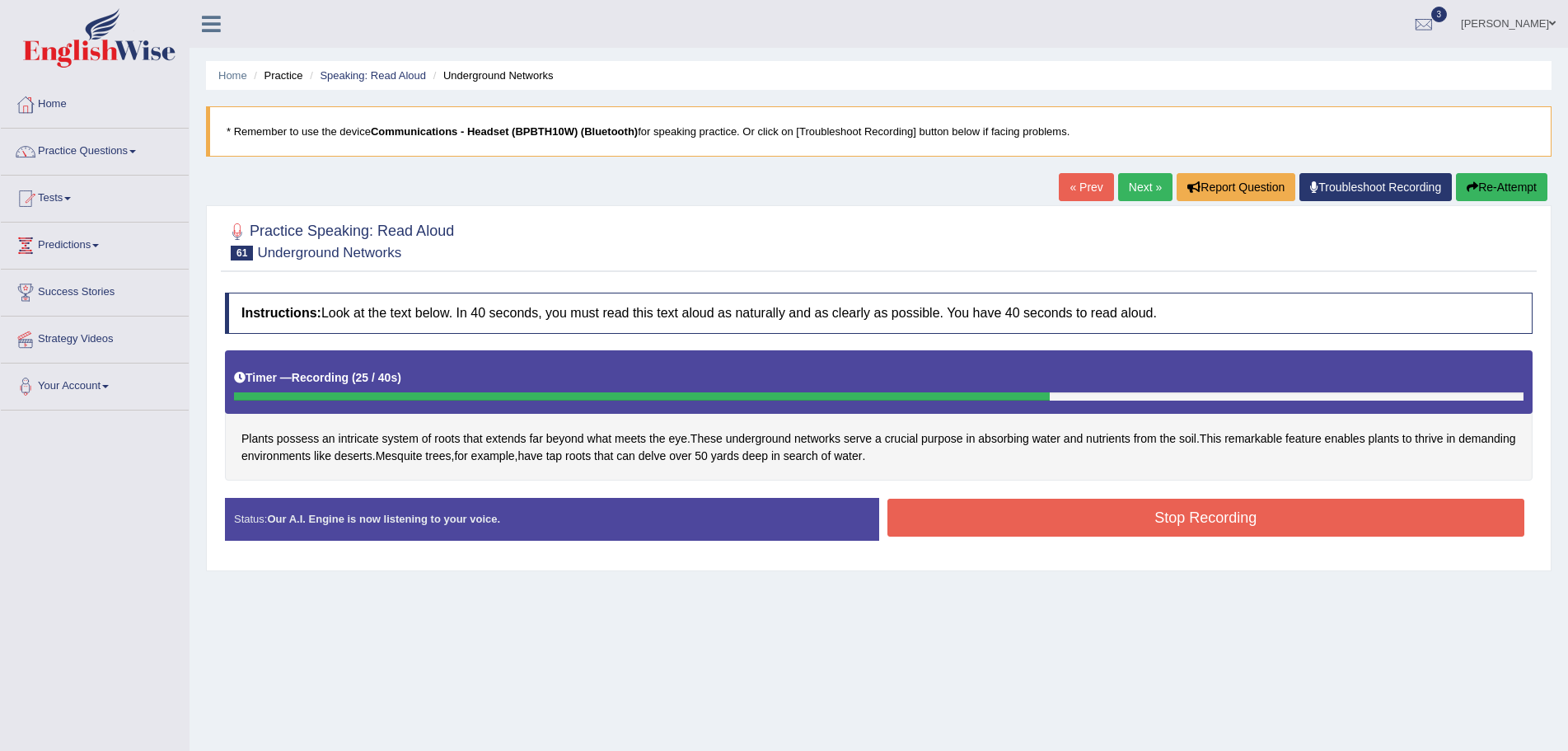
click at [980, 518] on button "Stop Recording" at bounding box center [1206, 518] width 638 height 38
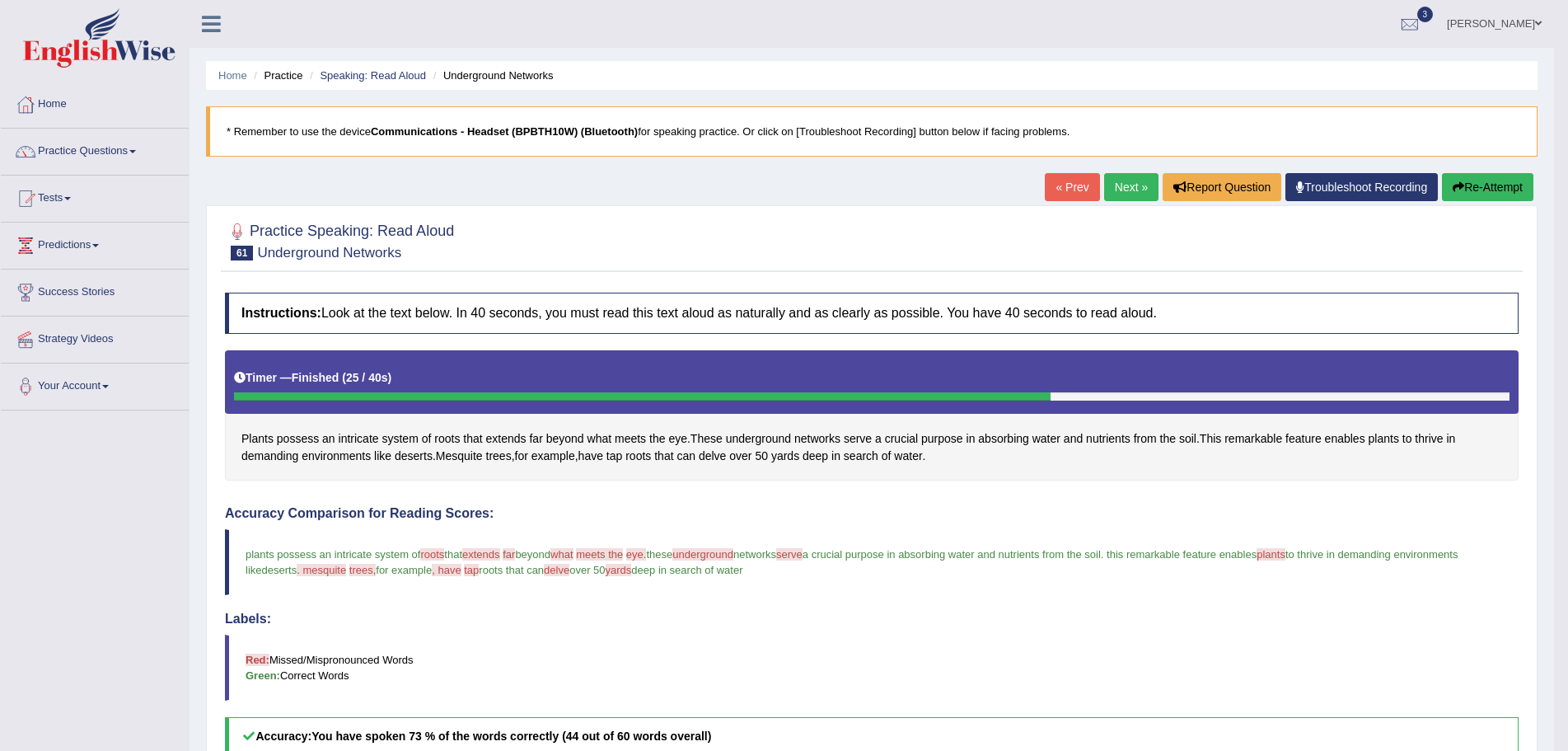
click at [1473, 182] on button "Re-Attempt" at bounding box center [1487, 188] width 92 height 28
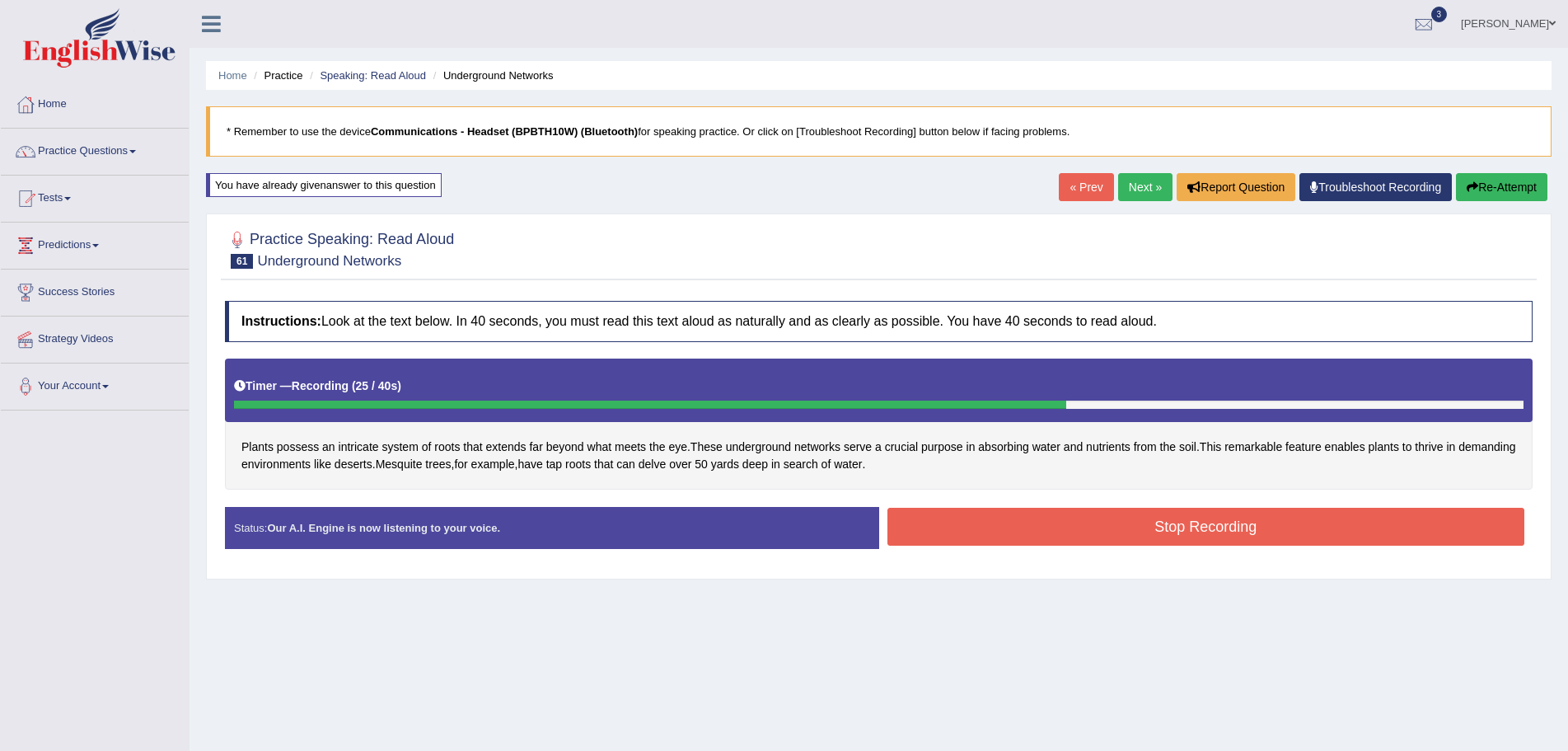
click at [1082, 533] on button "Stop Recording" at bounding box center [1206, 527] width 638 height 38
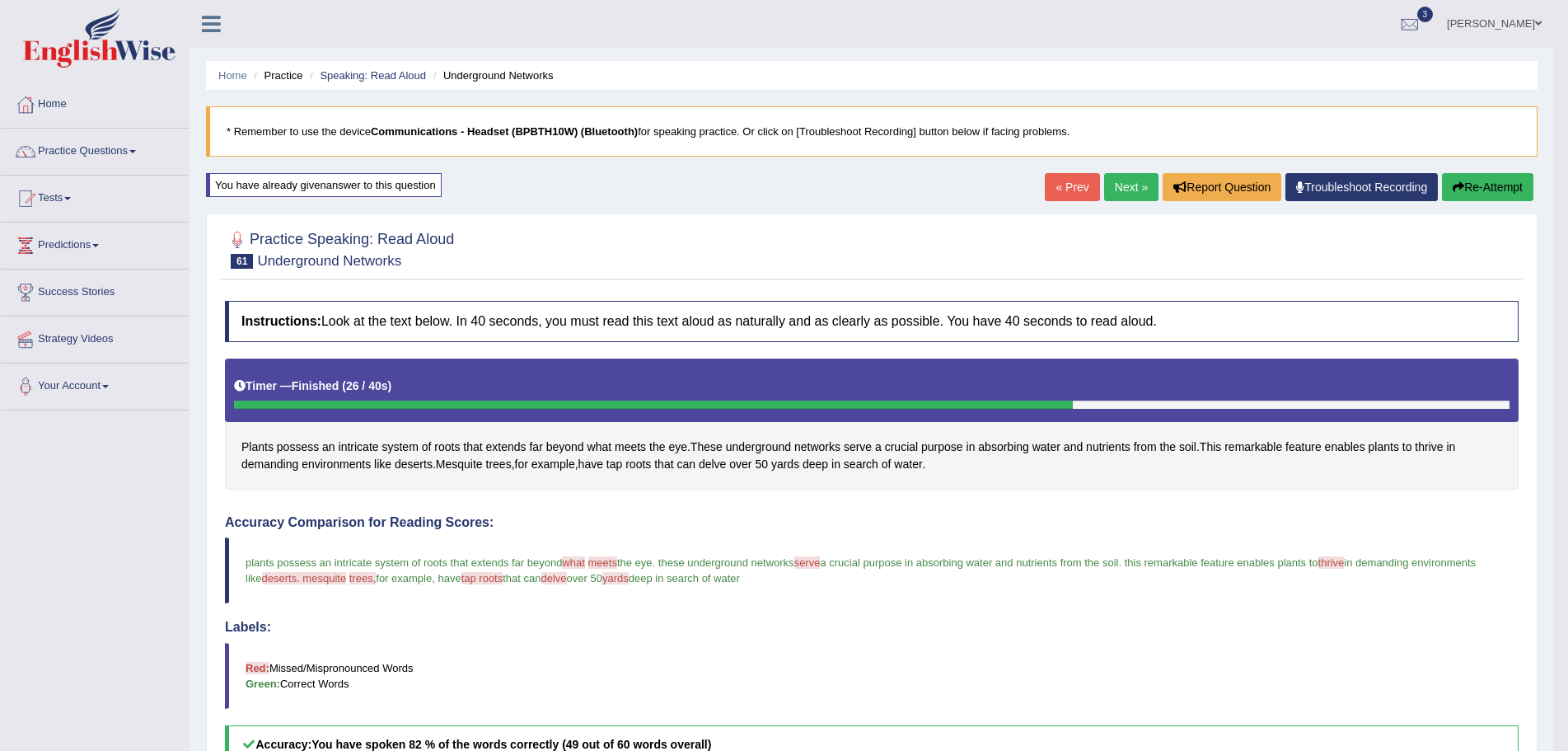
click at [1114, 188] on link "Next »" at bounding box center [1130, 188] width 54 height 28
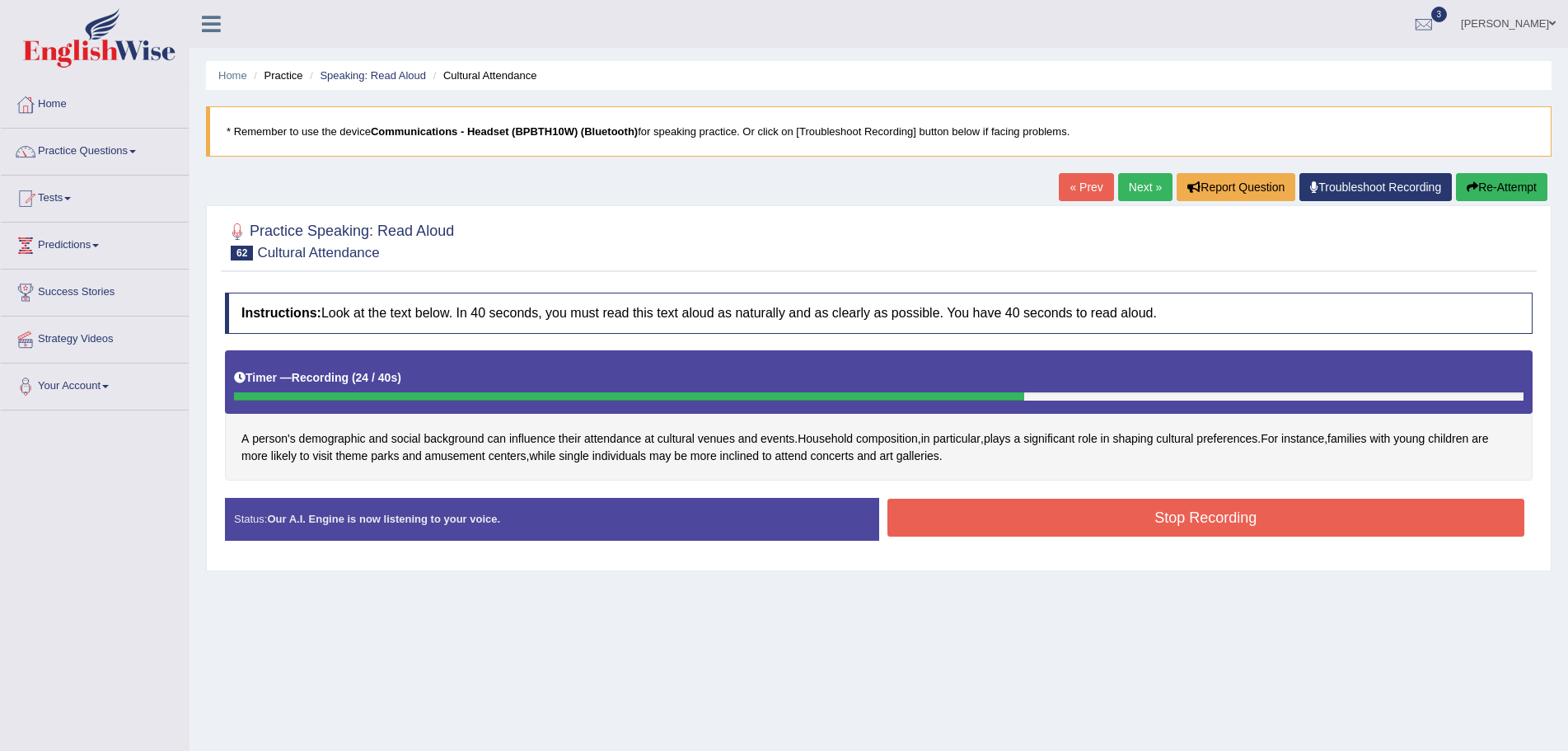
click at [981, 521] on button "Stop Recording" at bounding box center [1206, 518] width 638 height 38
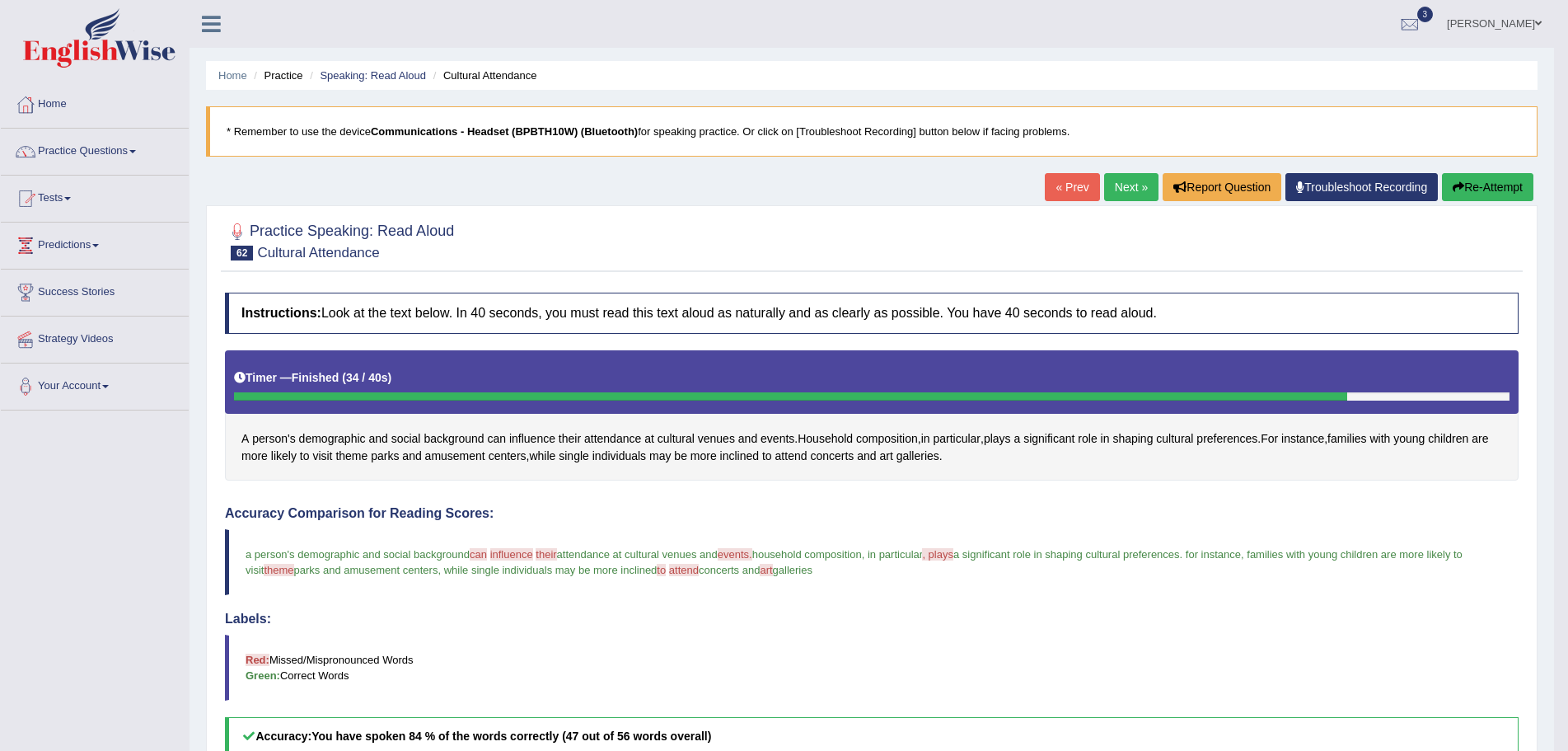
click at [1121, 185] on link "Next »" at bounding box center [1130, 188] width 54 height 28
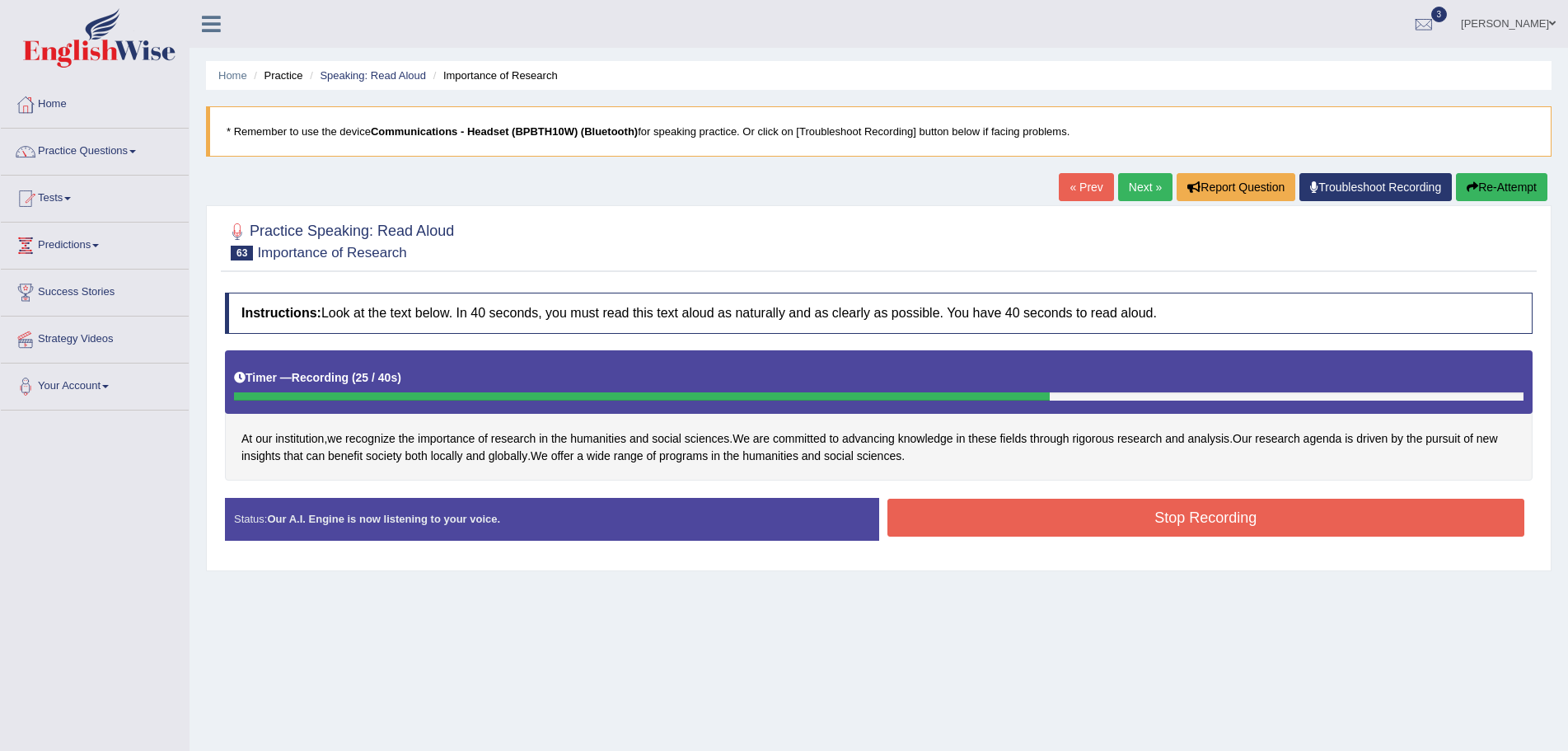
click at [932, 519] on button "Stop Recording" at bounding box center [1206, 518] width 638 height 38
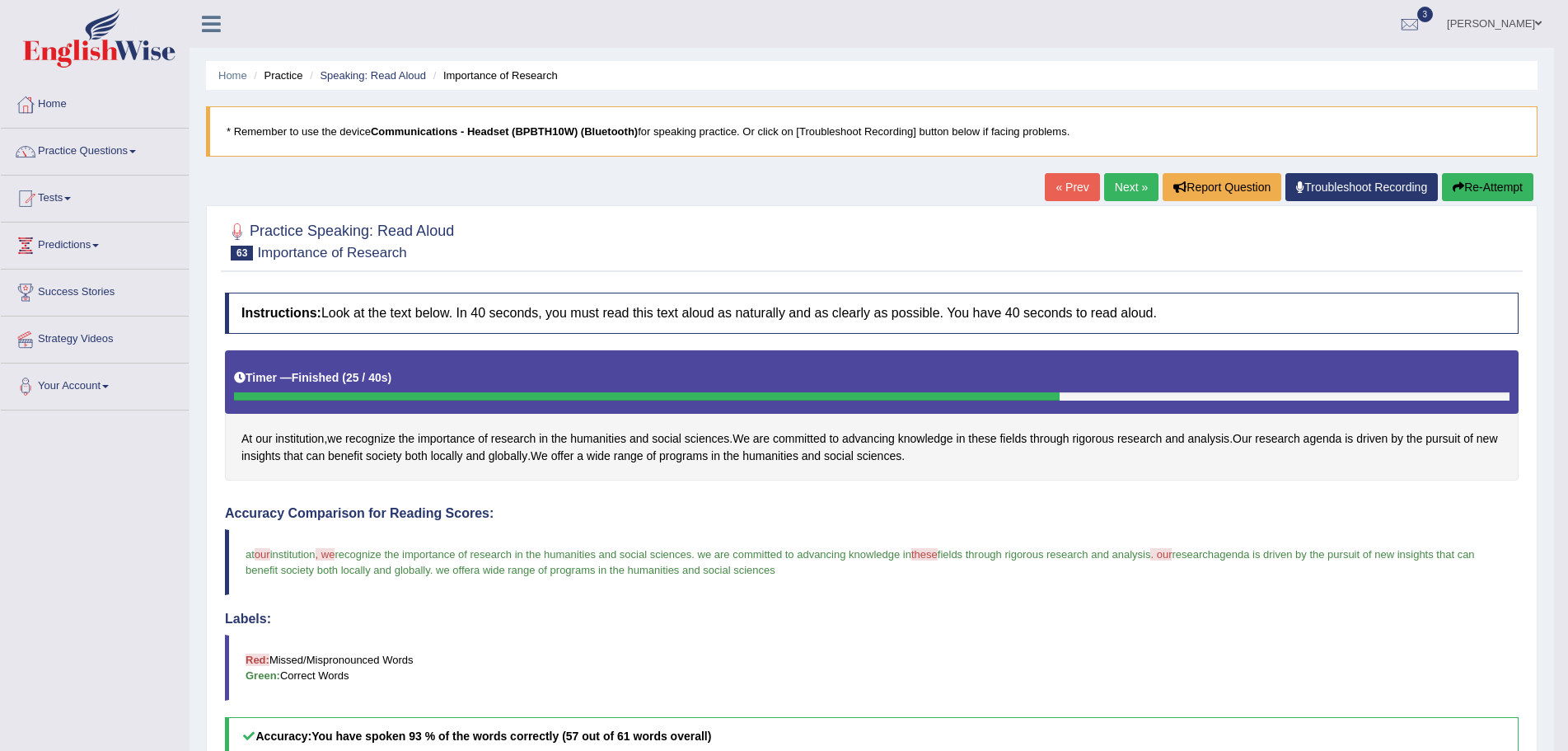
click at [1126, 186] on link "Next »" at bounding box center [1130, 188] width 54 height 28
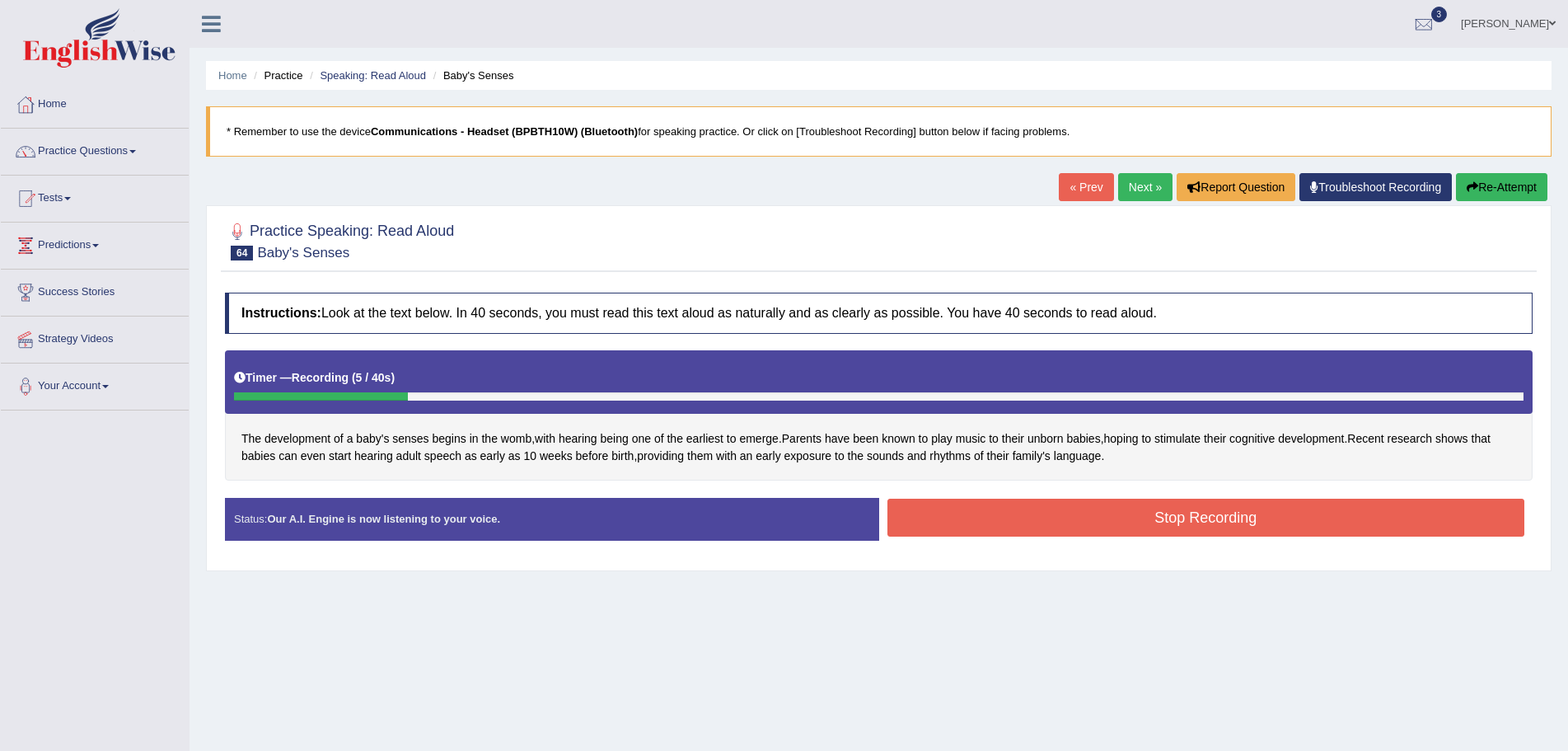
click at [1509, 182] on button "Re-Attempt" at bounding box center [1501, 188] width 92 height 28
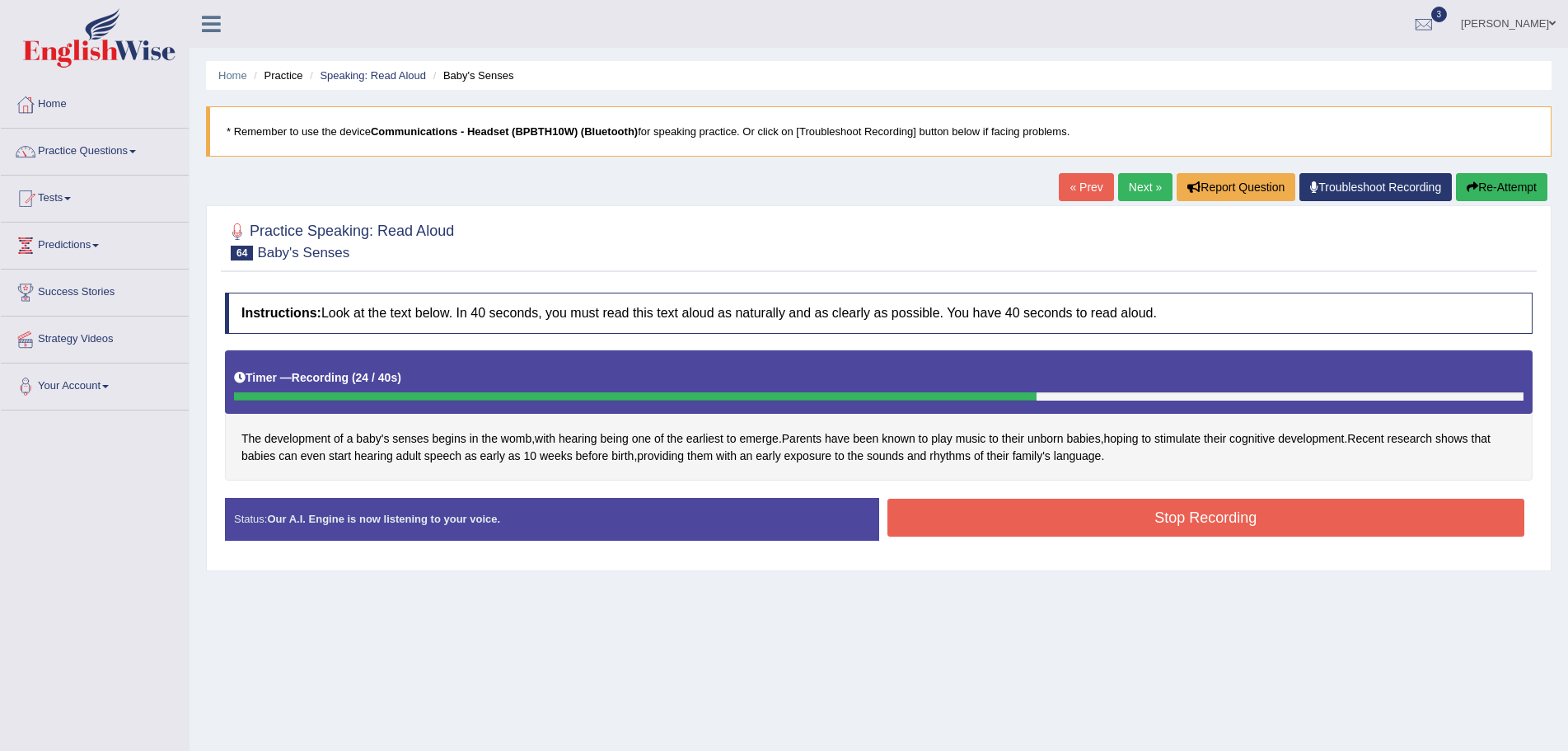
click at [1098, 509] on button "Stop Recording" at bounding box center [1206, 518] width 638 height 38
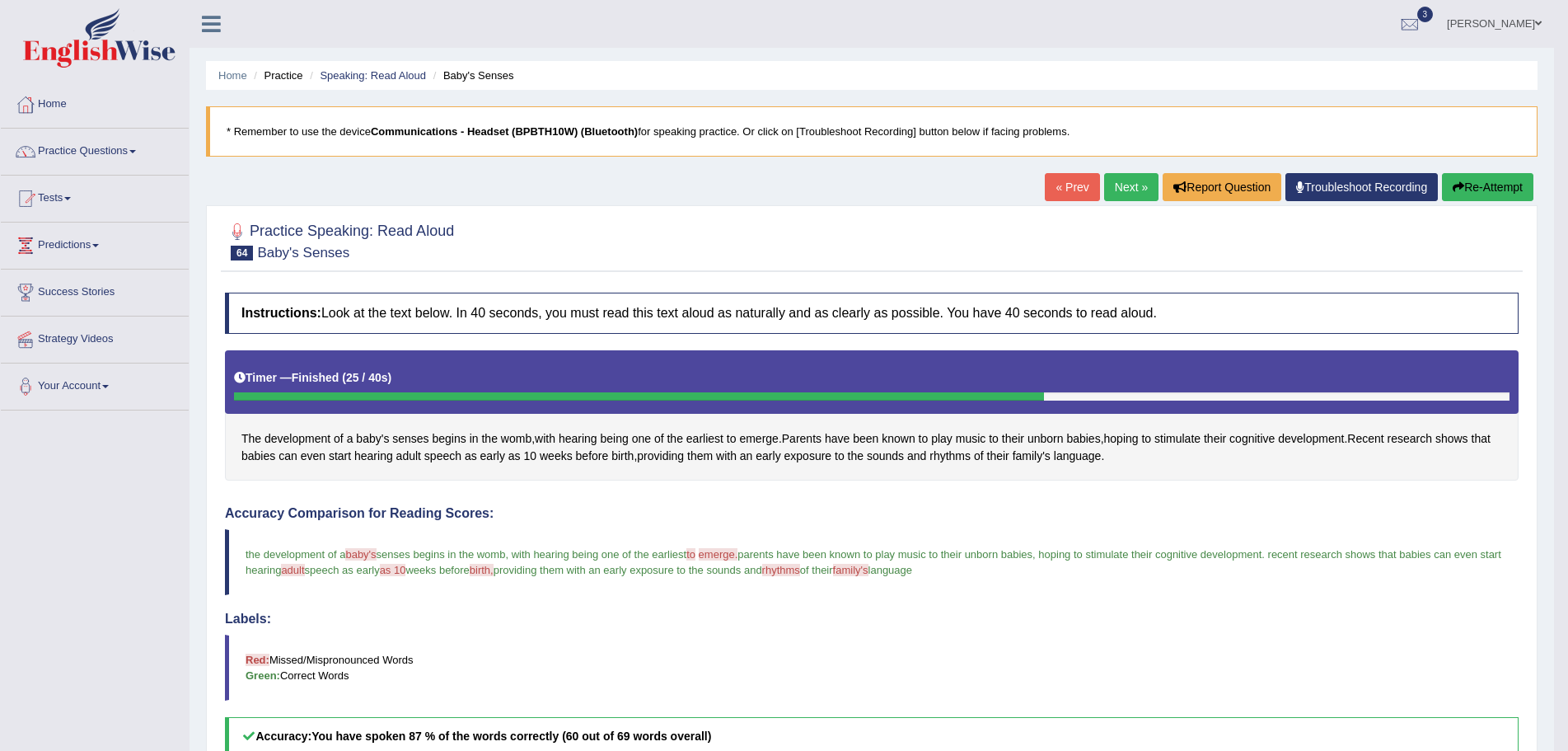
click at [1114, 182] on link "Next »" at bounding box center [1130, 188] width 54 height 28
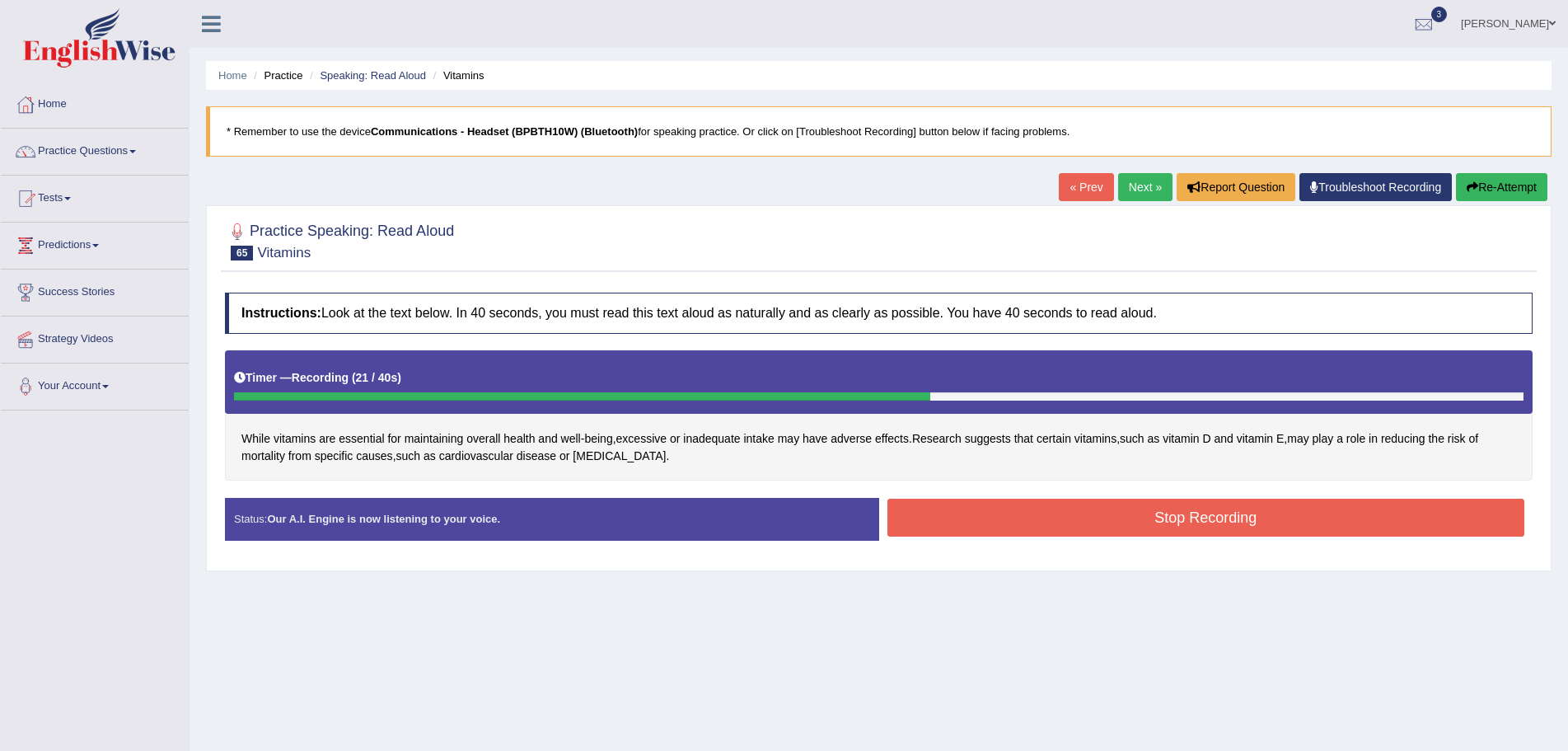
click at [969, 510] on button "Stop Recording" at bounding box center [1206, 518] width 638 height 38
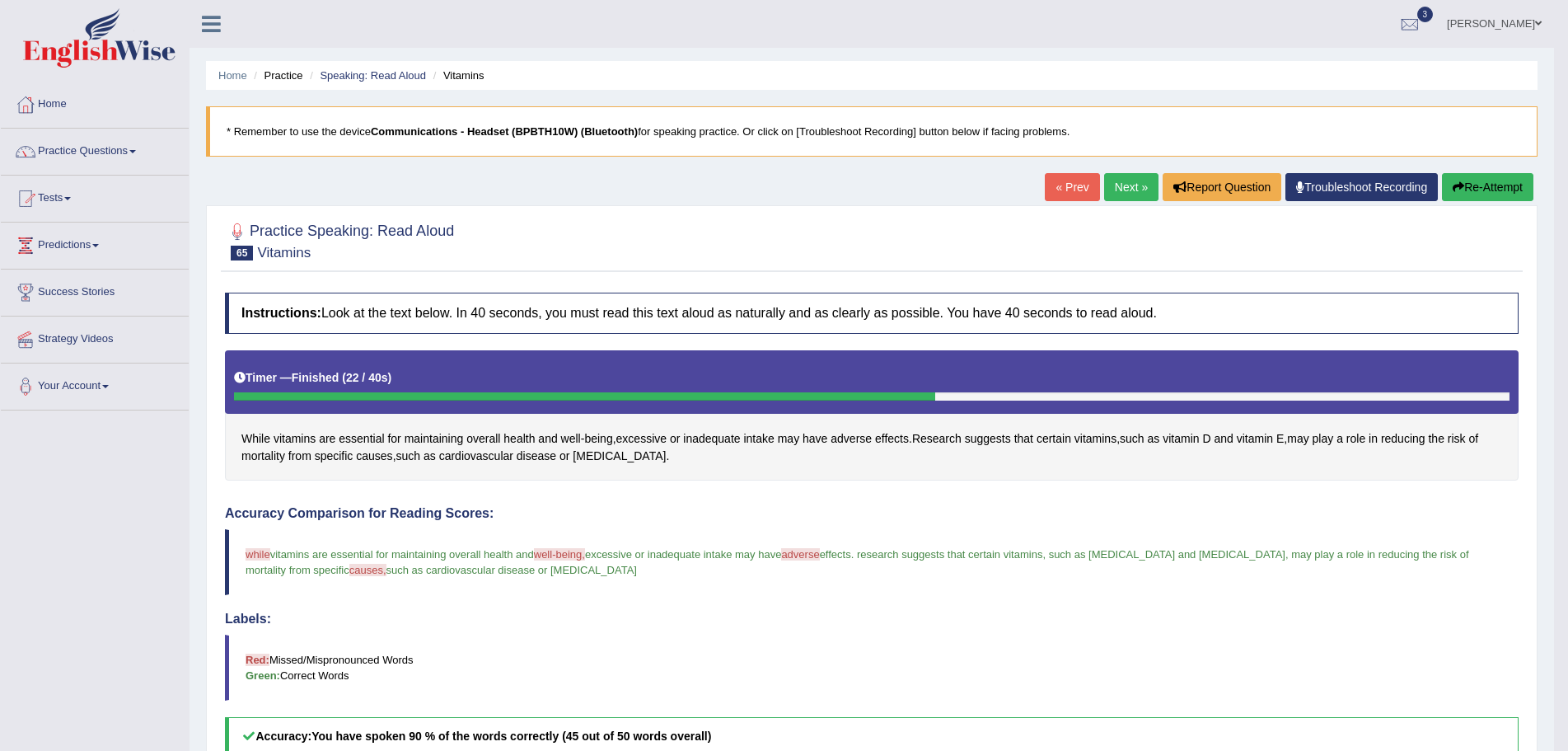
click at [1133, 186] on link "Next »" at bounding box center [1130, 188] width 54 height 28
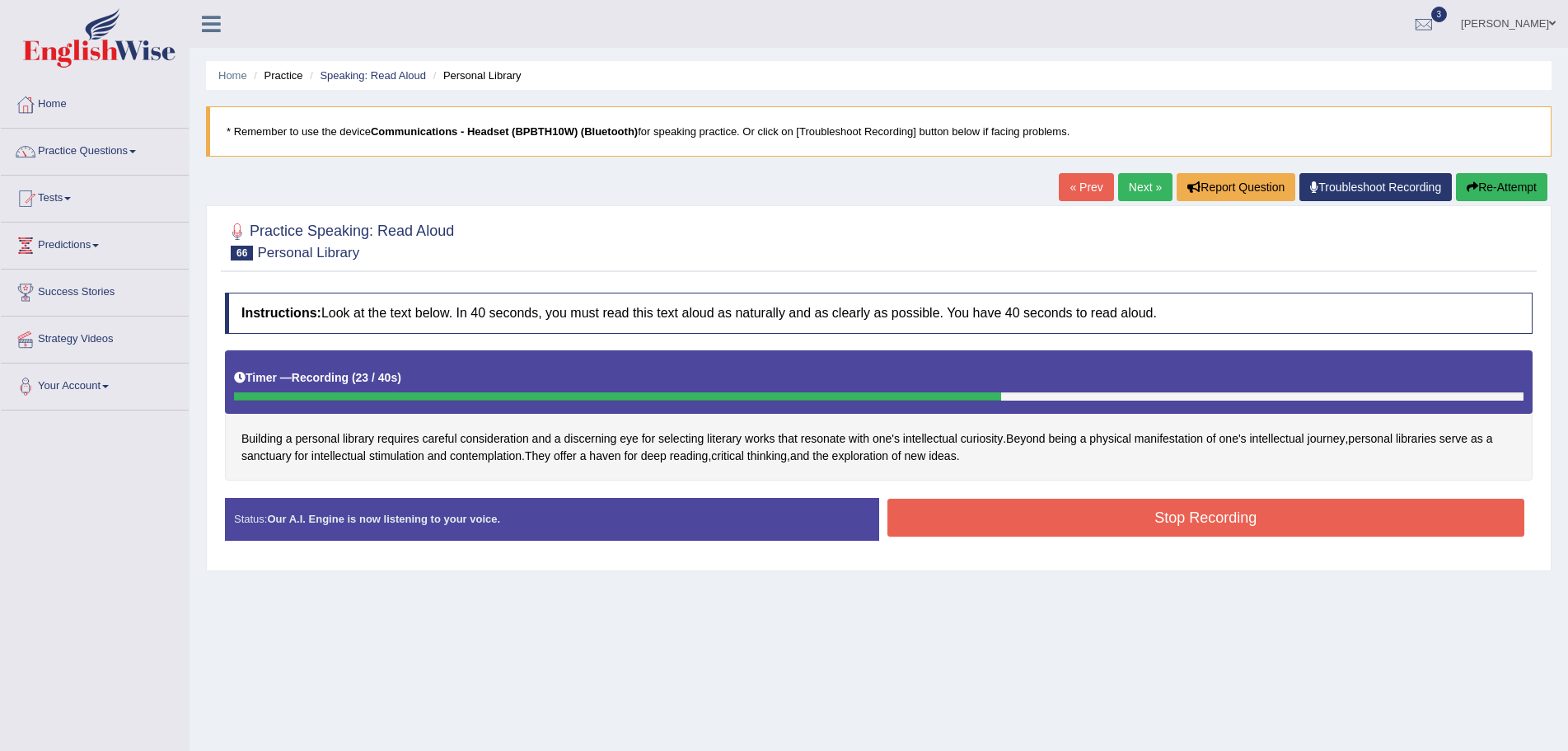
click at [1000, 522] on button "Stop Recording" at bounding box center [1206, 518] width 638 height 38
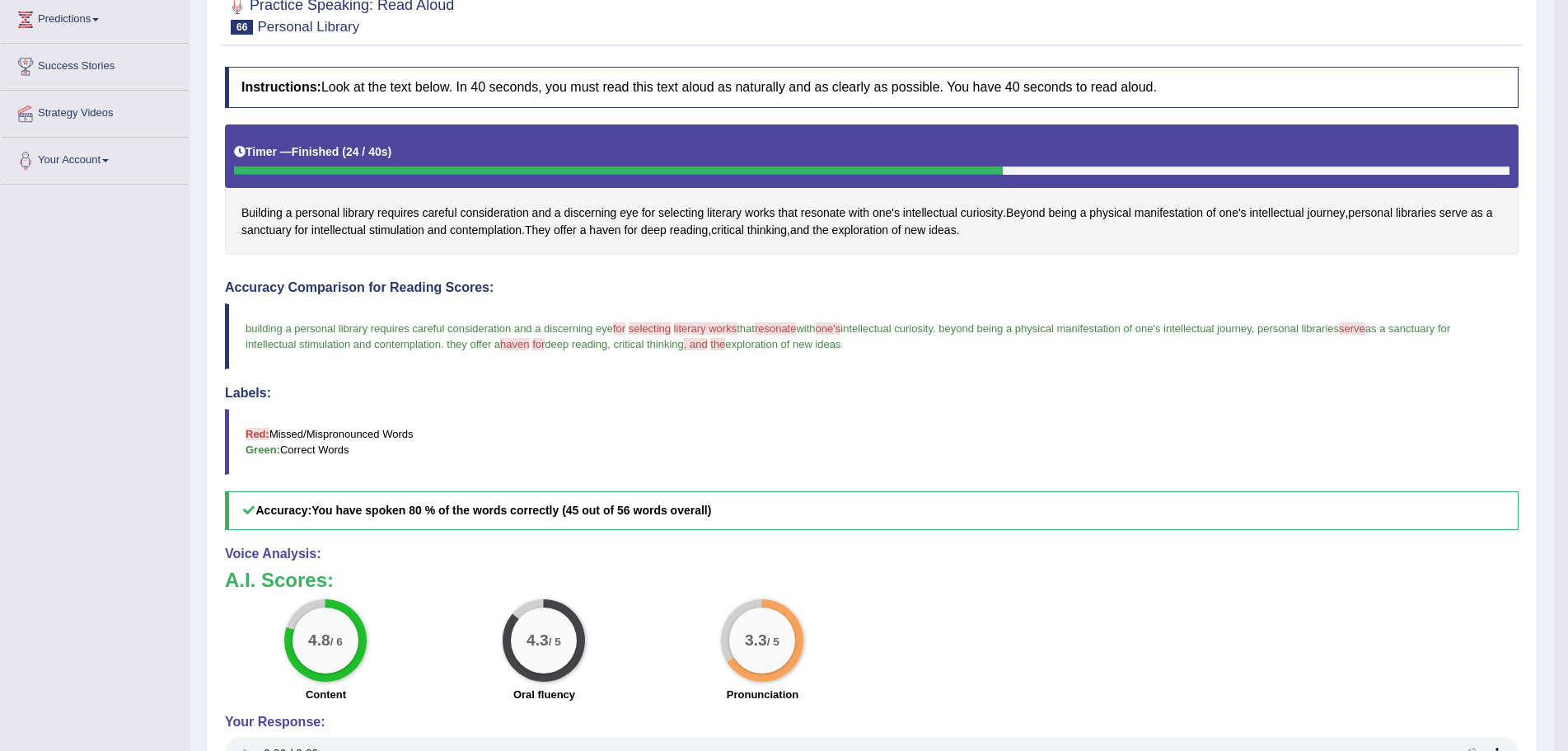
scroll to position [46, 0]
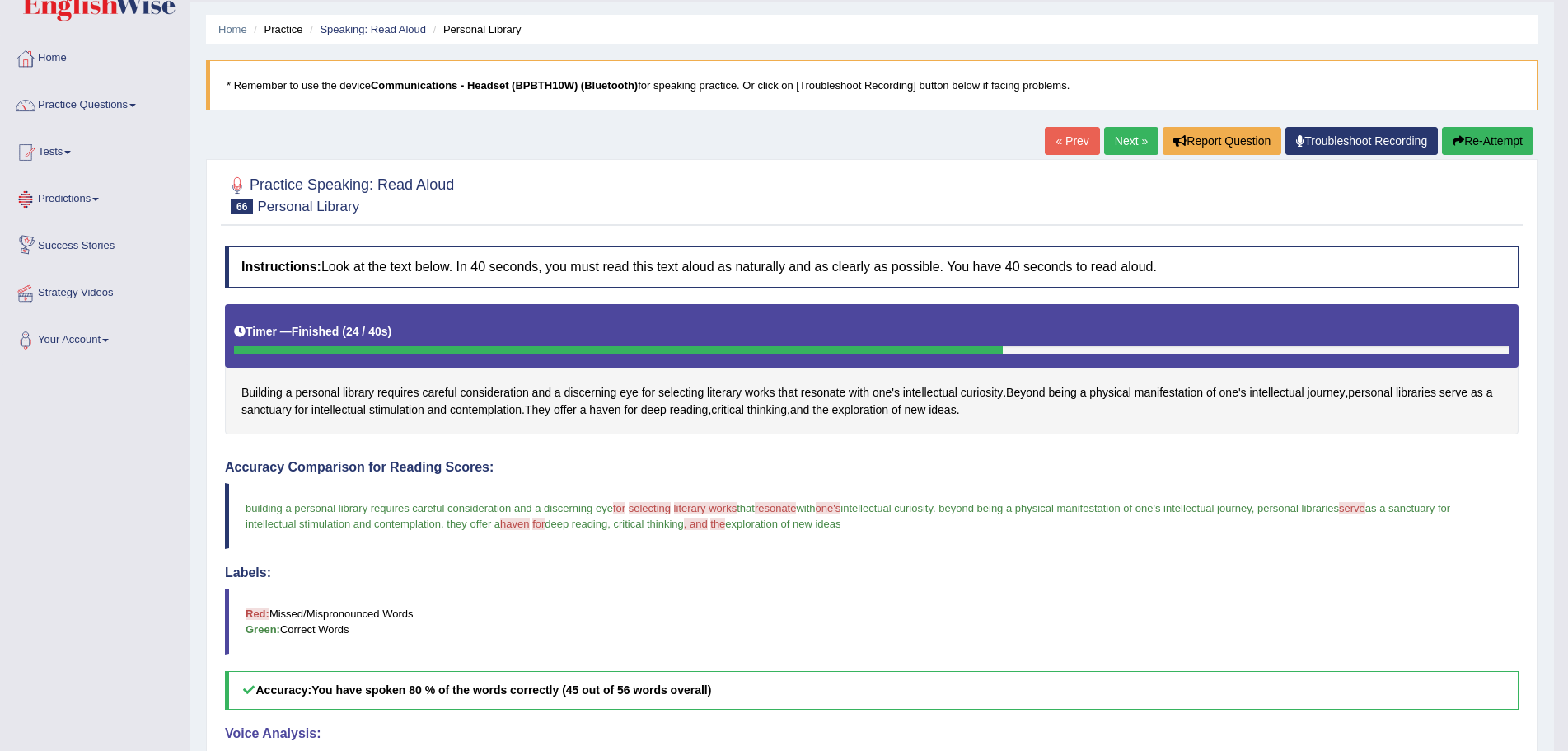
click at [1122, 141] on link "Next »" at bounding box center [1130, 141] width 54 height 28
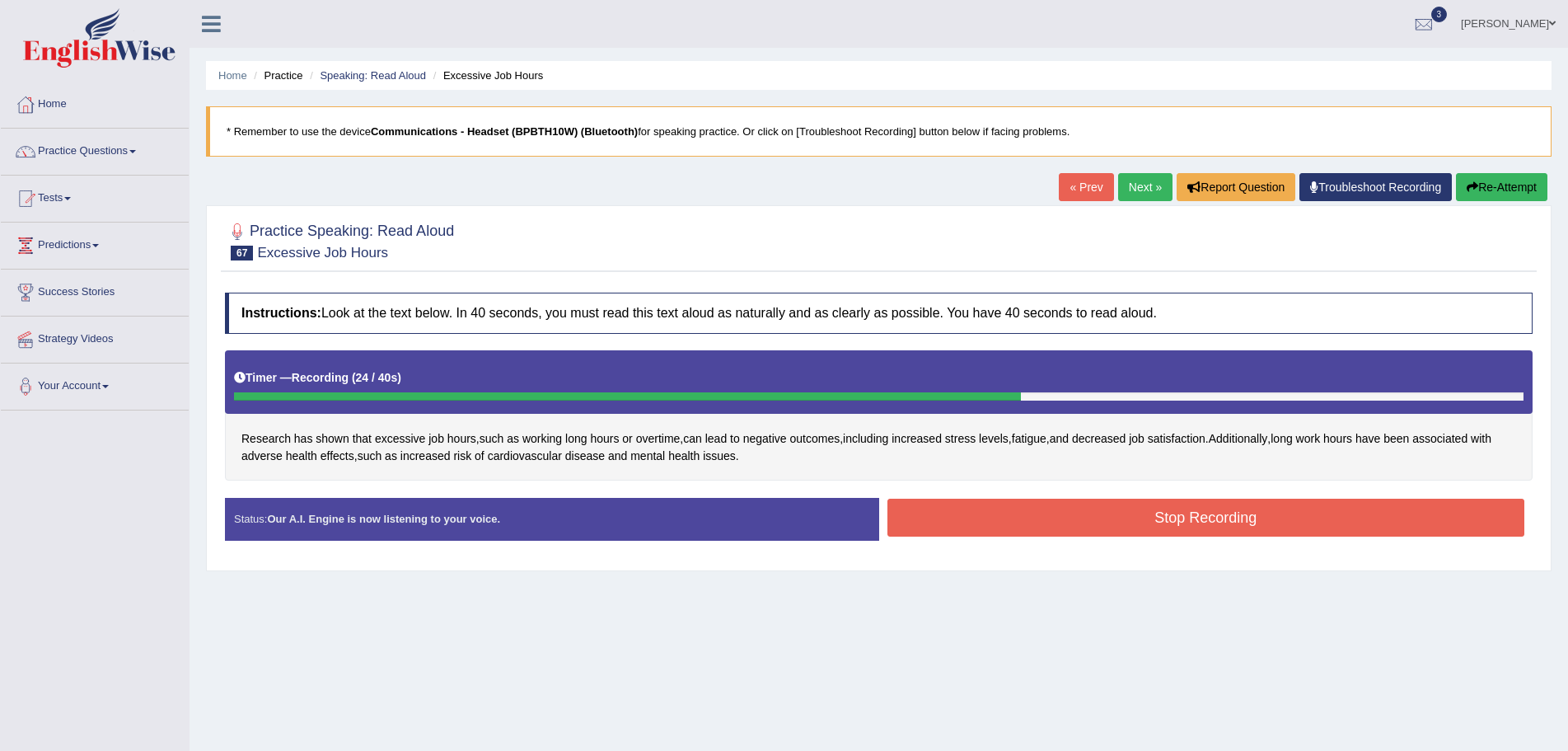
click at [929, 513] on button "Stop Recording" at bounding box center [1206, 518] width 638 height 38
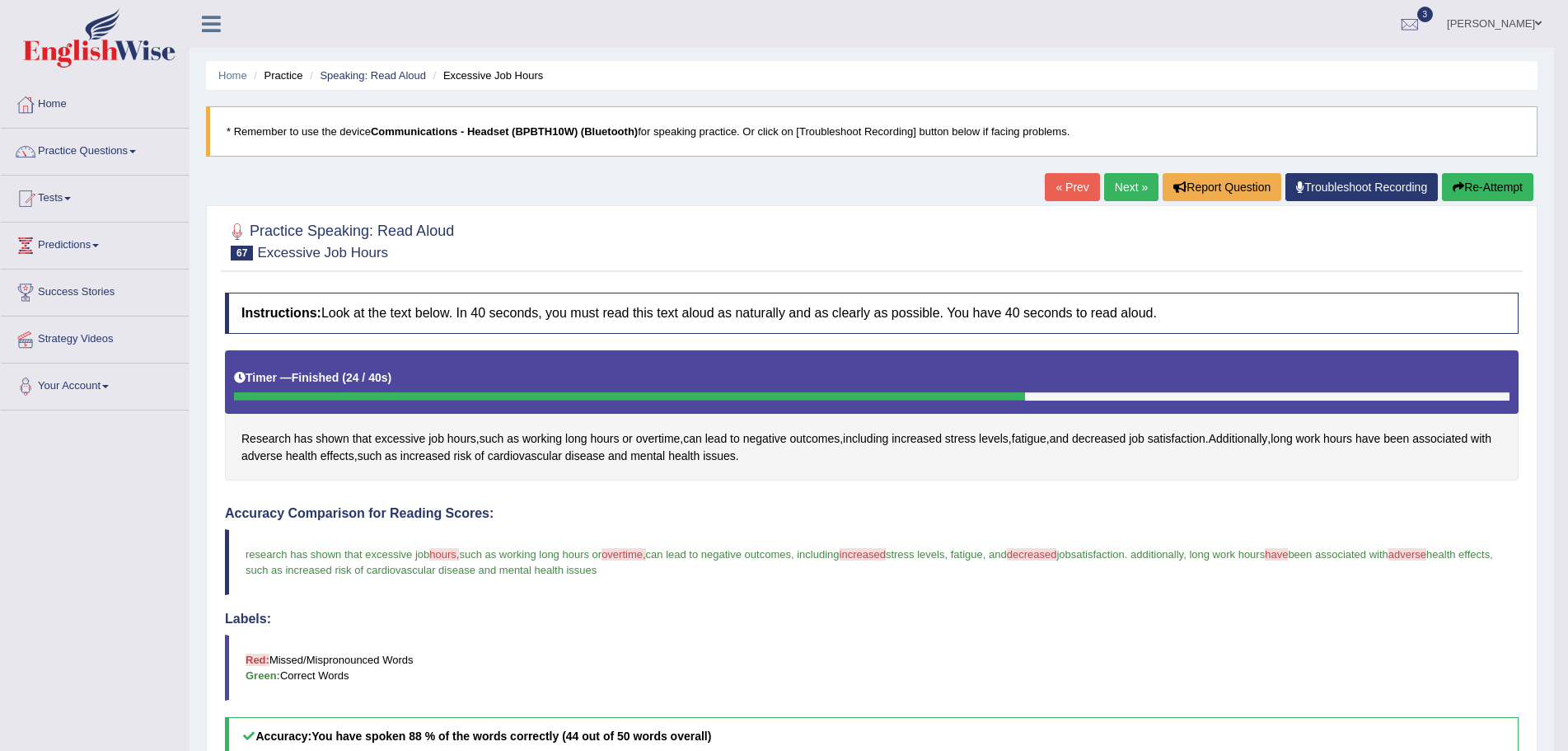
click at [1109, 185] on link "Next »" at bounding box center [1130, 188] width 54 height 28
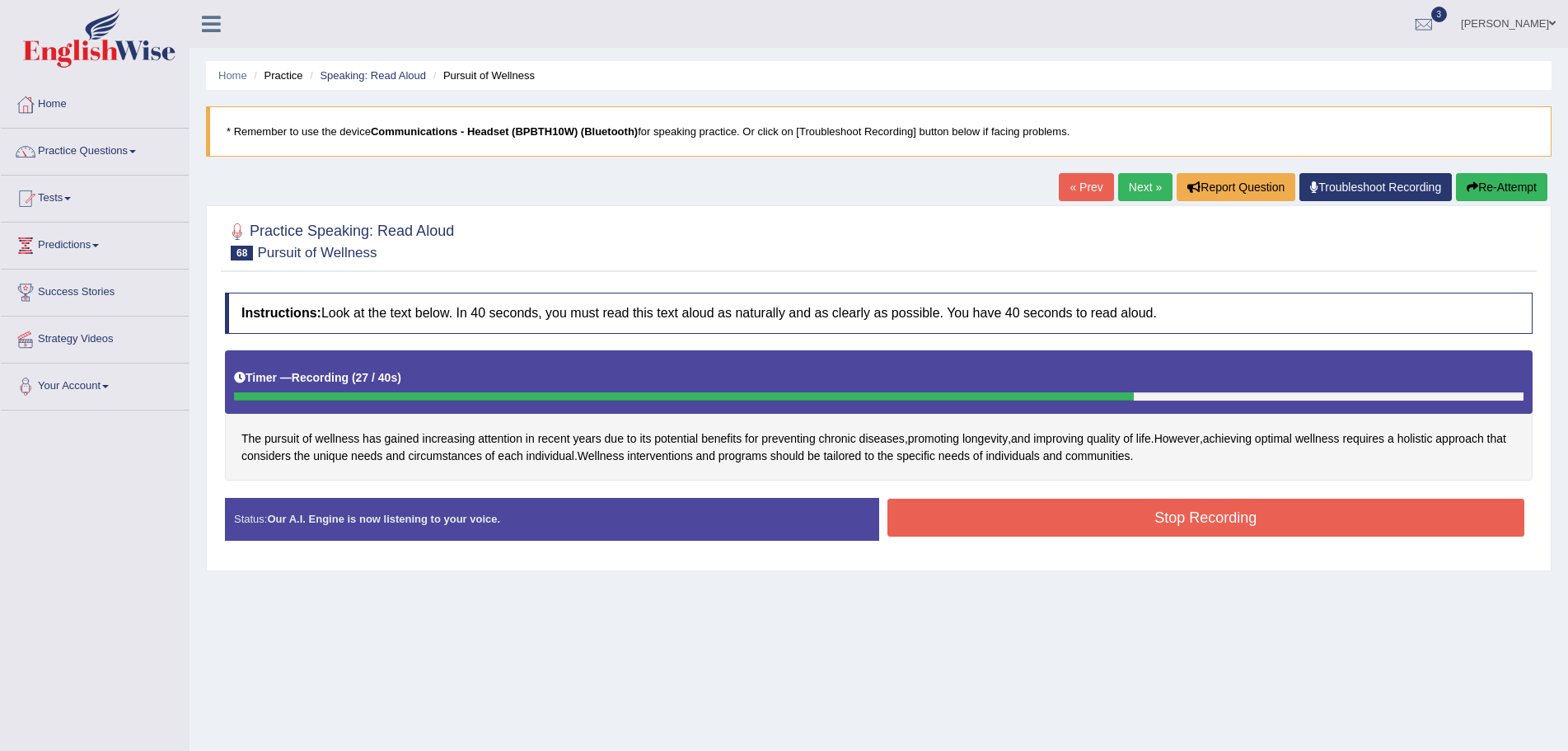
click at [1138, 523] on button "Stop Recording" at bounding box center [1206, 518] width 638 height 38
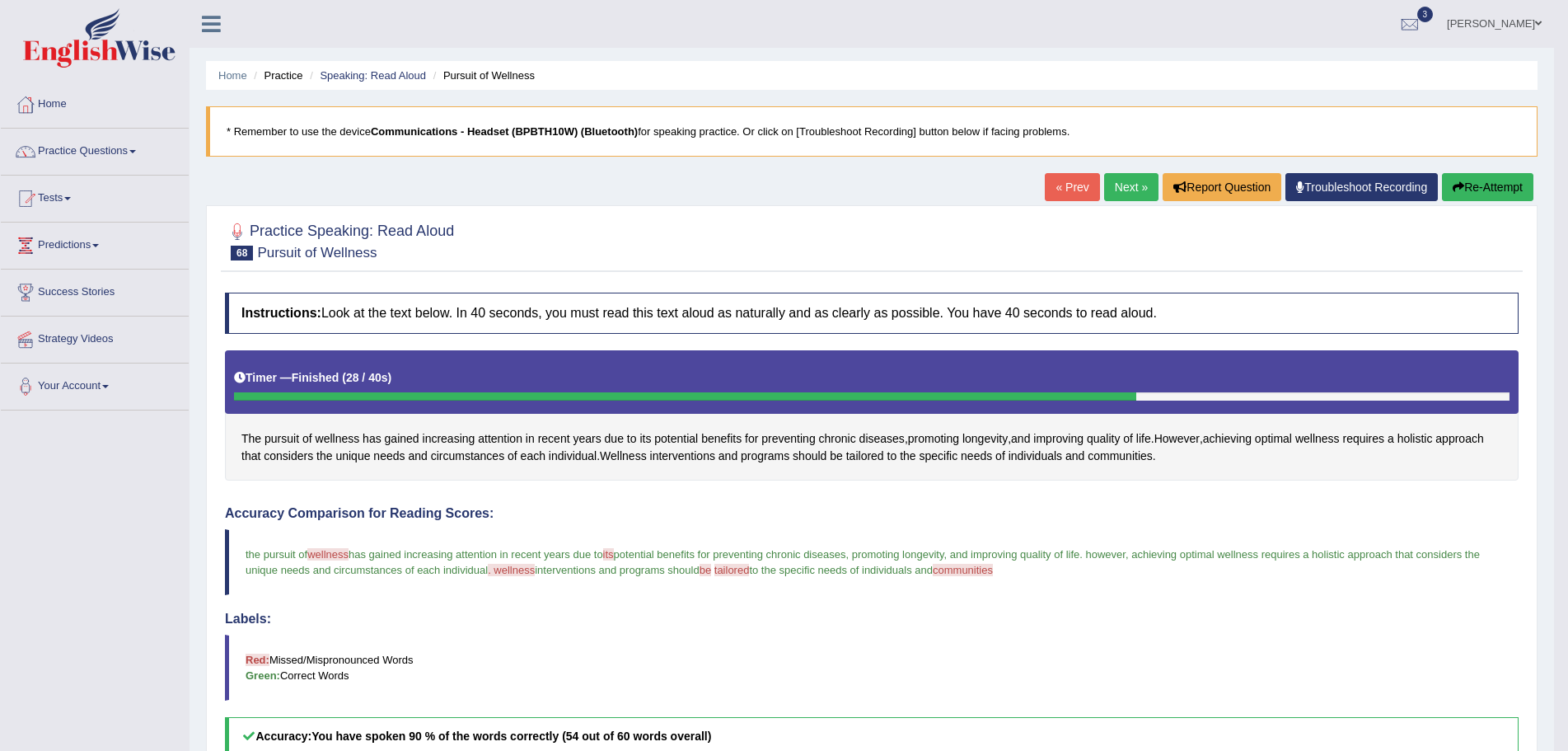
click at [1476, 179] on button "Re-Attempt" at bounding box center [1487, 188] width 92 height 28
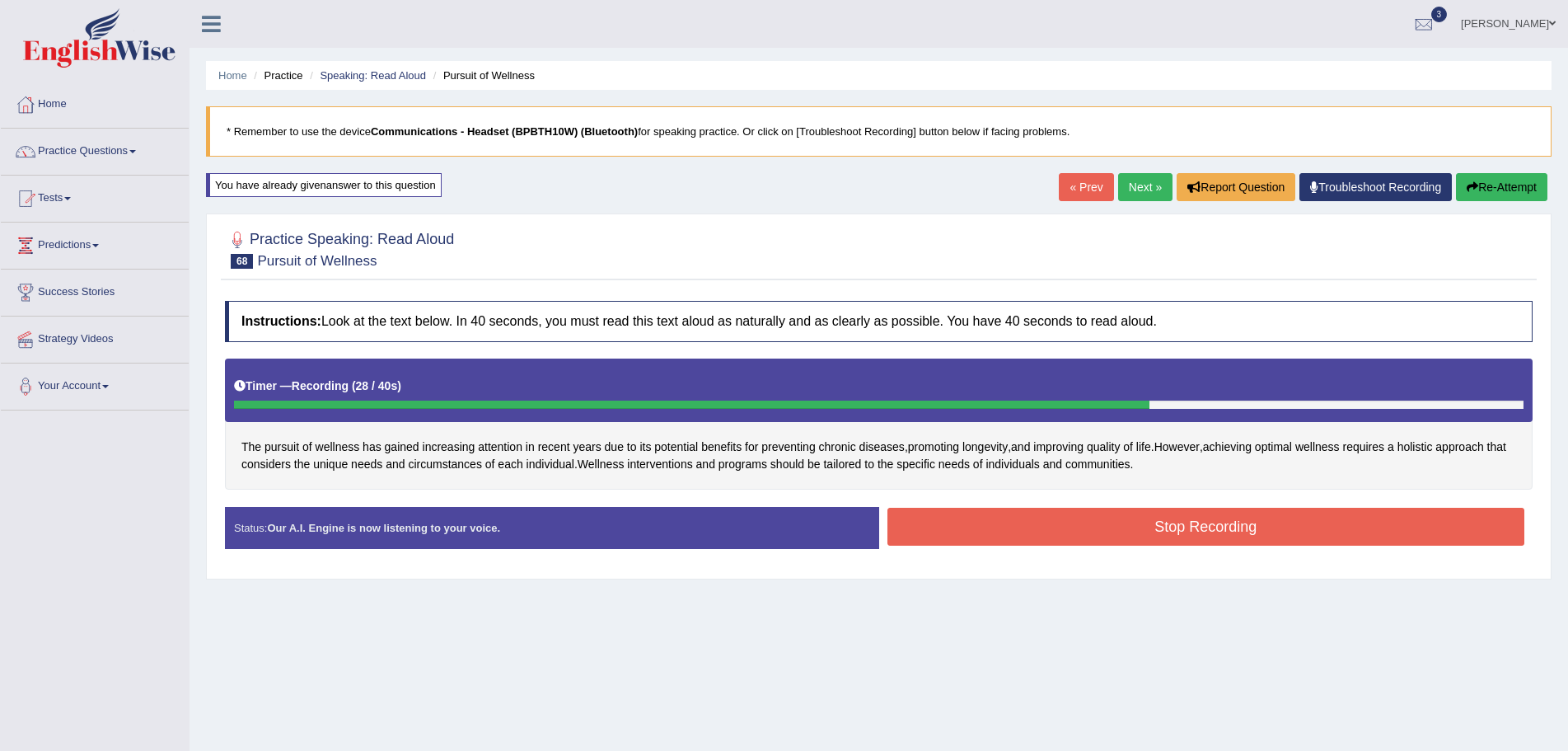
click at [1111, 529] on button "Stop Recording" at bounding box center [1206, 527] width 638 height 38
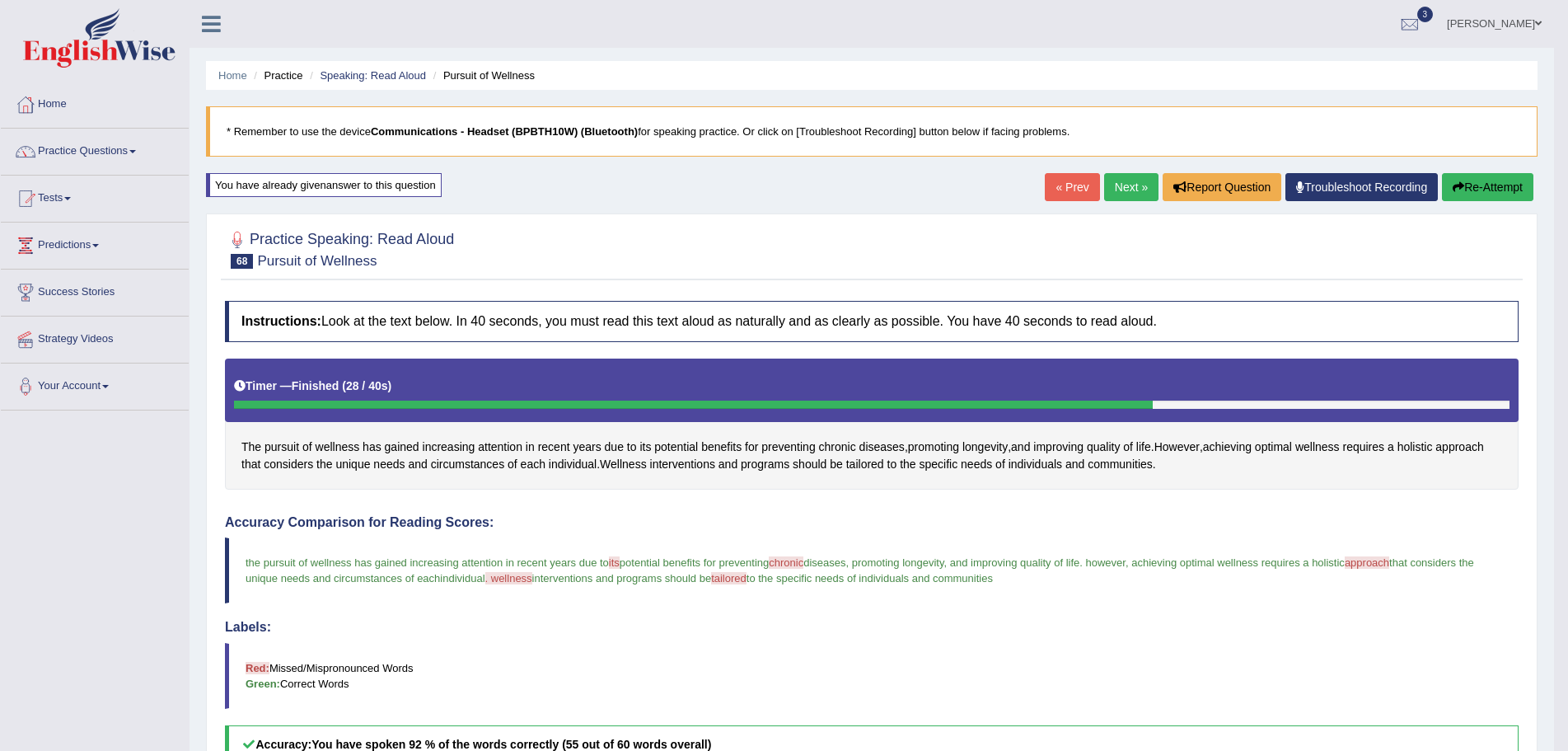
click at [1115, 187] on link "Next »" at bounding box center [1130, 188] width 54 height 28
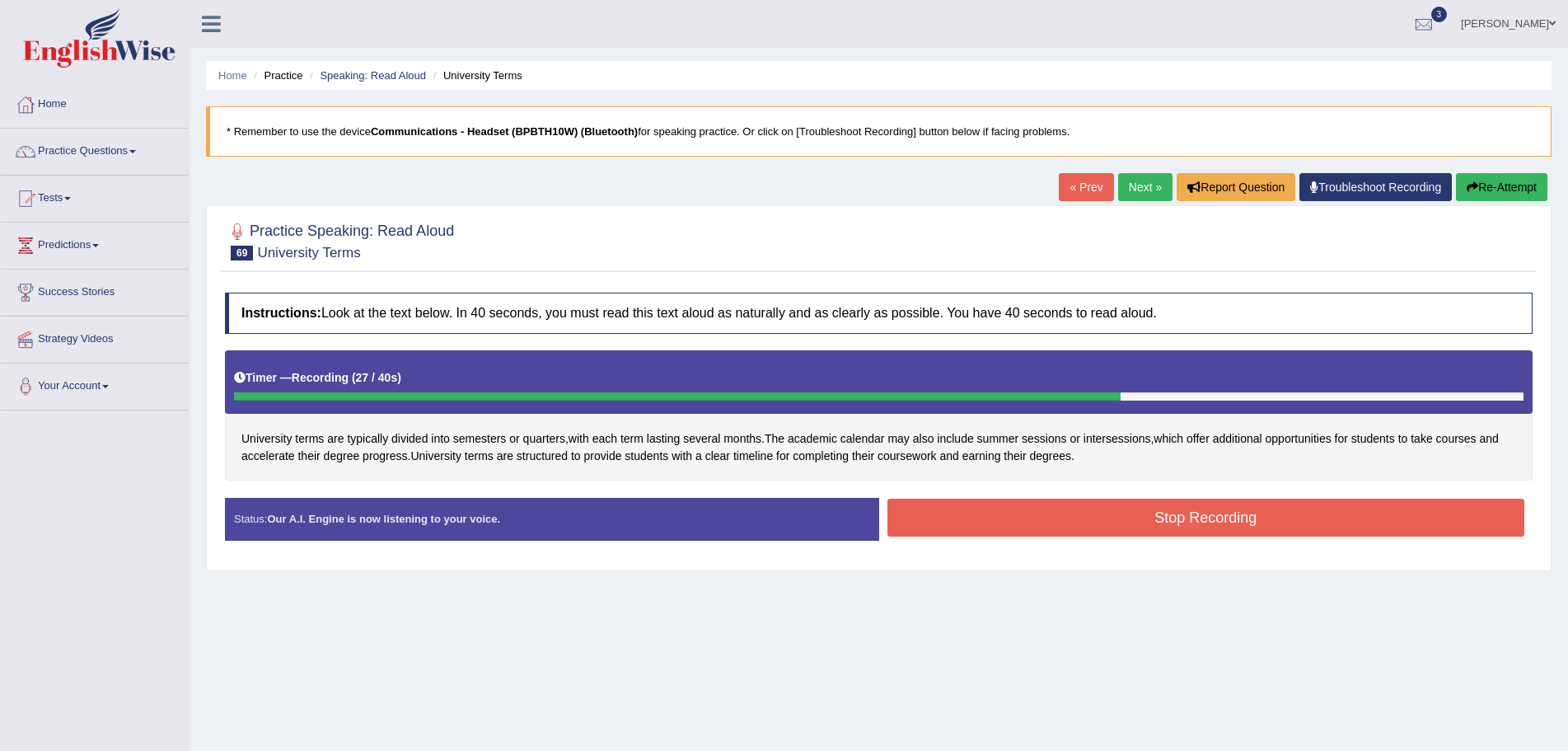
click at [1084, 518] on button "Stop Recording" at bounding box center [1206, 518] width 638 height 38
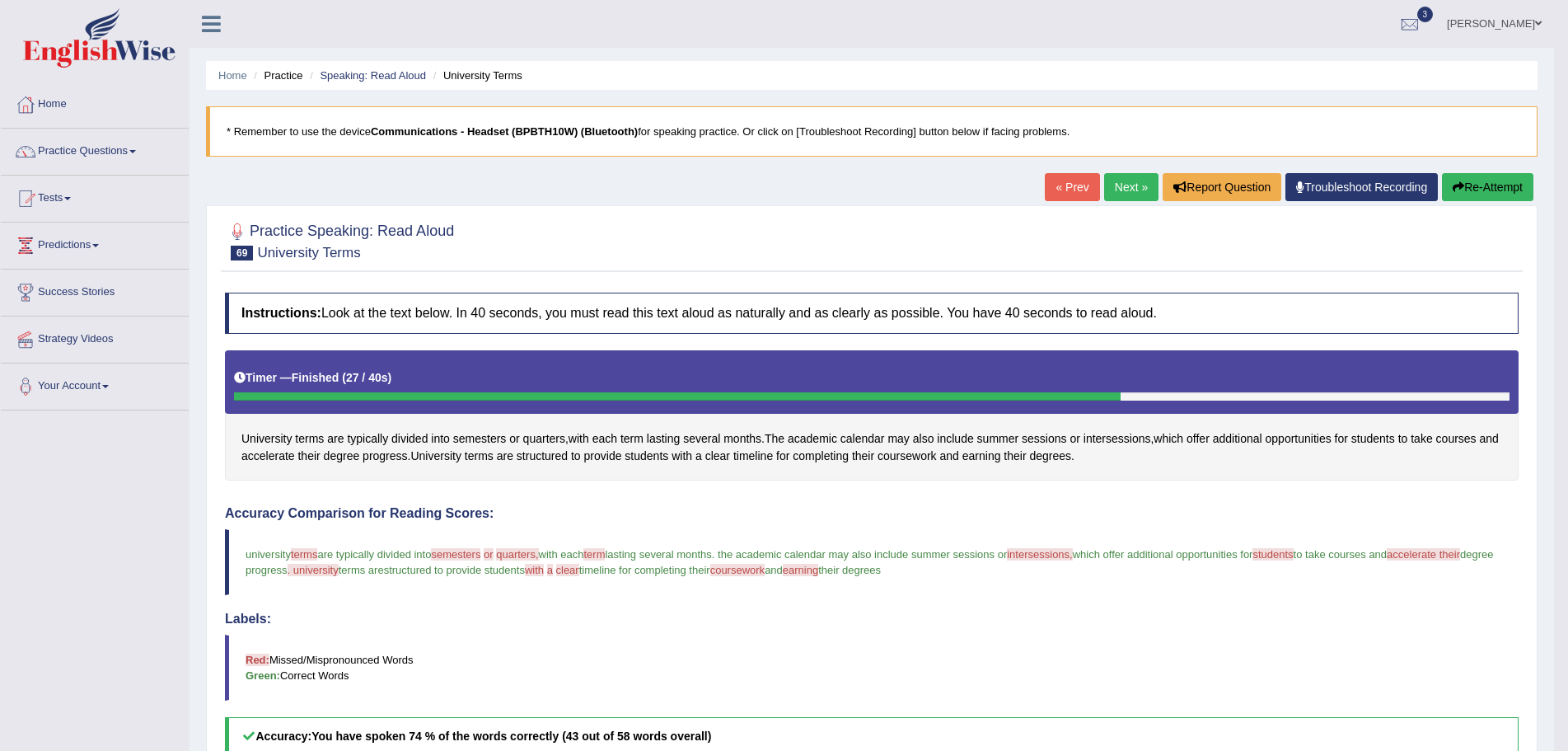
click at [1495, 183] on button "Re-Attempt" at bounding box center [1487, 188] width 92 height 28
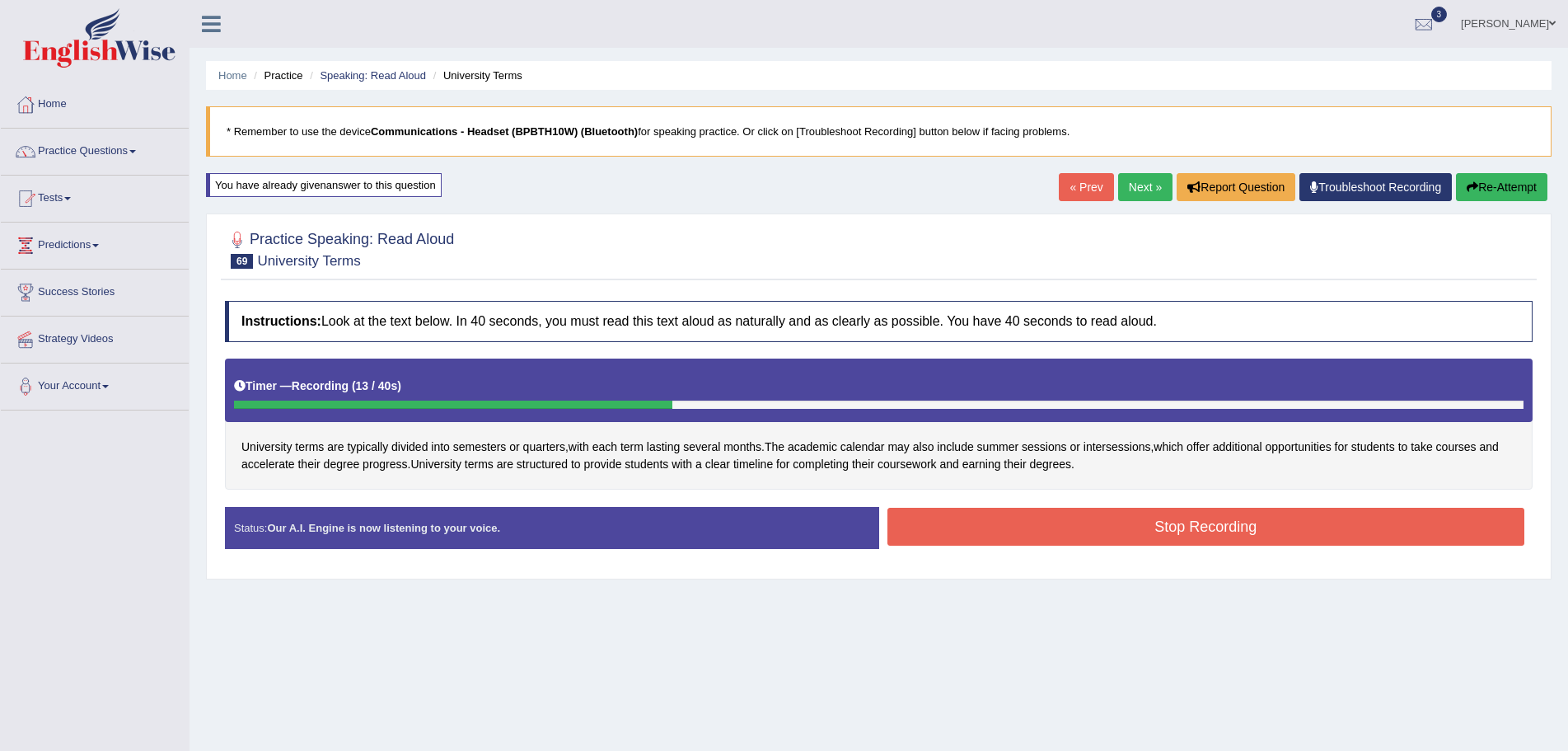
click at [1481, 182] on button "Re-Attempt" at bounding box center [1501, 188] width 92 height 28
click at [1081, 529] on button "Stop Recording" at bounding box center [1206, 527] width 638 height 38
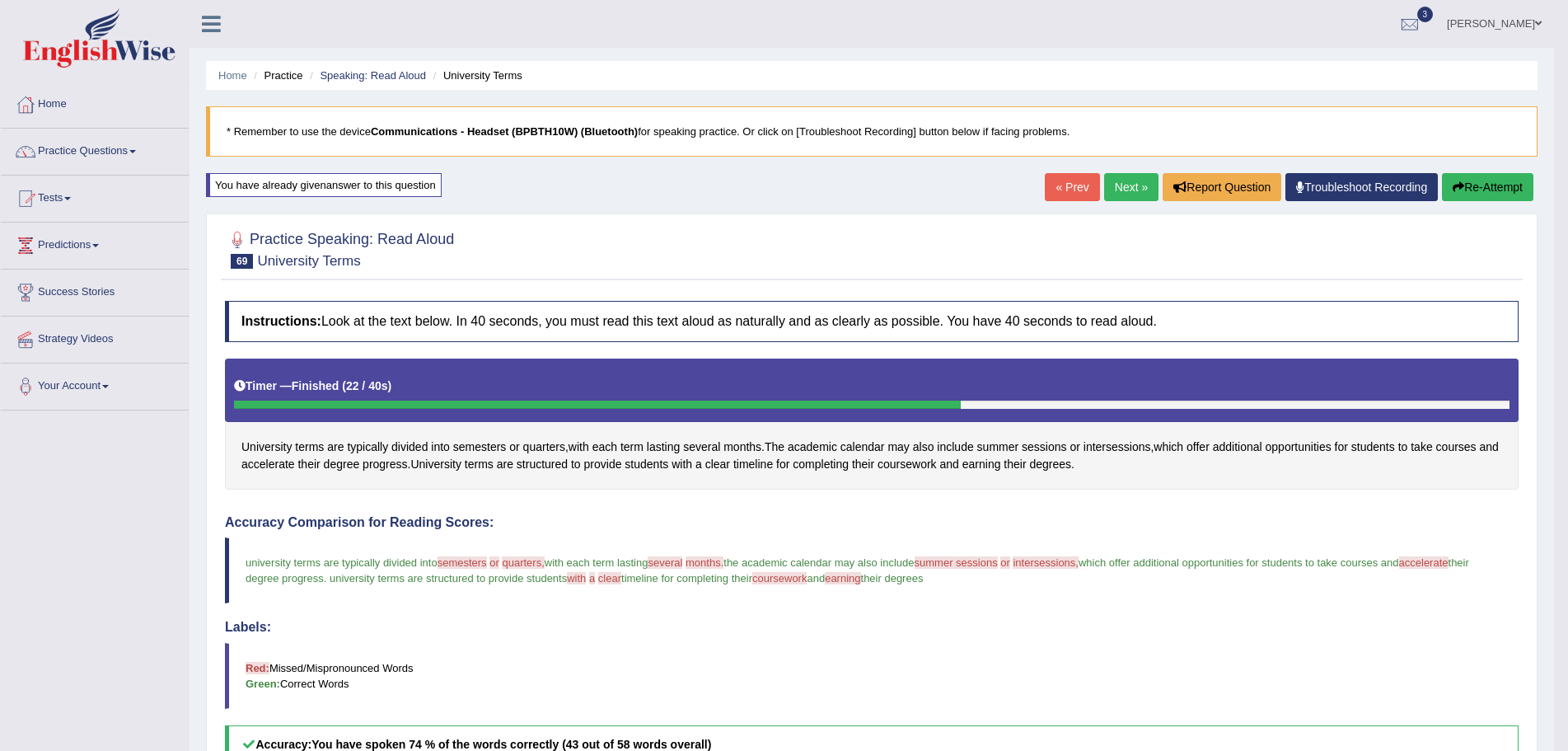
click at [1126, 186] on link "Next »" at bounding box center [1130, 188] width 54 height 28
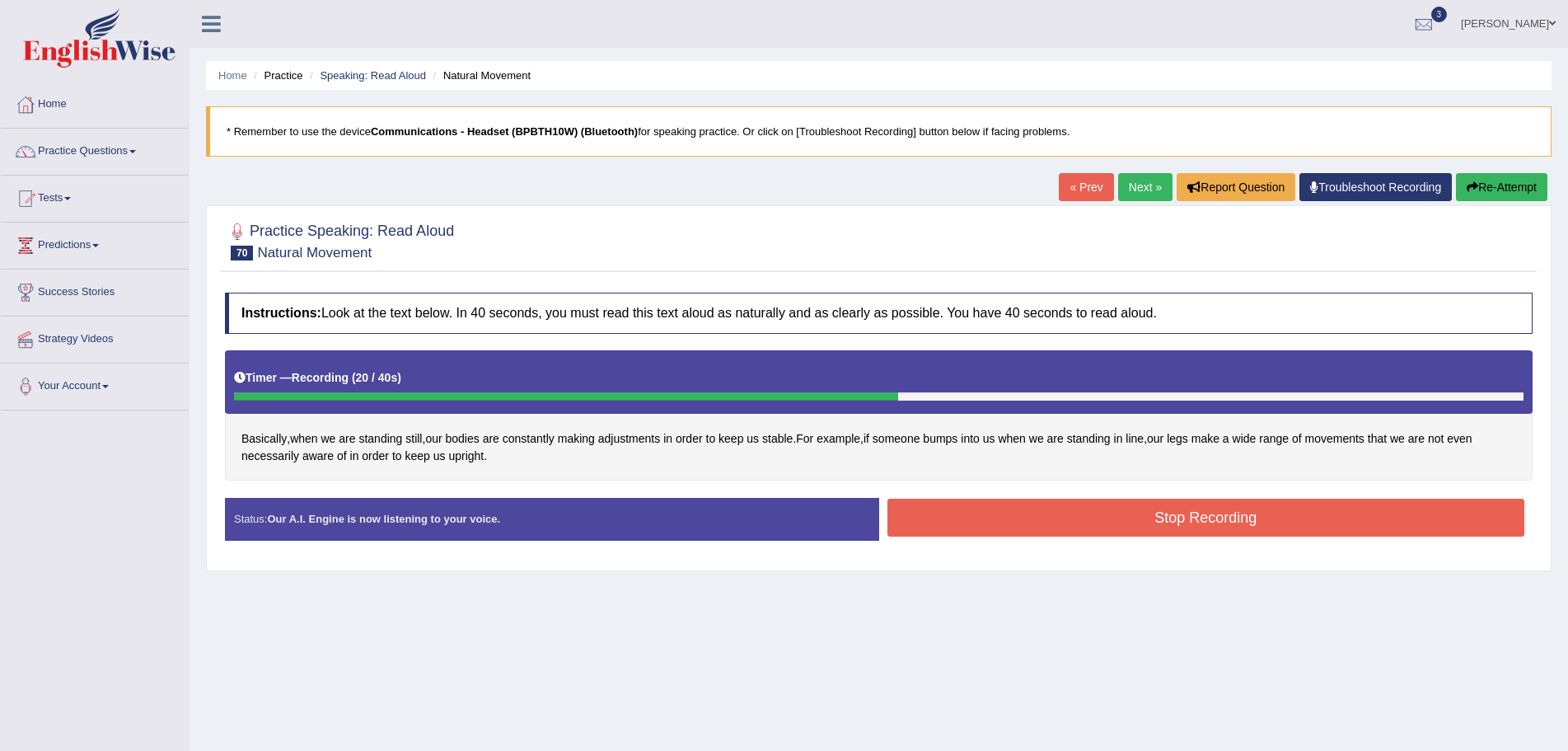
click at [929, 523] on button "Stop Recording" at bounding box center [1206, 518] width 638 height 38
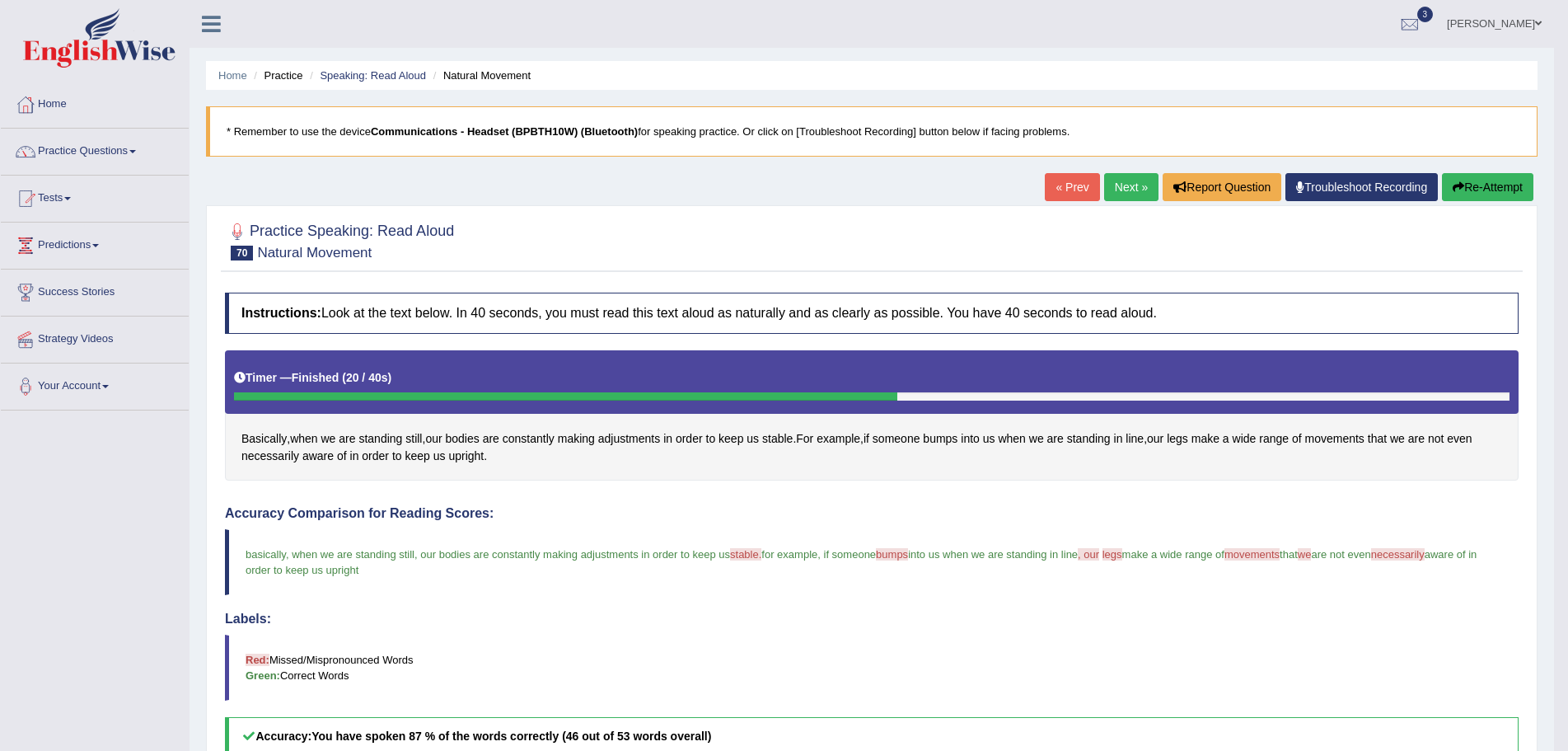
click at [1119, 183] on link "Next »" at bounding box center [1130, 188] width 54 height 28
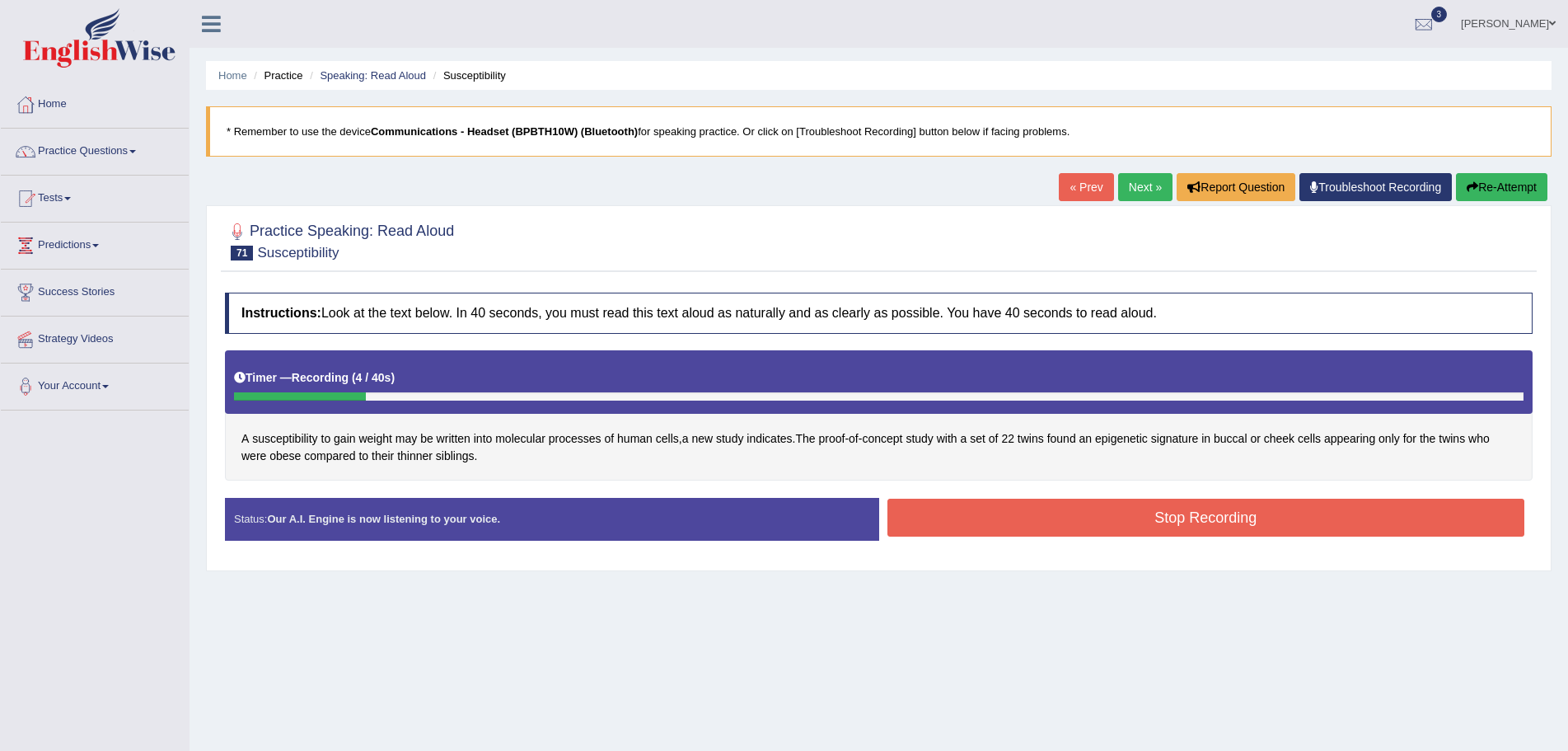
click at [1510, 185] on button "Re-Attempt" at bounding box center [1501, 188] width 92 height 28
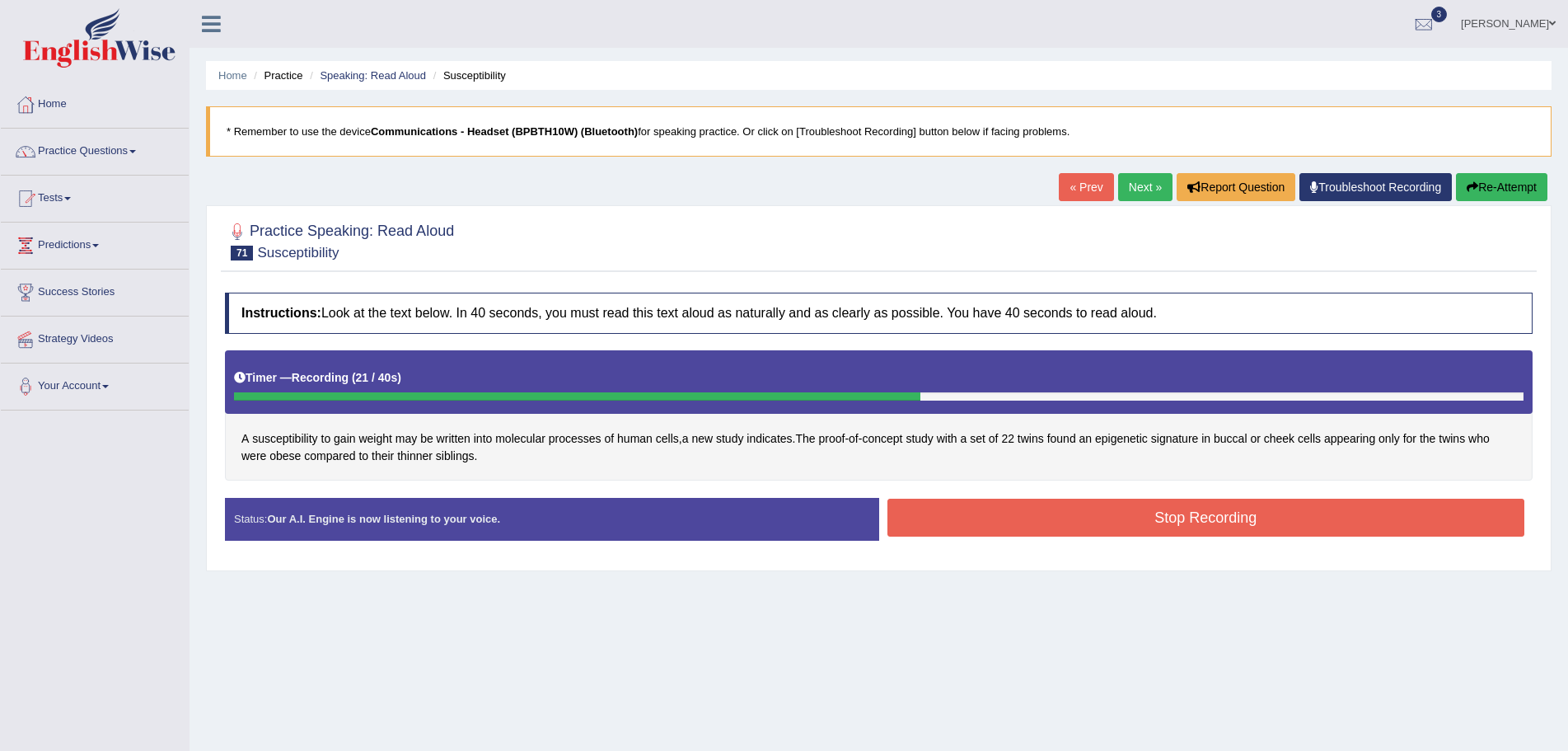
click at [953, 521] on button "Stop Recording" at bounding box center [1206, 518] width 638 height 38
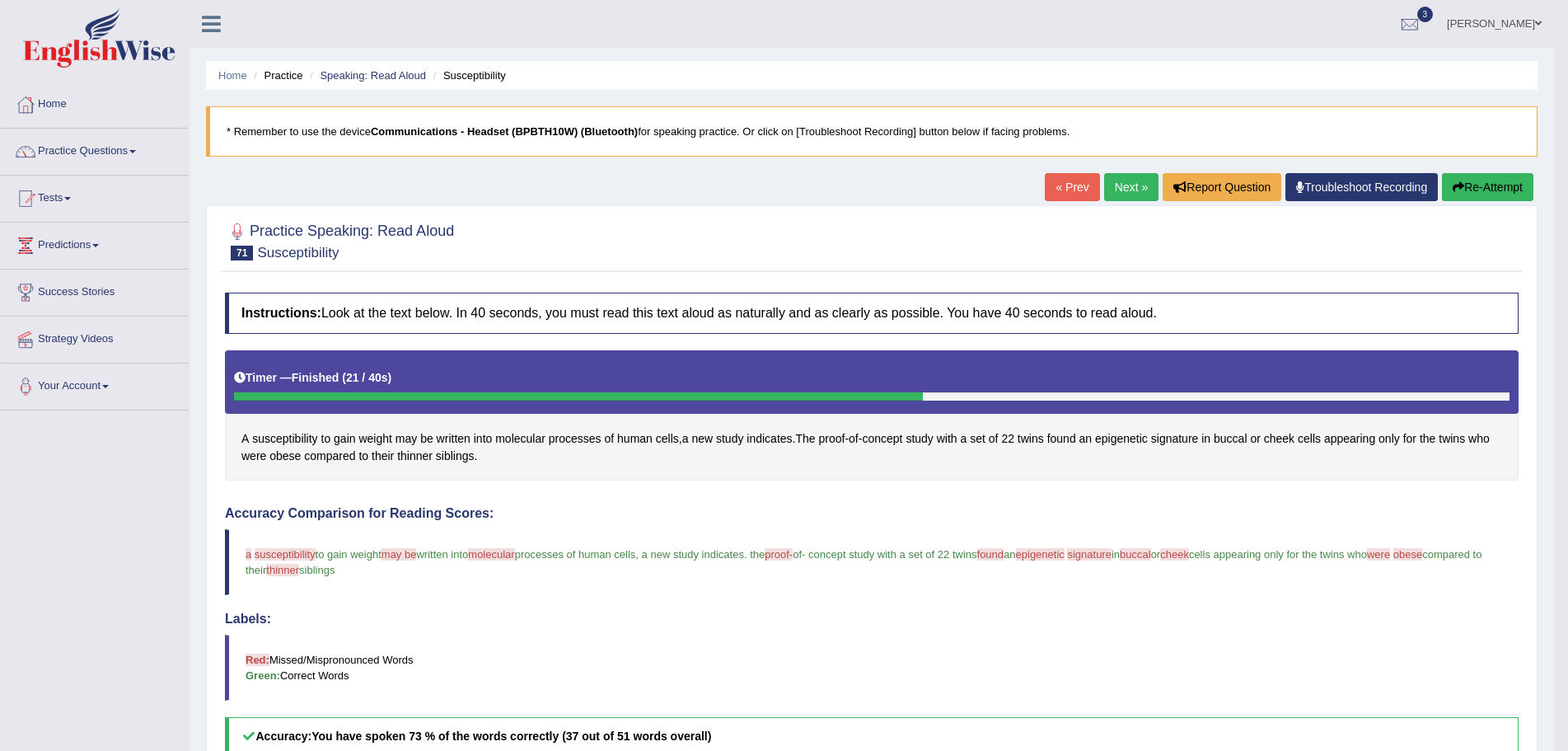
click at [1470, 188] on button "Re-Attempt" at bounding box center [1487, 188] width 92 height 28
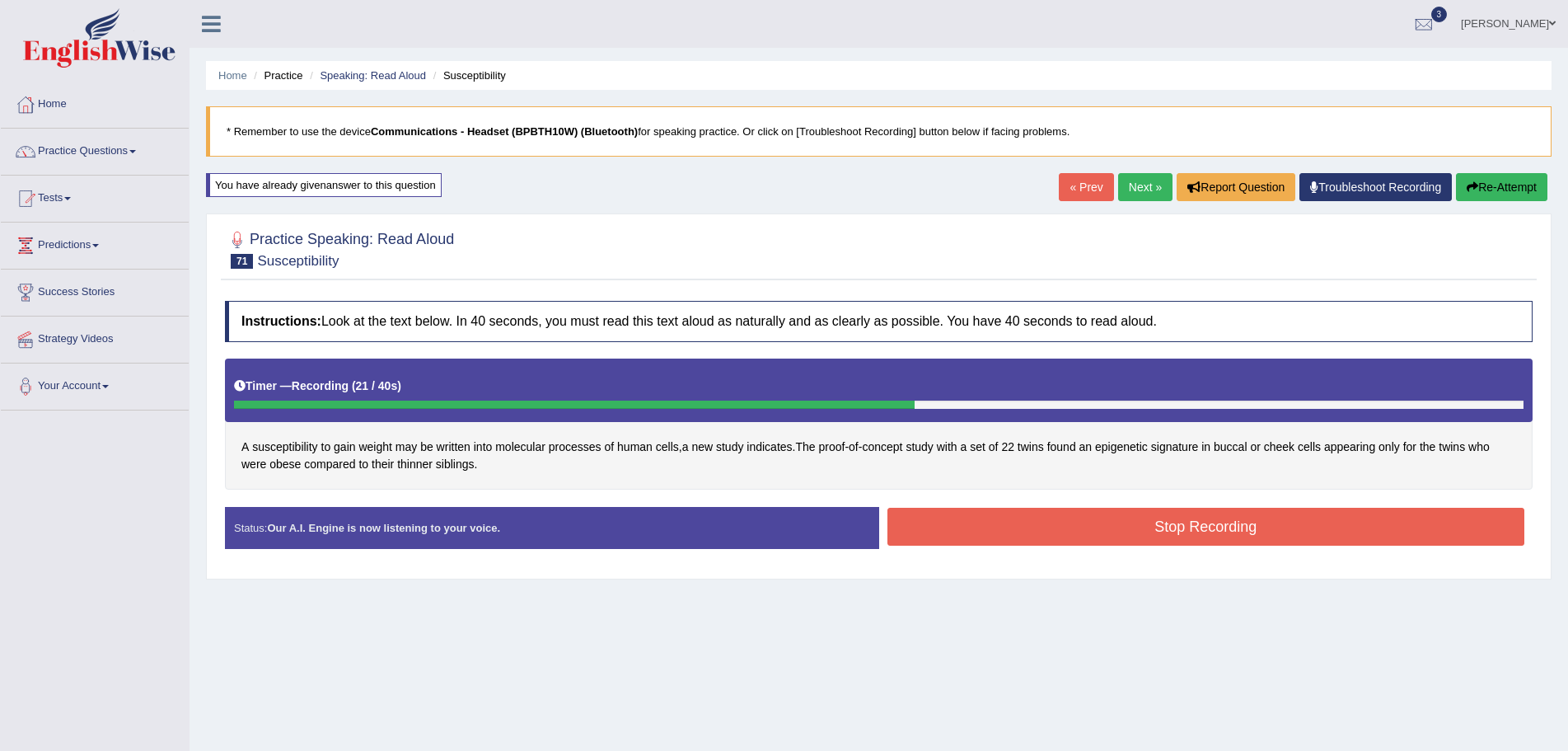
click at [912, 519] on button "Stop Recording" at bounding box center [1206, 527] width 638 height 38
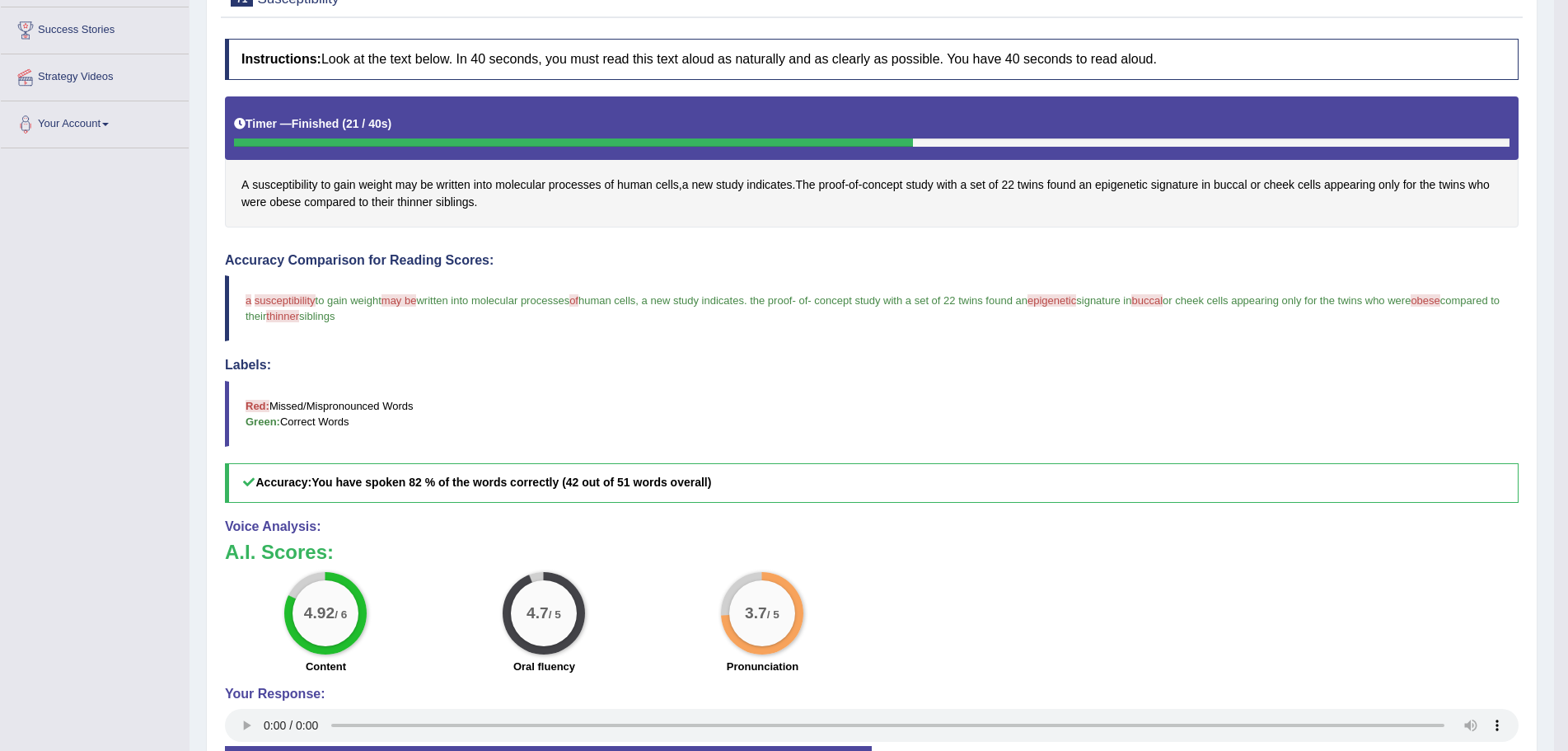
scroll to position [54, 0]
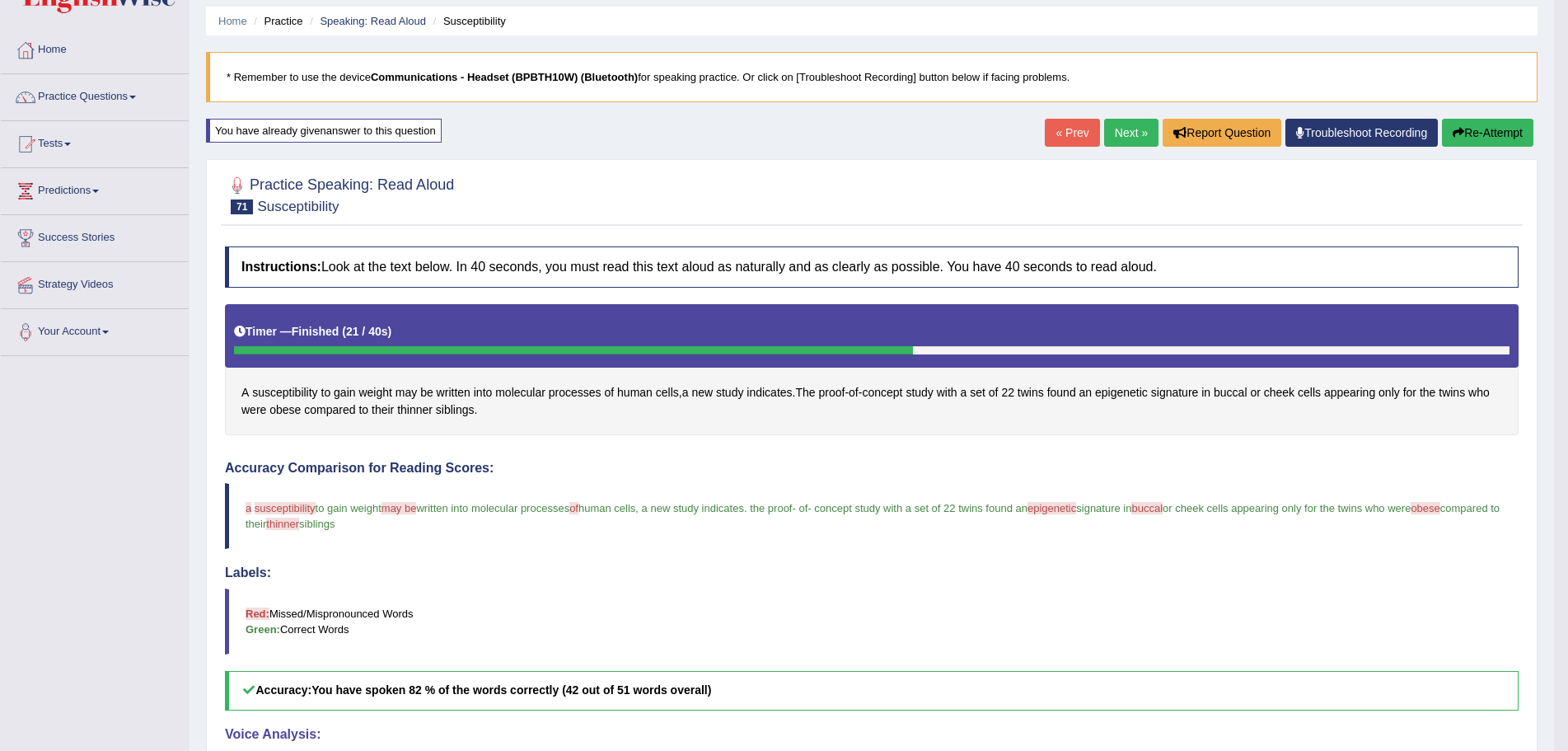
click at [1114, 133] on link "Next »" at bounding box center [1130, 133] width 54 height 28
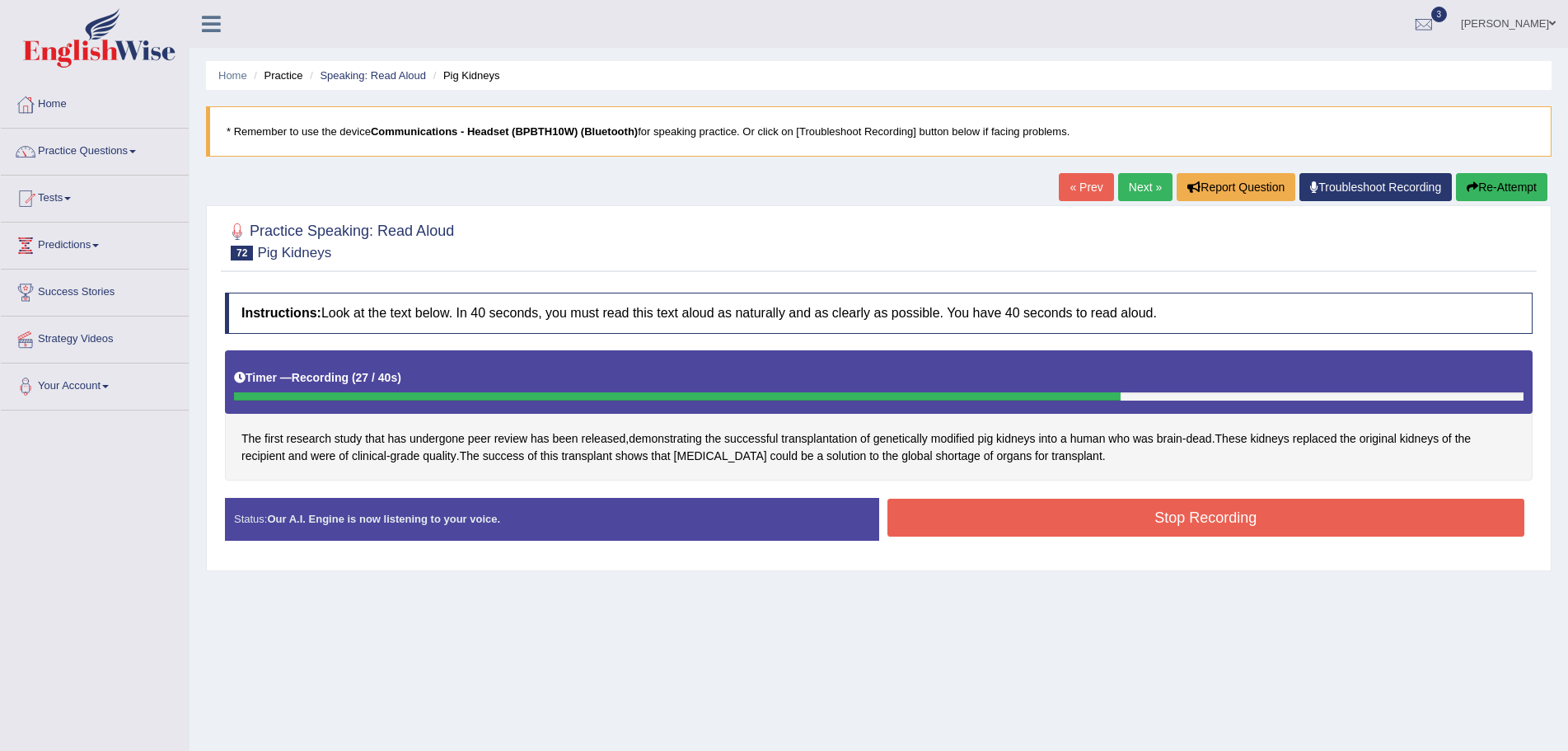
click at [1085, 520] on button "Stop Recording" at bounding box center [1206, 518] width 638 height 38
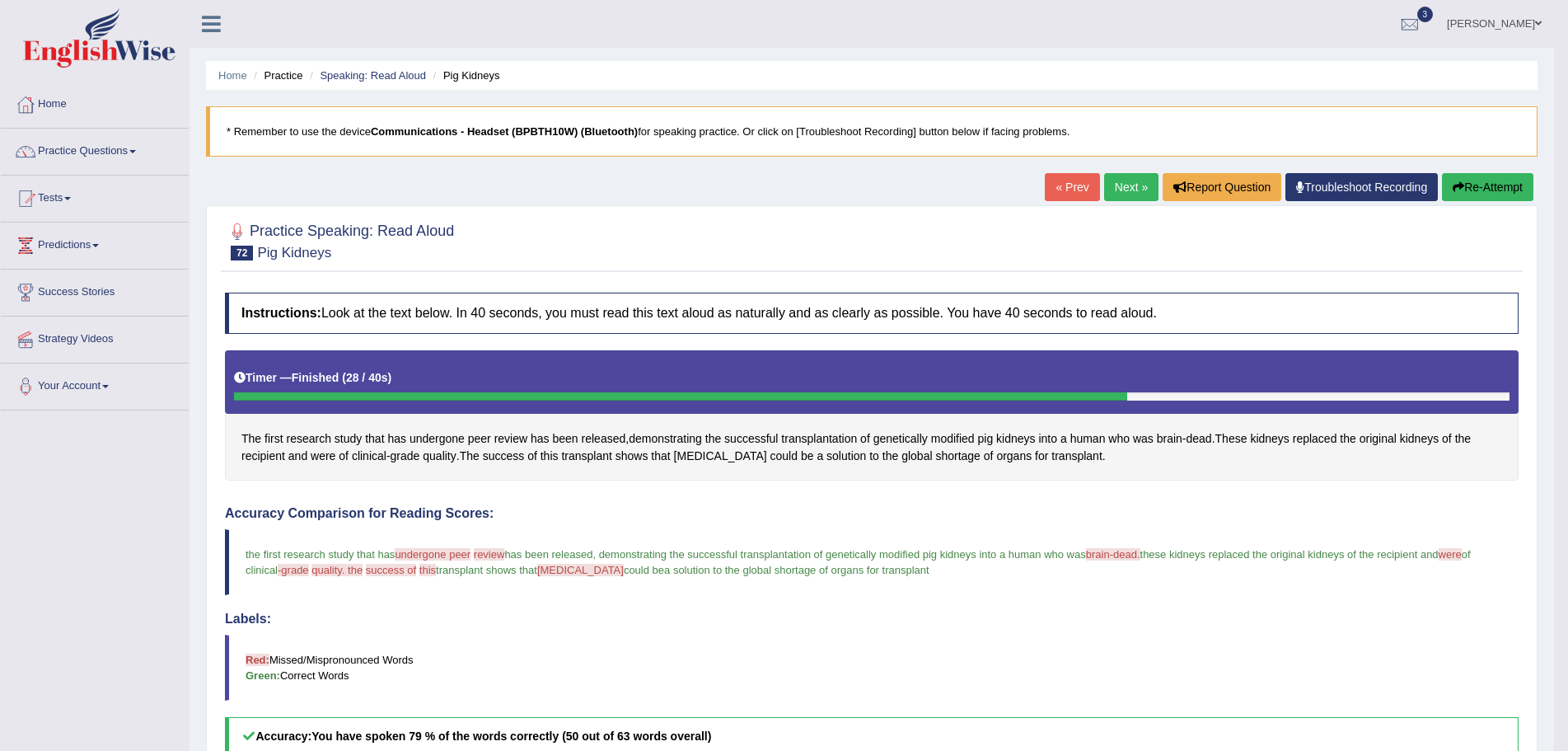
click at [1471, 184] on button "Re-Attempt" at bounding box center [1487, 188] width 92 height 28
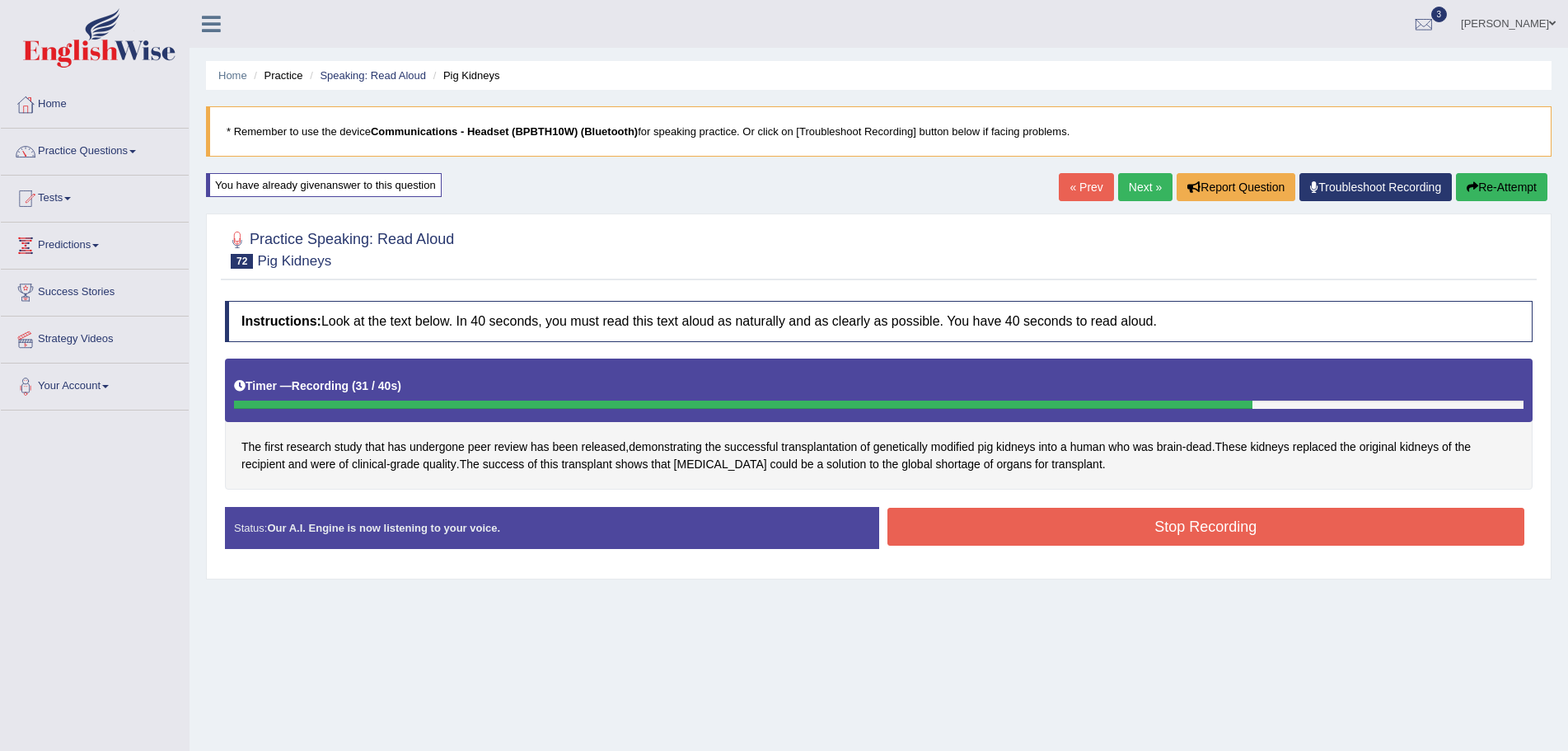
click at [1090, 523] on button "Stop Recording" at bounding box center [1206, 527] width 638 height 38
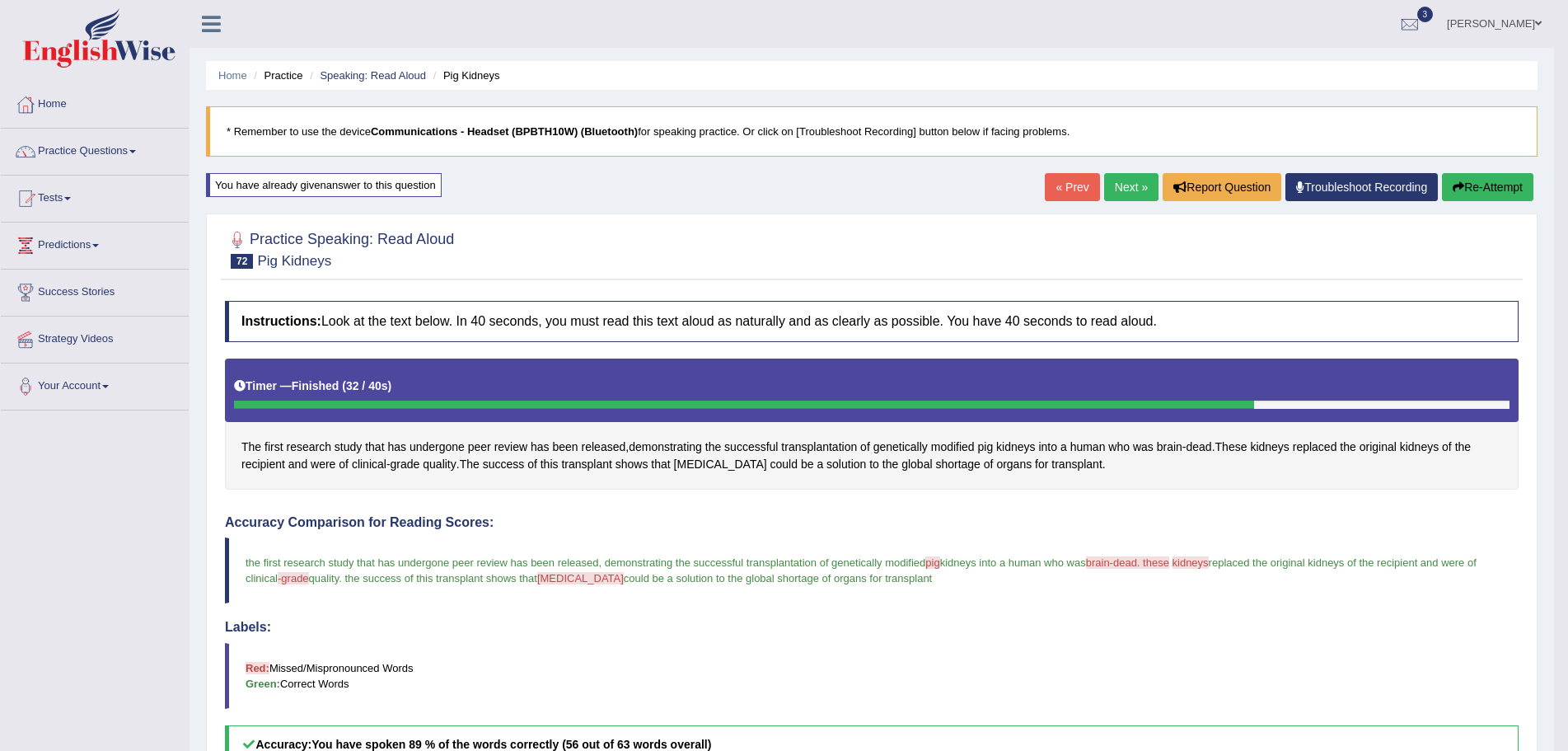
click at [1114, 187] on link "Next »" at bounding box center [1130, 188] width 54 height 28
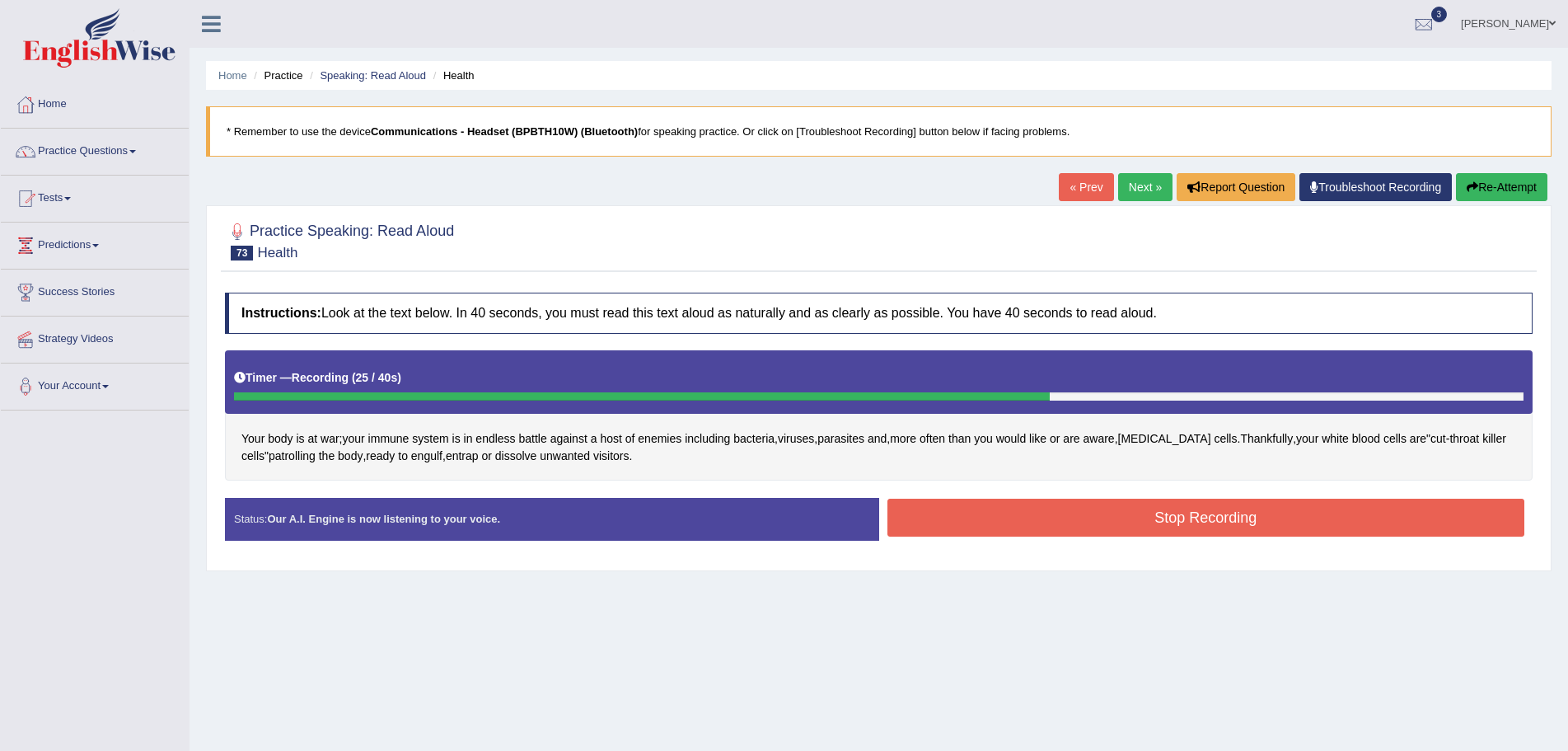
click at [952, 517] on button "Stop Recording" at bounding box center [1206, 518] width 638 height 38
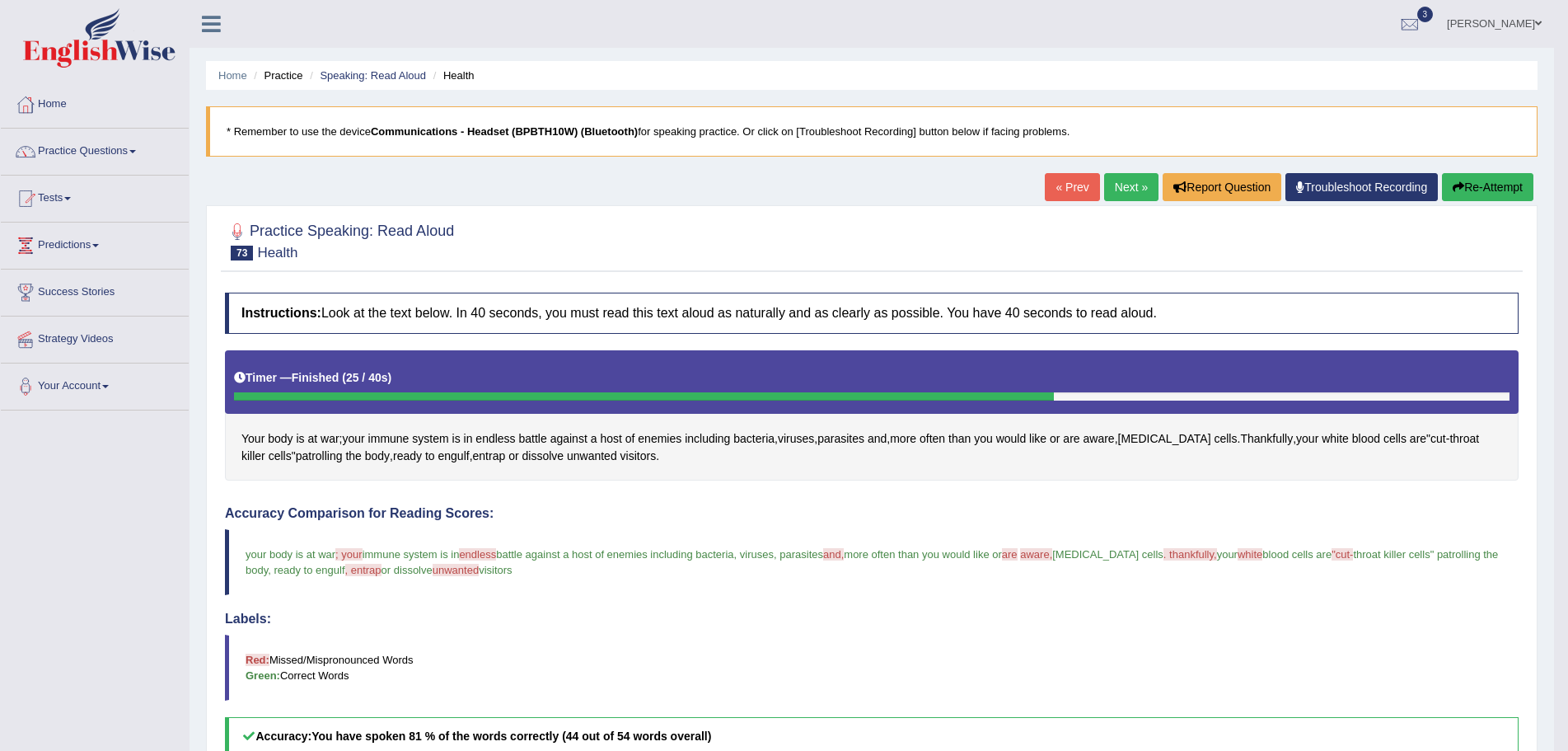
click at [1492, 183] on button "Re-Attempt" at bounding box center [1487, 188] width 92 height 28
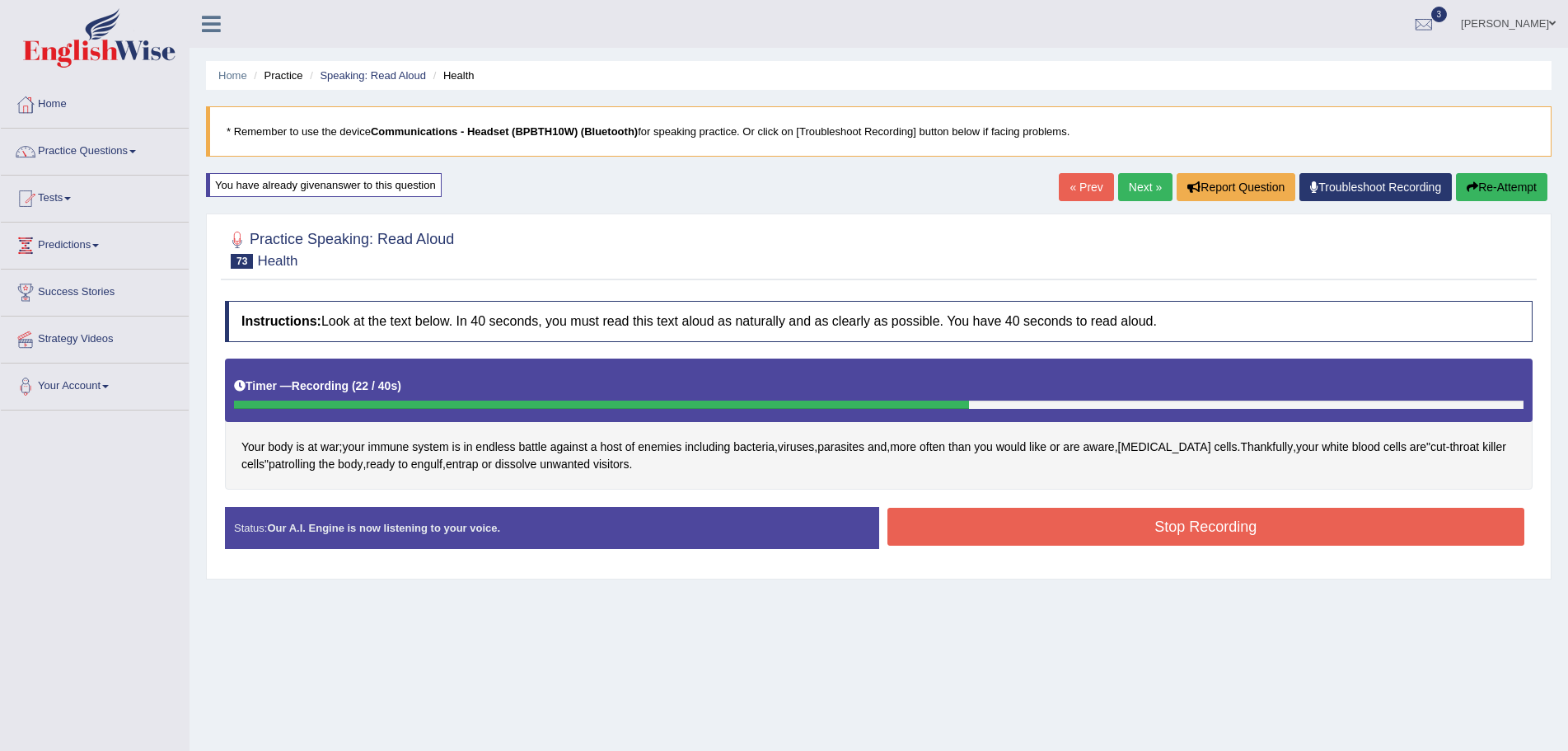
click at [978, 535] on button "Stop Recording" at bounding box center [1206, 527] width 638 height 38
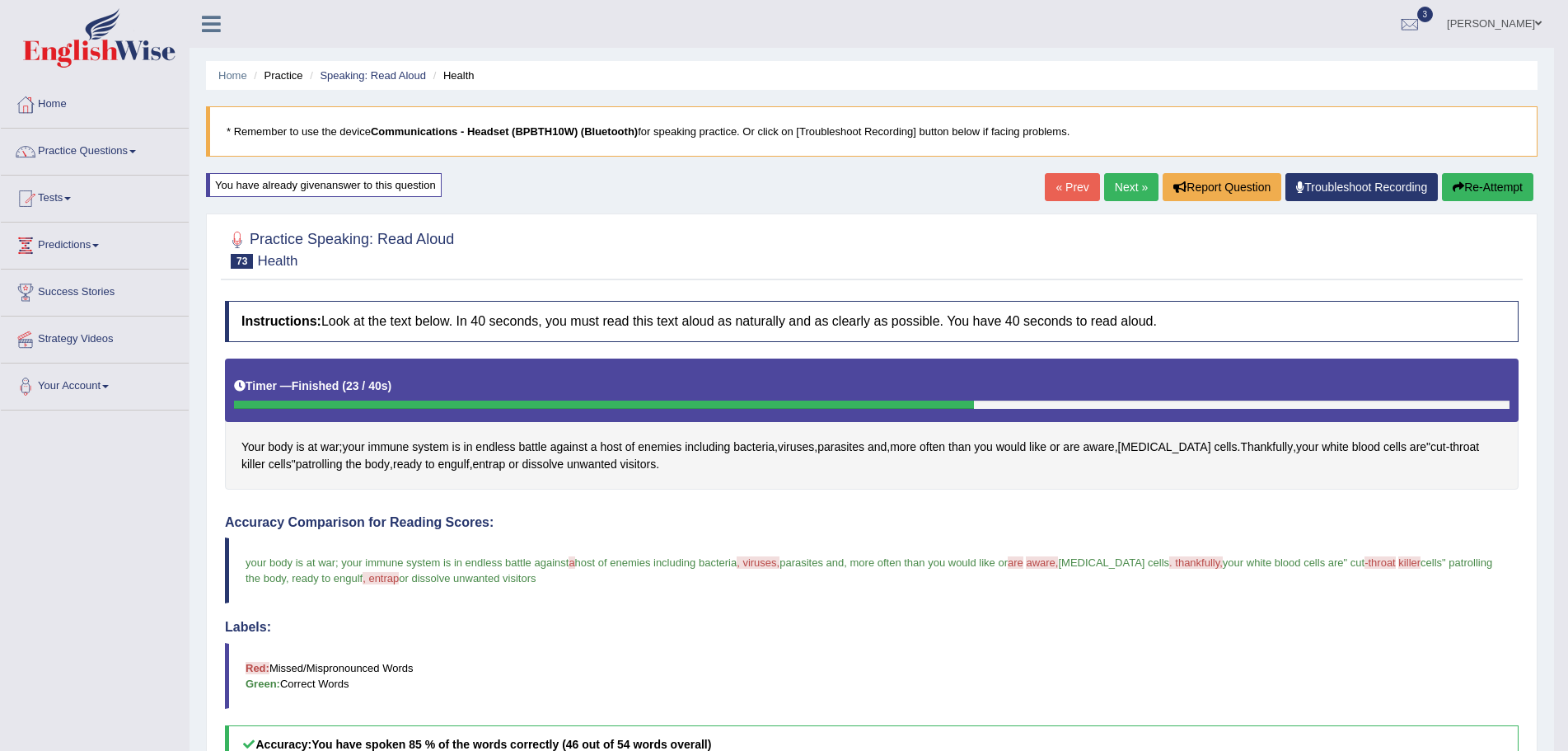
click at [1126, 186] on link "Next »" at bounding box center [1130, 188] width 54 height 28
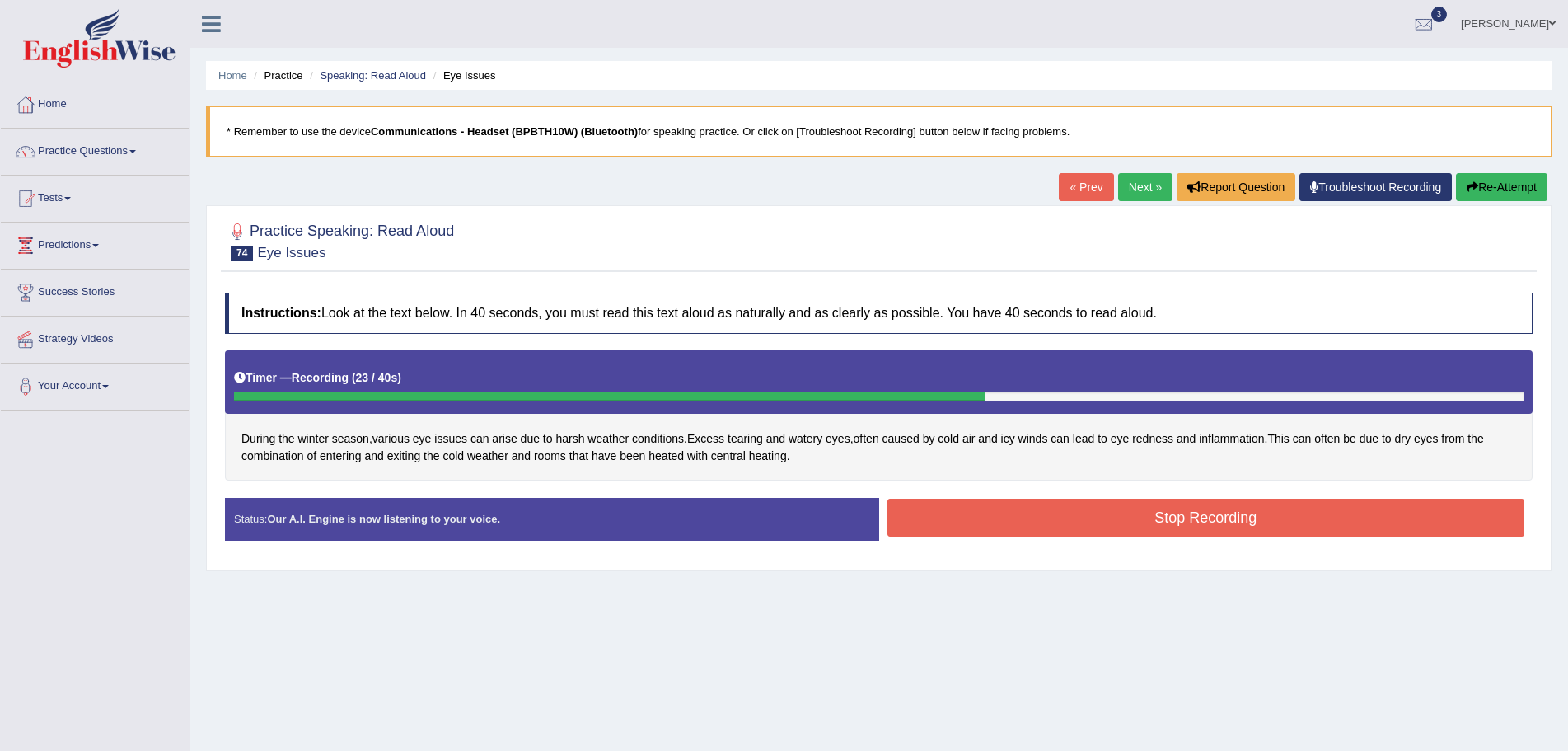
click at [914, 515] on button "Stop Recording" at bounding box center [1206, 518] width 638 height 38
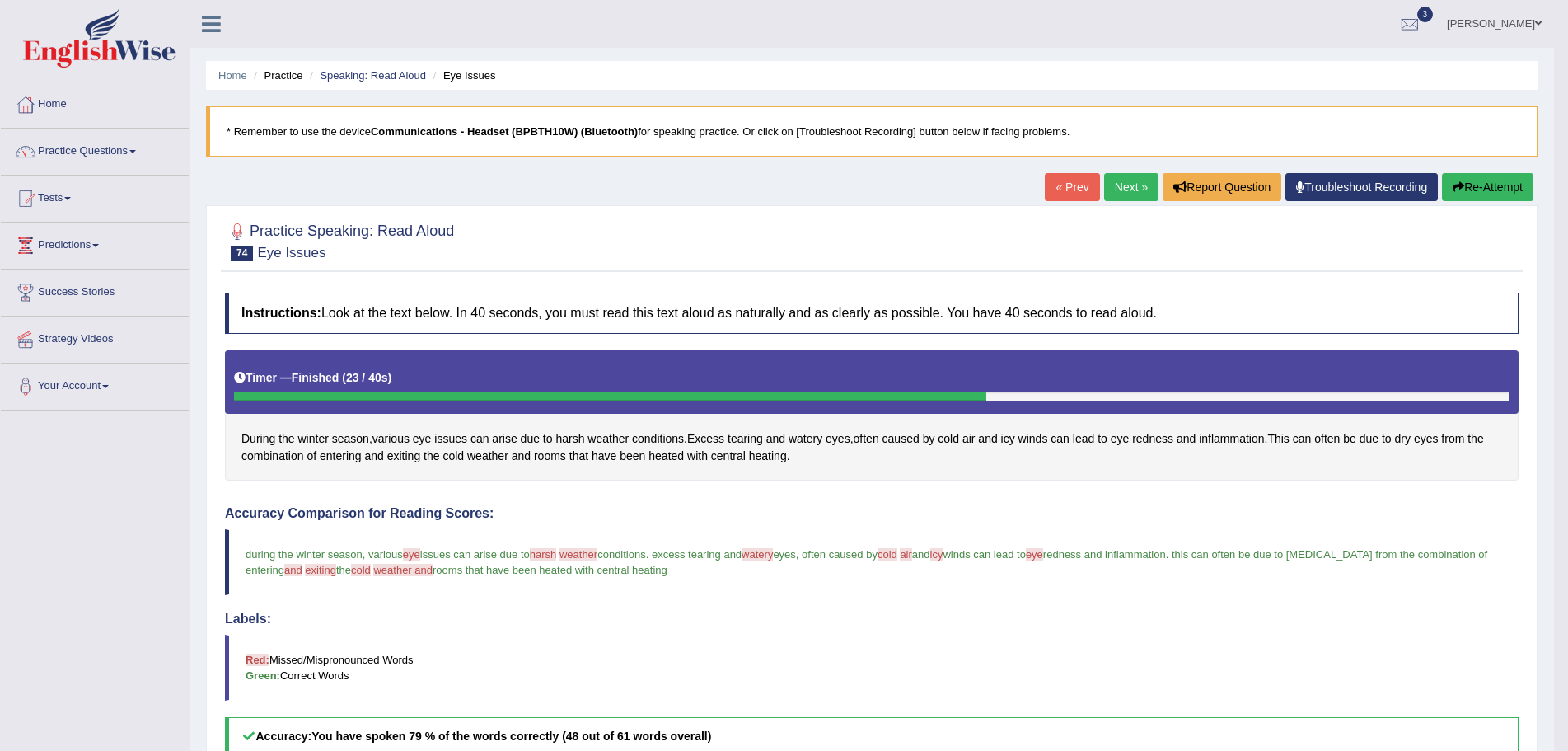
click at [1124, 188] on link "Next »" at bounding box center [1130, 188] width 54 height 28
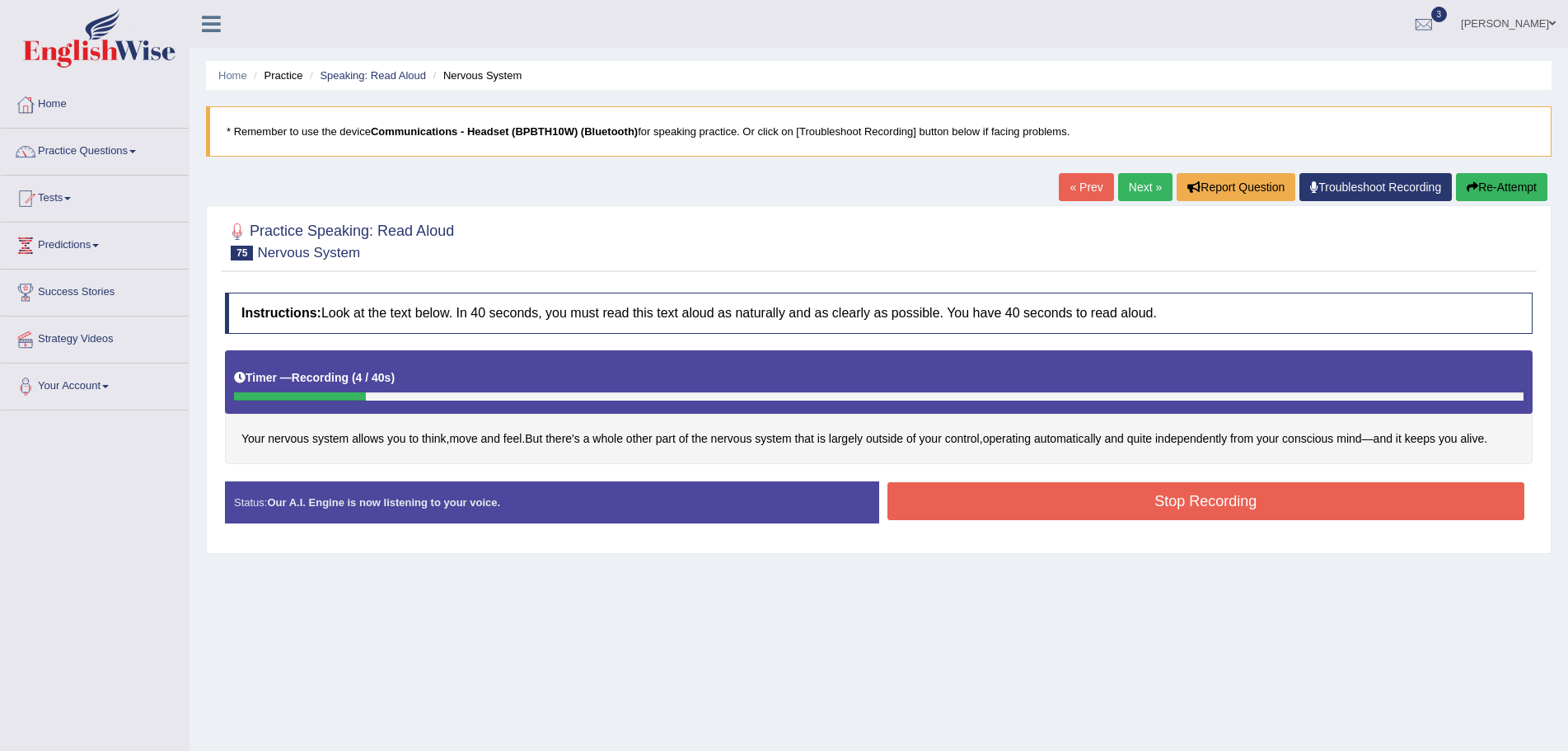
click at [1505, 185] on button "Re-Attempt" at bounding box center [1501, 188] width 92 height 28
click at [929, 504] on button "Stop Recording" at bounding box center [1206, 501] width 638 height 38
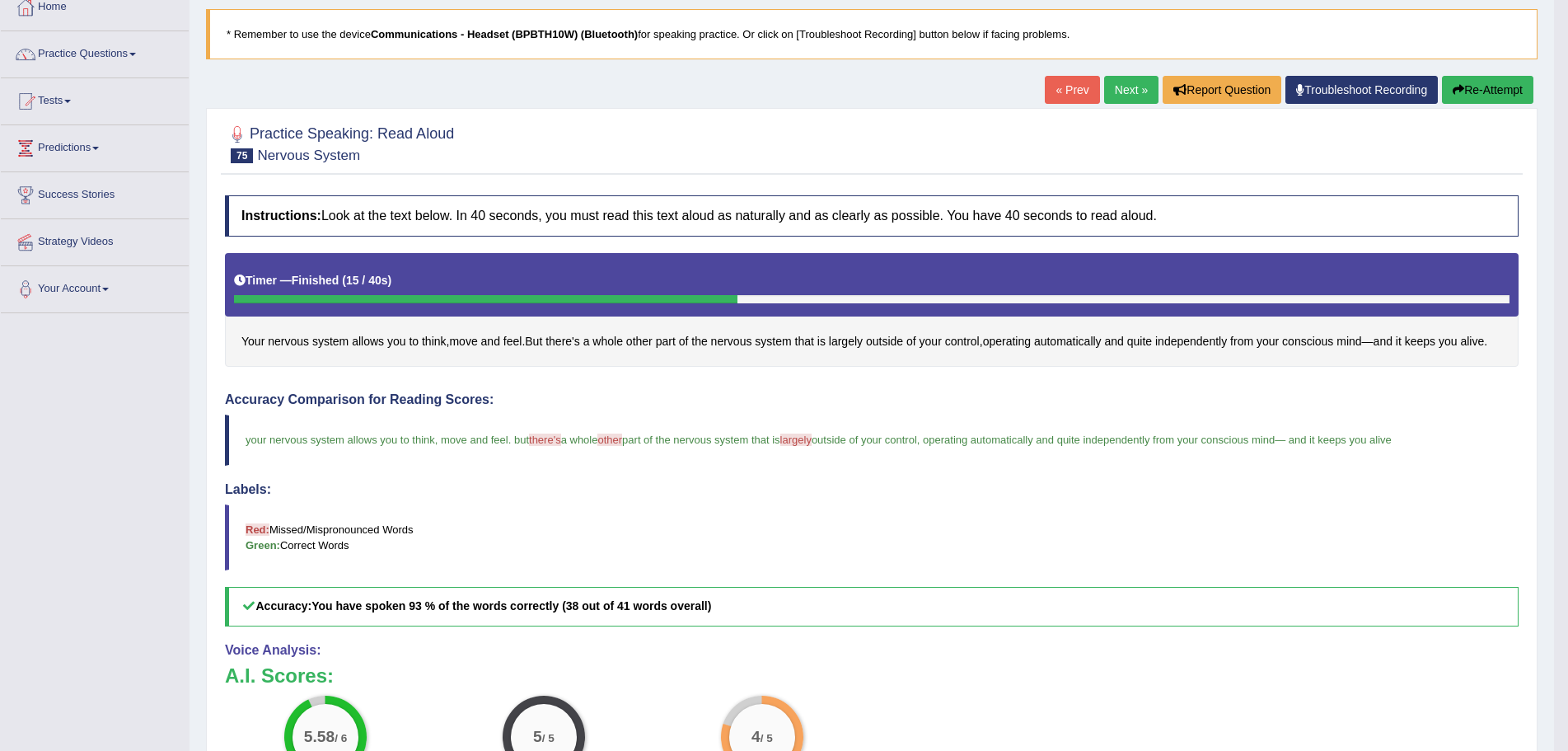
scroll to position [29, 0]
